Goal: Information Seeking & Learning: Learn about a topic

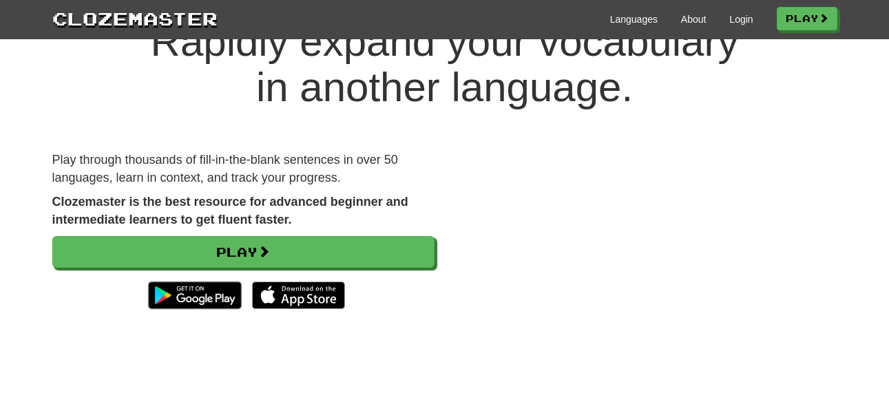
scroll to position [110, 0]
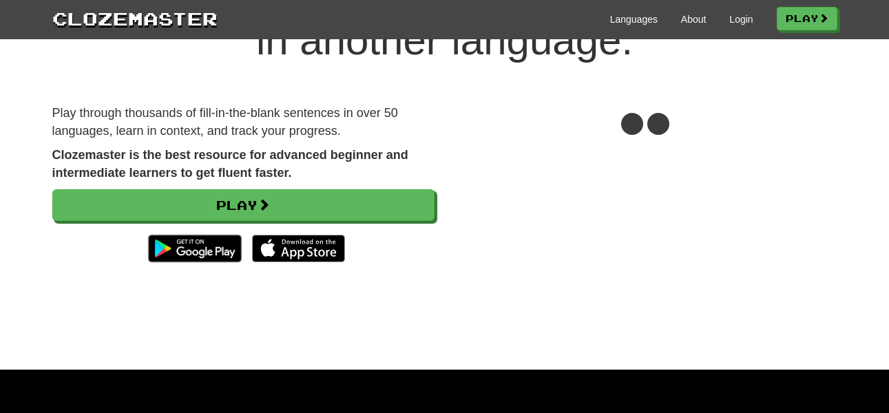
click at [747, 22] on div "Languages About Login Play" at bounding box center [528, 18] width 620 height 25
click at [741, 21] on link "Login" at bounding box center [741, 19] width 23 height 14
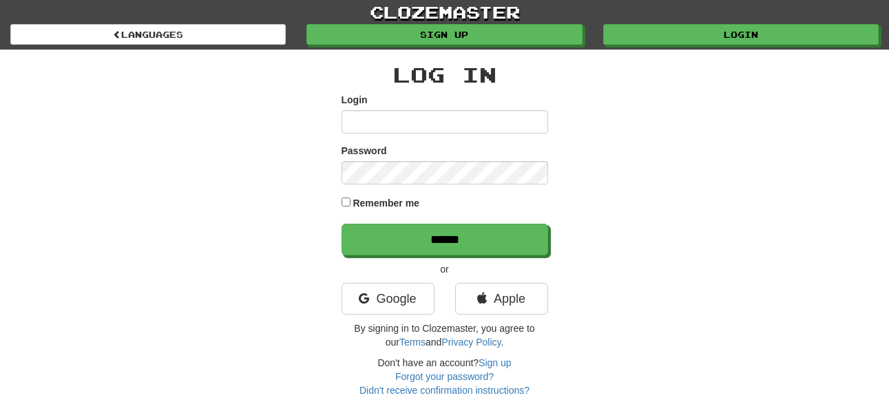
click at [513, 118] on input "Login" at bounding box center [445, 121] width 207 height 23
type input "******"
click at [460, 160] on div "Password" at bounding box center [445, 164] width 207 height 41
click at [342, 224] on input "******" at bounding box center [445, 240] width 207 height 32
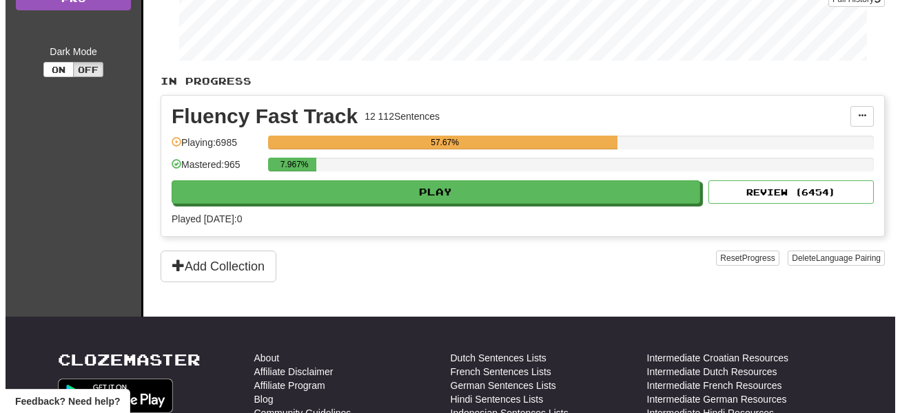
scroll to position [276, 0]
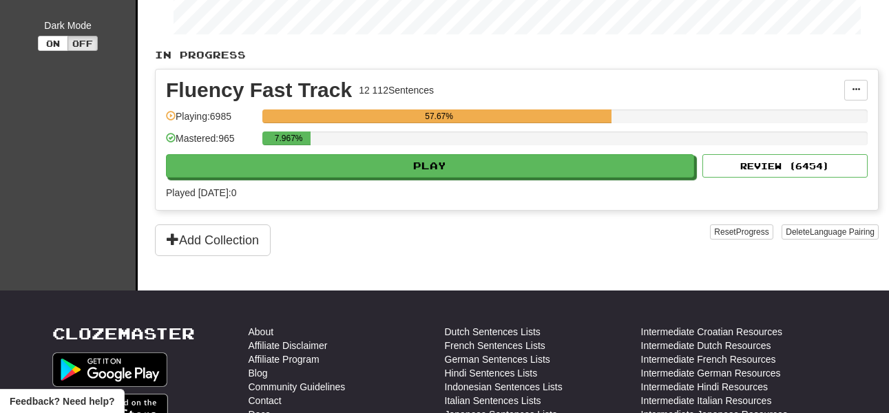
click at [406, 150] on div "7.967%" at bounding box center [565, 143] width 606 height 23
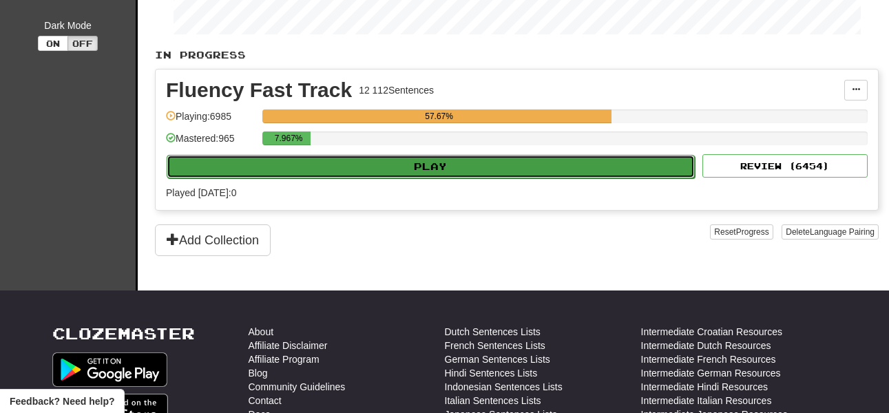
click at [412, 171] on button "Play" at bounding box center [431, 166] width 528 height 23
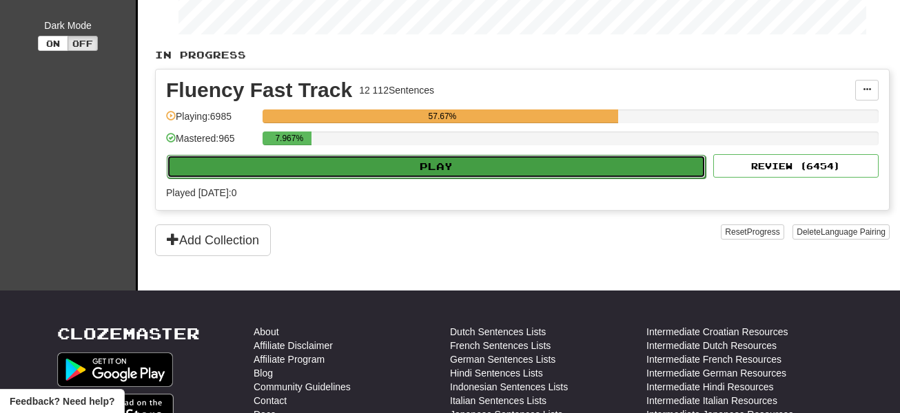
select select "**"
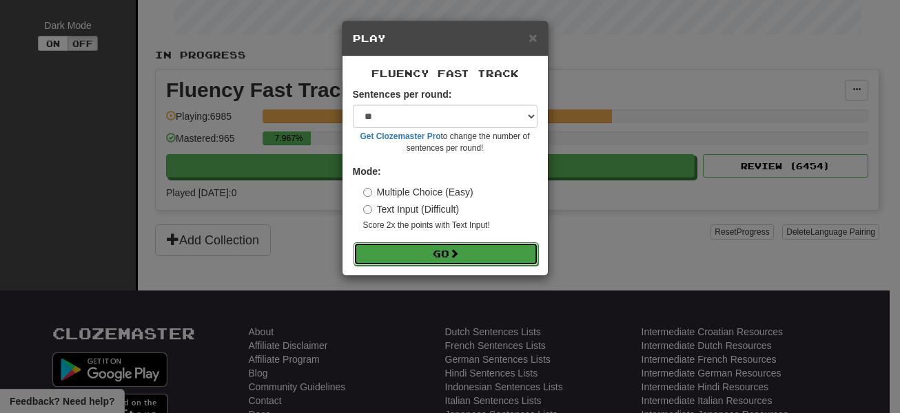
click at [455, 260] on button "Go" at bounding box center [445, 253] width 185 height 23
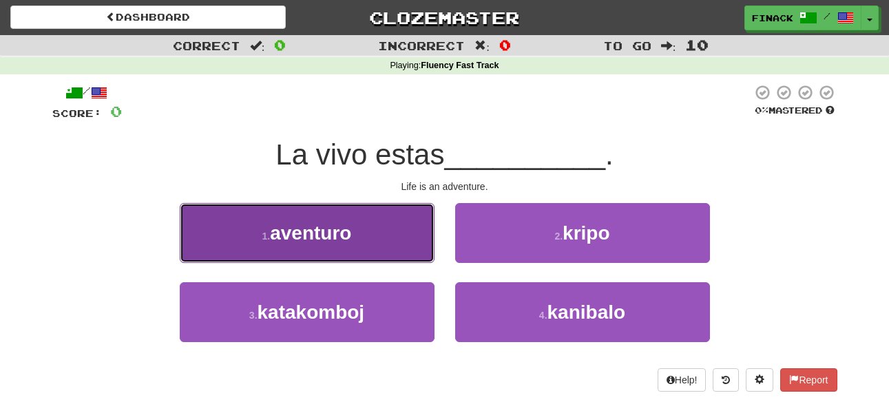
click at [388, 225] on button "1 . aventuro" at bounding box center [307, 233] width 255 height 60
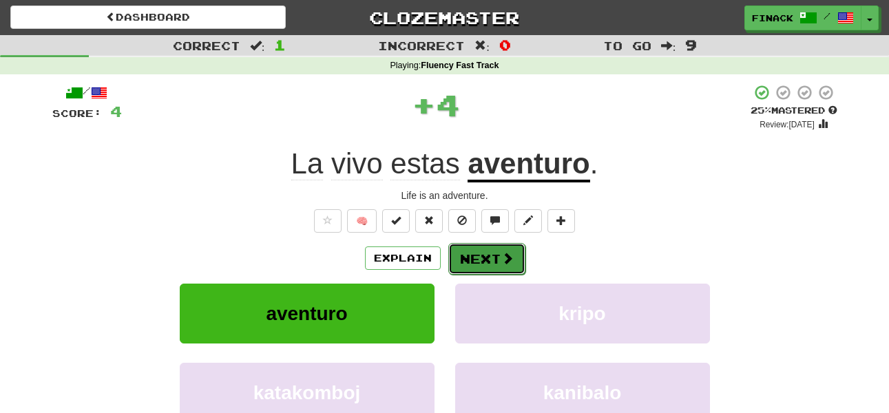
click at [475, 251] on button "Next" at bounding box center [486, 259] width 77 height 32
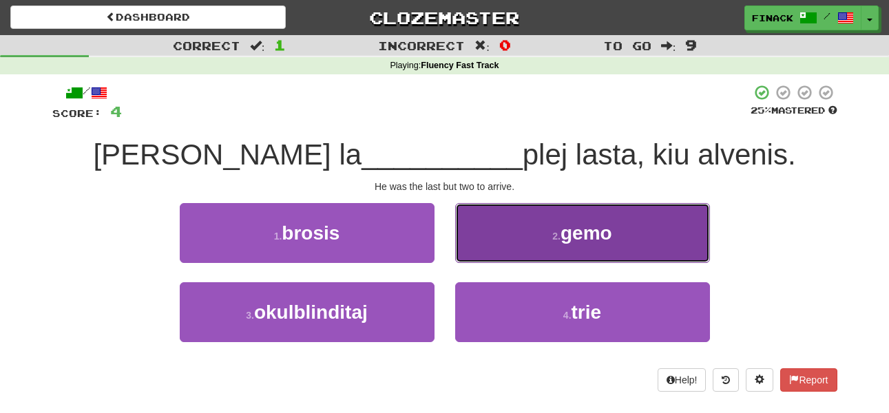
click at [493, 247] on button "2 . gemo" at bounding box center [582, 233] width 255 height 60
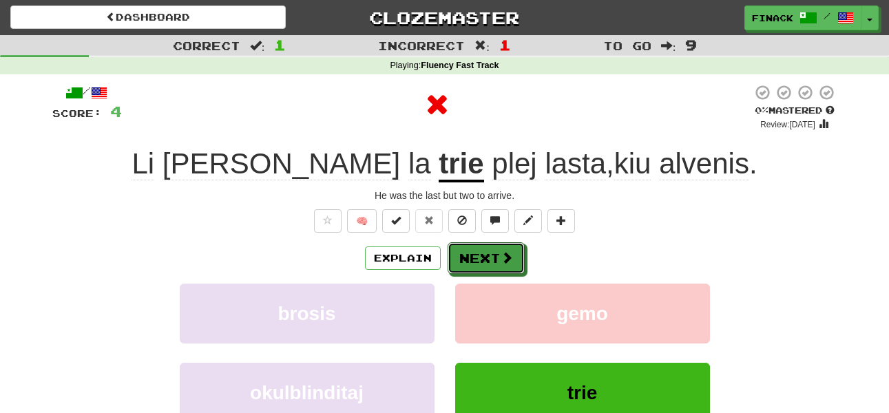
click at [493, 247] on button "Next" at bounding box center [486, 258] width 77 height 32
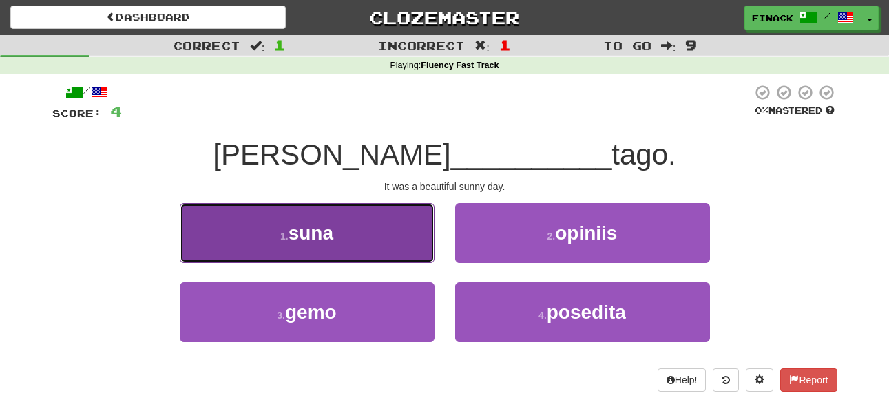
click at [273, 256] on button "1 . suna" at bounding box center [307, 233] width 255 height 60
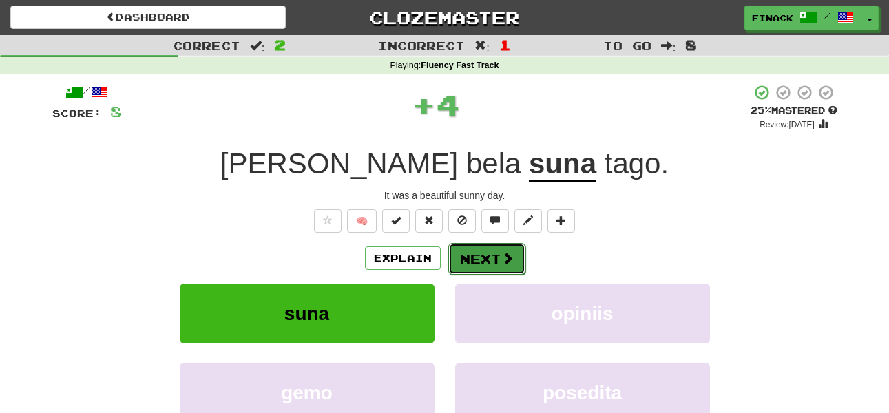
click at [490, 261] on button "Next" at bounding box center [486, 259] width 77 height 32
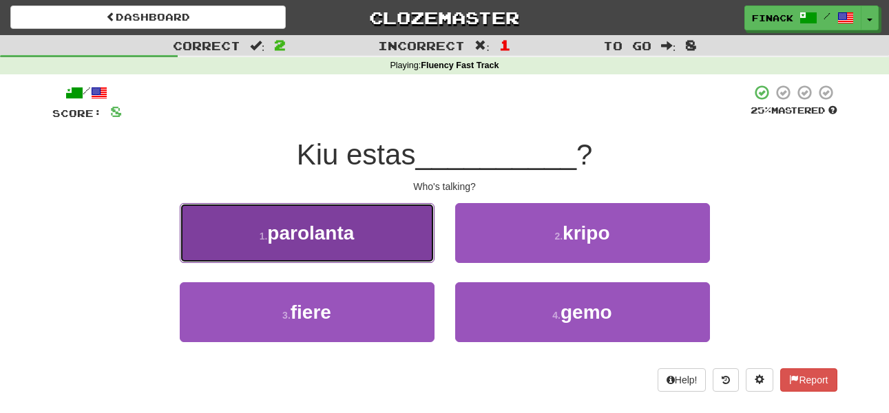
click at [363, 239] on button "1 . parolanta" at bounding box center [307, 233] width 255 height 60
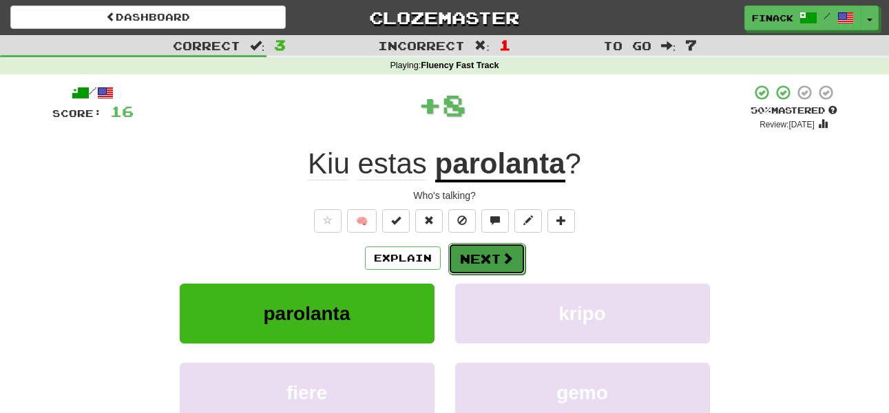
click at [474, 256] on button "Next" at bounding box center [486, 259] width 77 height 32
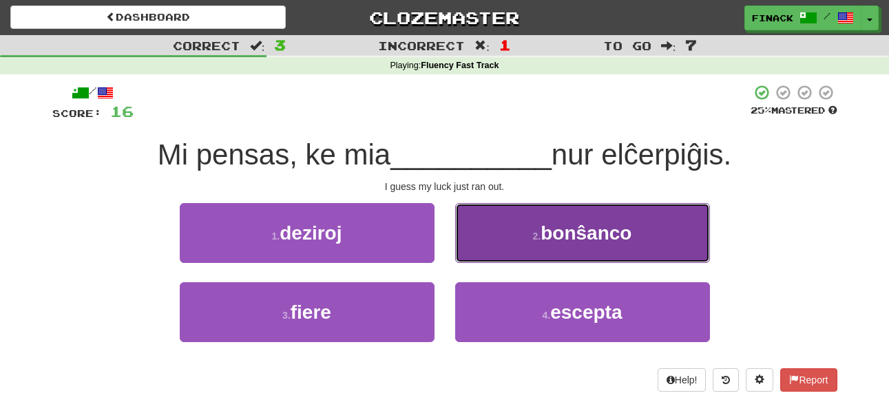
click at [499, 239] on button "2 . bonŝanco" at bounding box center [582, 233] width 255 height 60
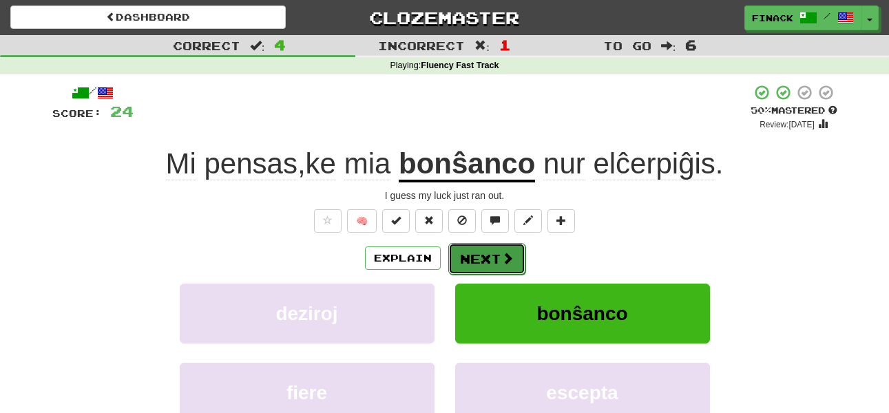
click at [487, 262] on button "Next" at bounding box center [486, 259] width 77 height 32
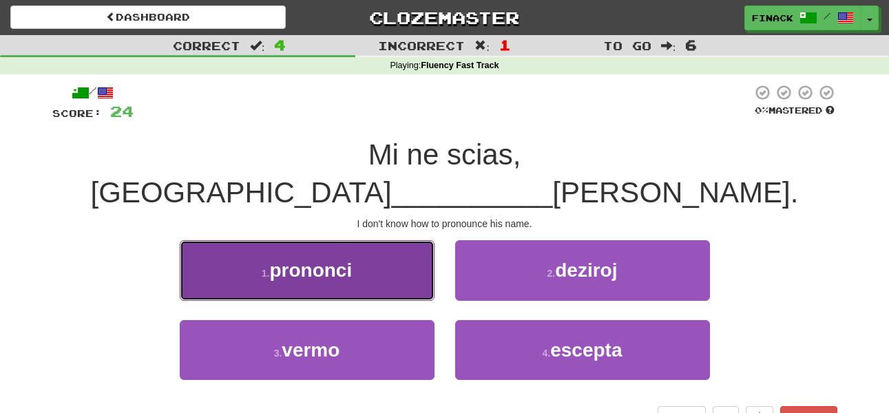
click at [304, 260] on span "prononci" at bounding box center [310, 270] width 83 height 21
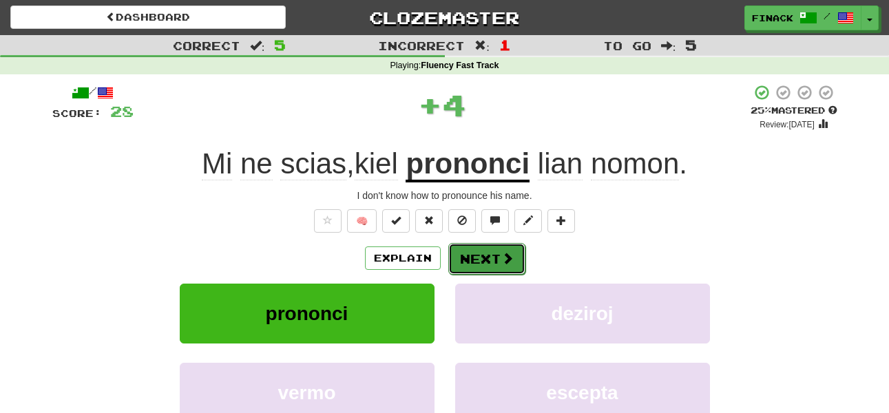
click at [491, 257] on button "Next" at bounding box center [486, 259] width 77 height 32
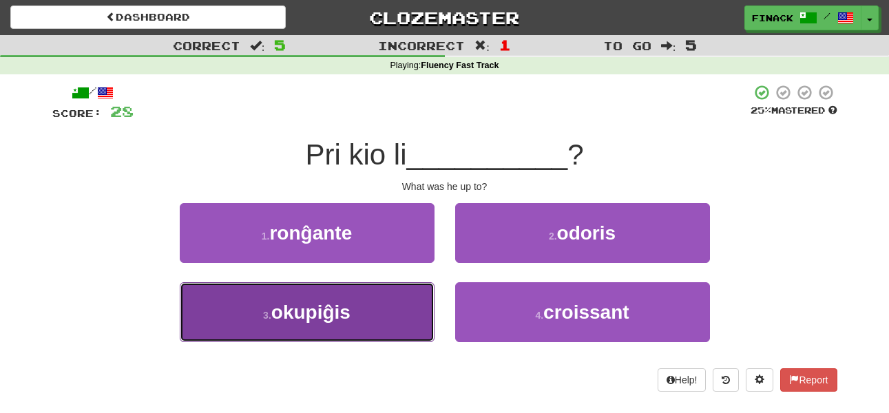
click at [394, 313] on button "3 . okupiĝis" at bounding box center [307, 312] width 255 height 60
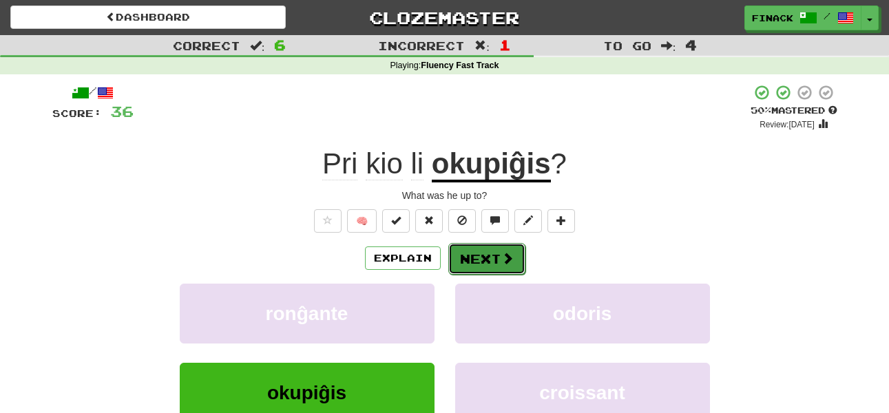
click at [506, 254] on span at bounding box center [507, 258] width 12 height 12
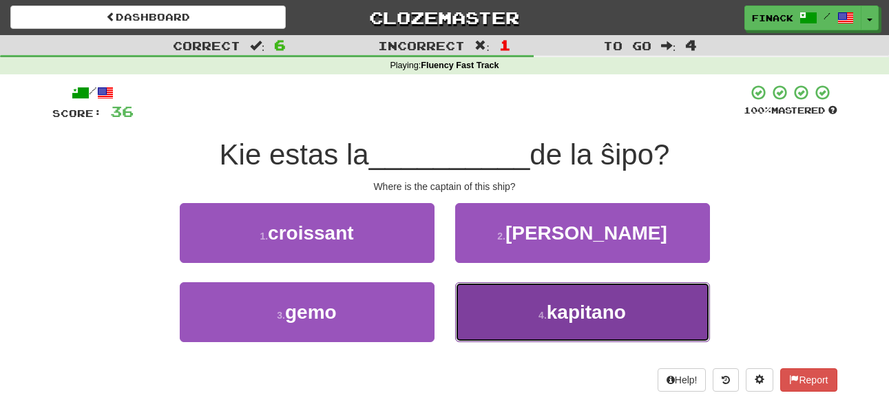
click at [511, 305] on button "4 . kapitano" at bounding box center [582, 312] width 255 height 60
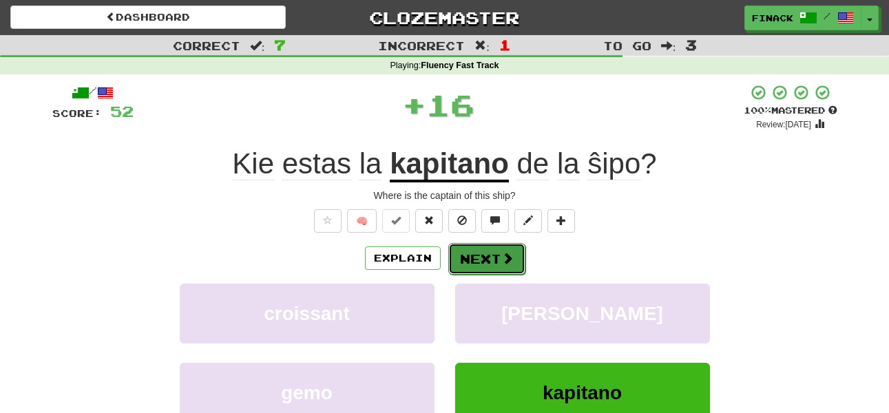
click at [501, 252] on span at bounding box center [507, 258] width 12 height 12
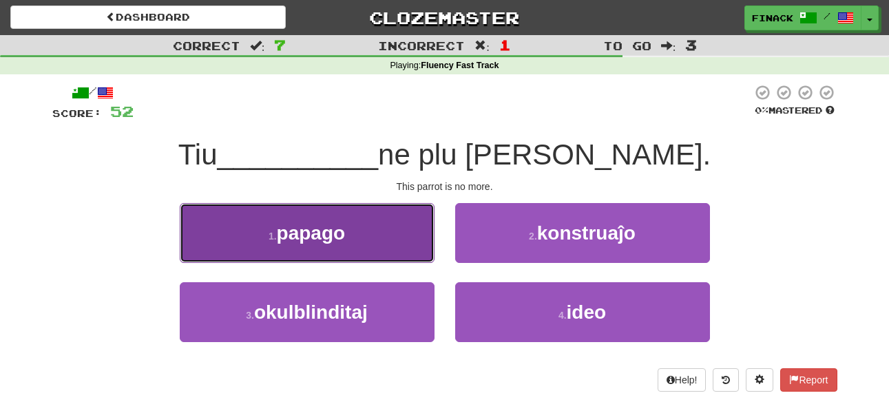
click at [386, 251] on button "1 . papago" at bounding box center [307, 233] width 255 height 60
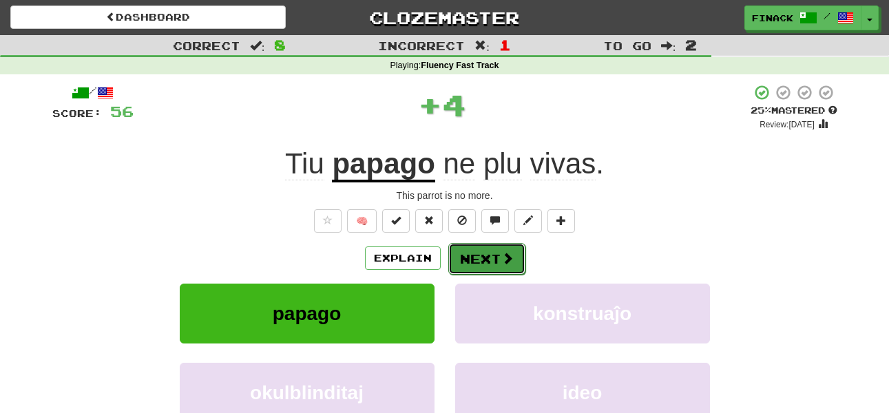
click at [507, 257] on span at bounding box center [507, 258] width 12 height 12
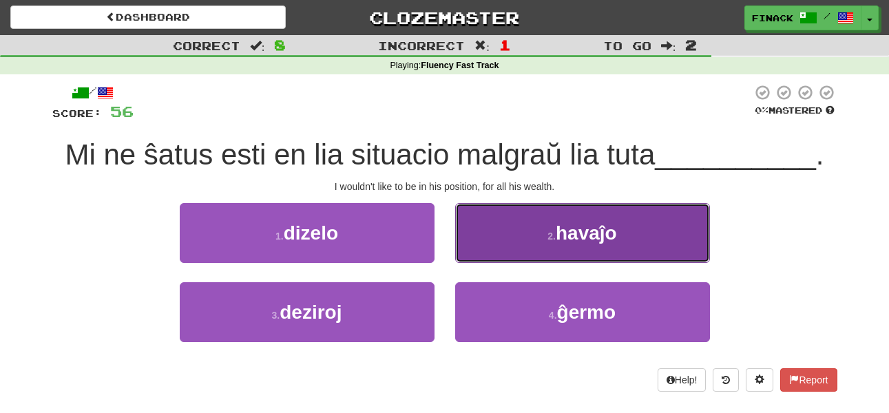
click at [510, 237] on button "2 . havaĵo" at bounding box center [582, 233] width 255 height 60
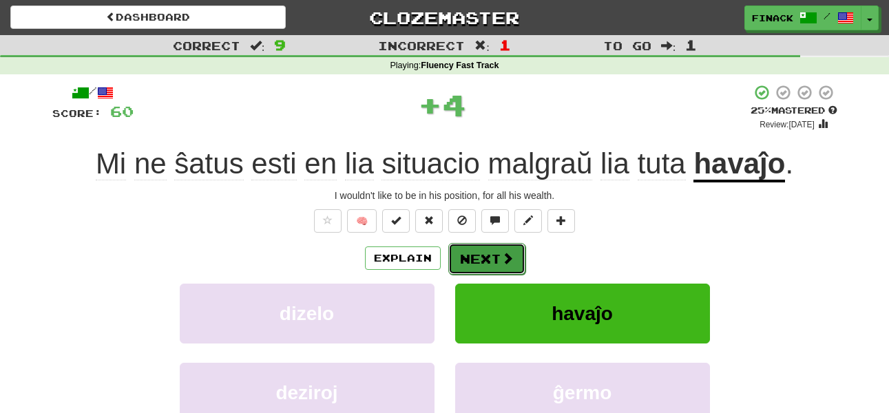
click at [497, 261] on button "Next" at bounding box center [486, 259] width 77 height 32
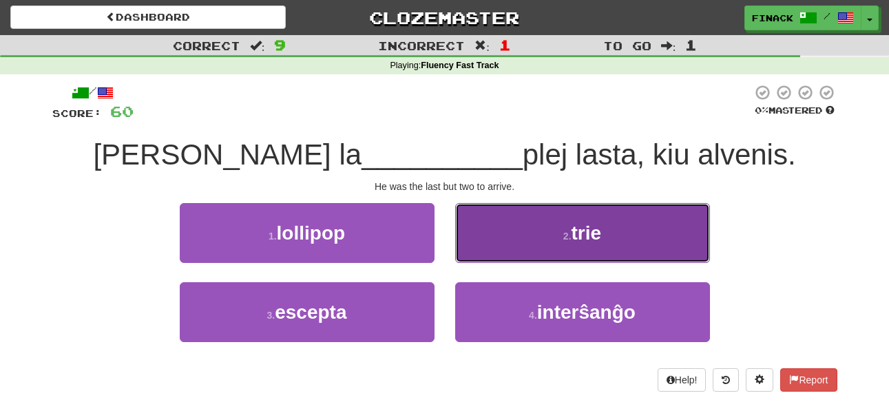
click at [498, 236] on button "2 . trie" at bounding box center [582, 233] width 255 height 60
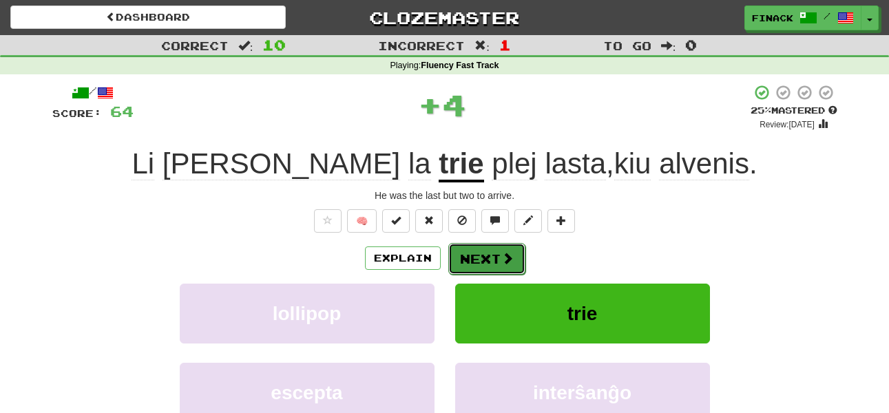
click at [479, 260] on button "Next" at bounding box center [486, 259] width 77 height 32
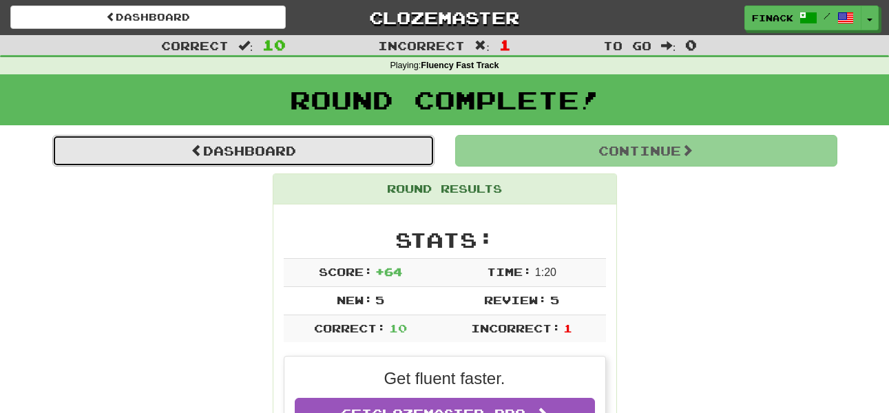
click at [369, 141] on link "Dashboard" at bounding box center [243, 151] width 382 height 32
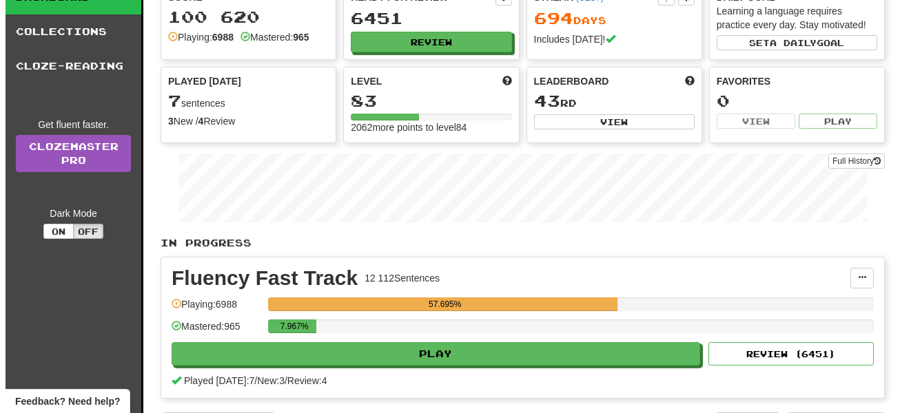
scroll to position [138, 0]
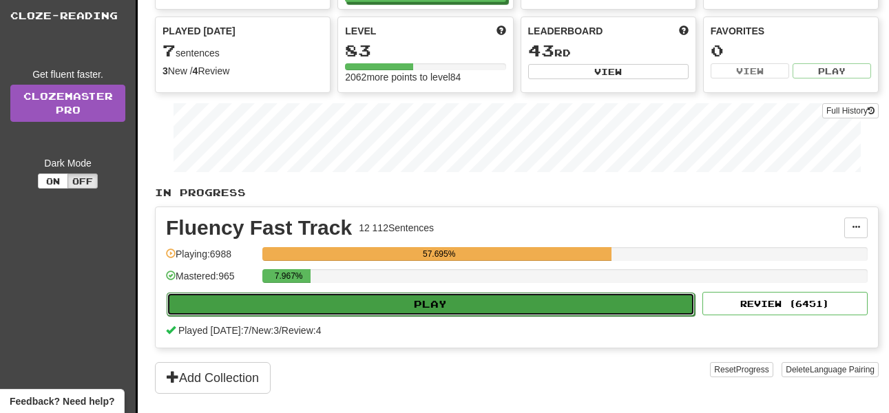
click at [520, 303] on button "Play" at bounding box center [431, 304] width 528 height 23
select select "**"
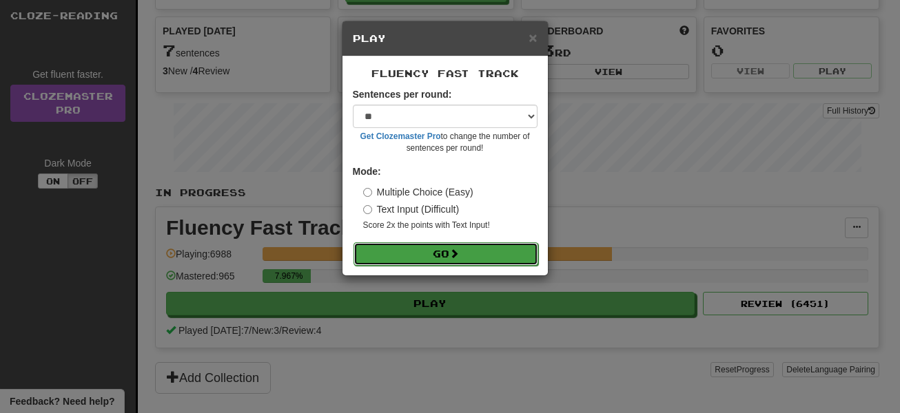
click at [437, 242] on button "Go" at bounding box center [445, 253] width 185 height 23
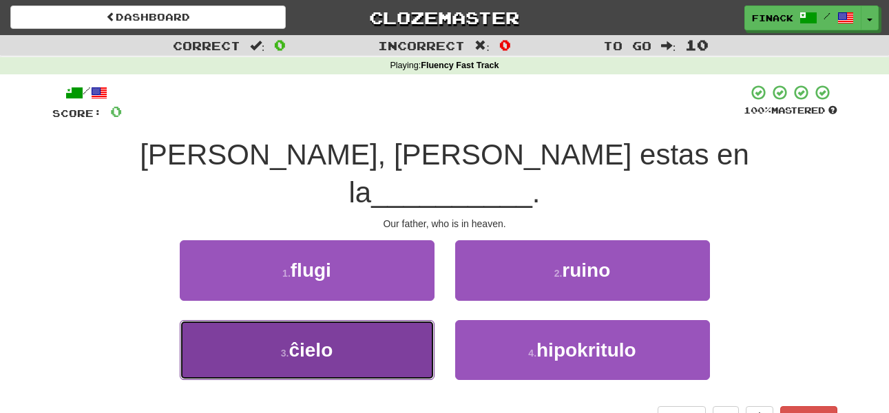
click at [403, 320] on button "3 . ĉielo" at bounding box center [307, 350] width 255 height 60
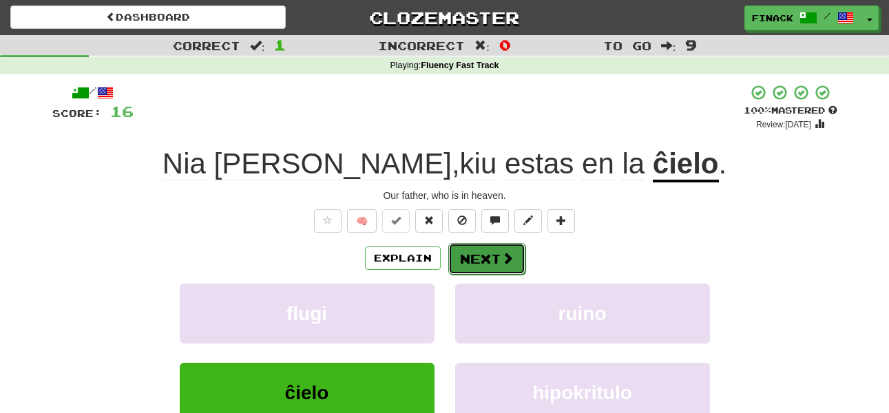
click at [468, 254] on button "Next" at bounding box center [486, 259] width 77 height 32
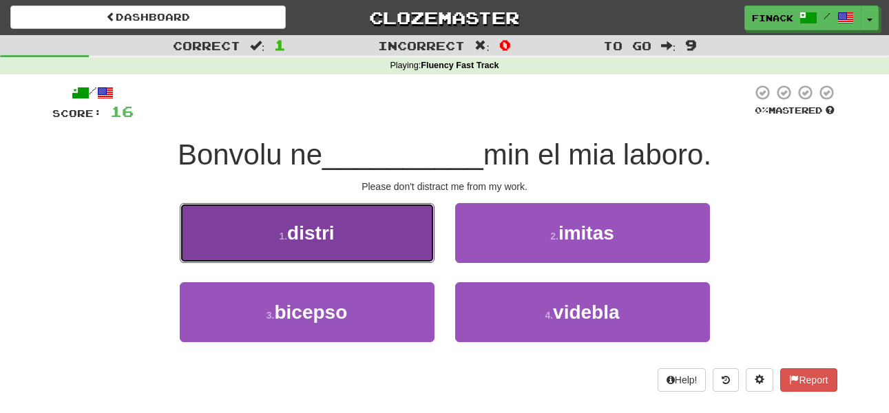
click at [394, 233] on button "1 . distri" at bounding box center [307, 233] width 255 height 60
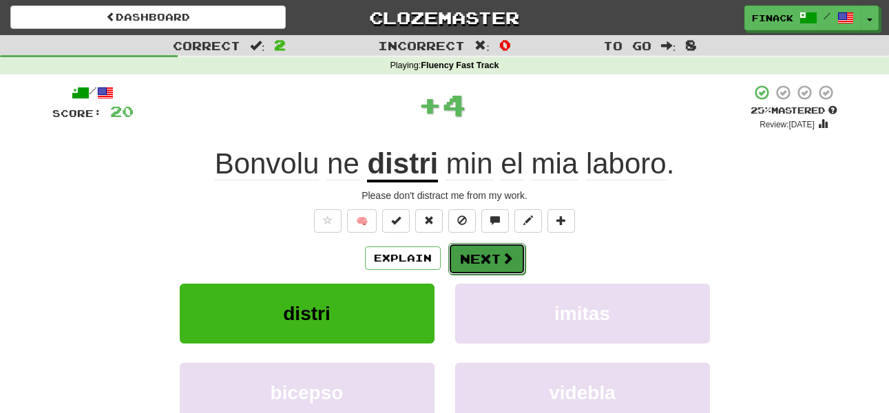
click at [487, 265] on button "Next" at bounding box center [486, 259] width 77 height 32
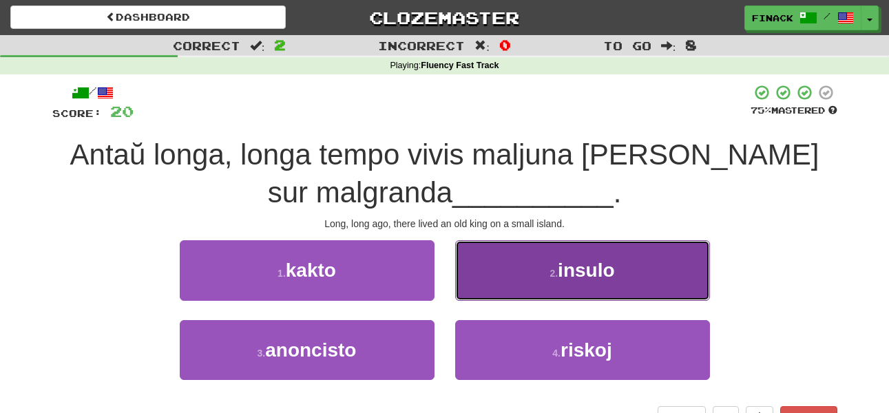
click at [508, 280] on button "2 . insulo" at bounding box center [582, 270] width 255 height 60
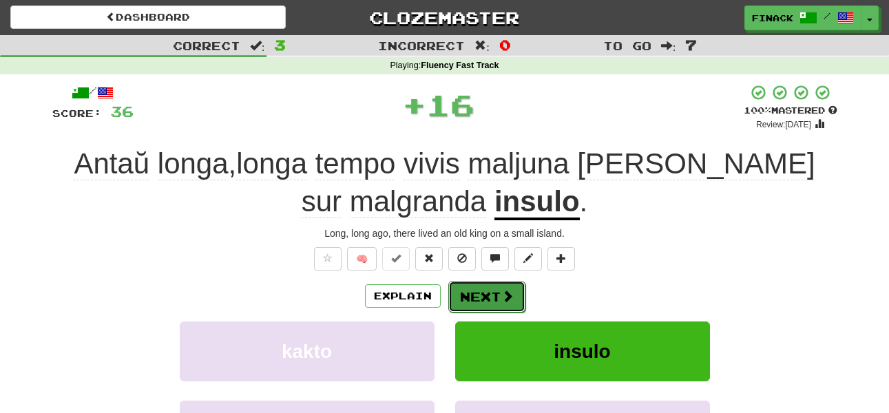
click at [467, 292] on button "Next" at bounding box center [486, 297] width 77 height 32
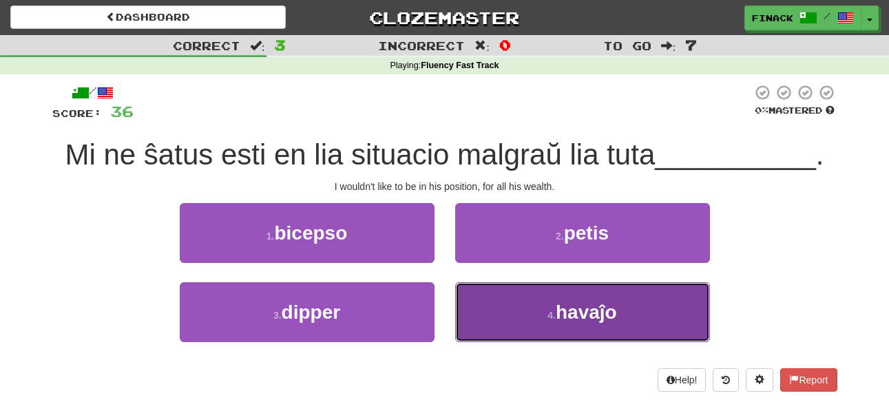
click at [505, 317] on button "4 . havaĵo" at bounding box center [582, 312] width 255 height 60
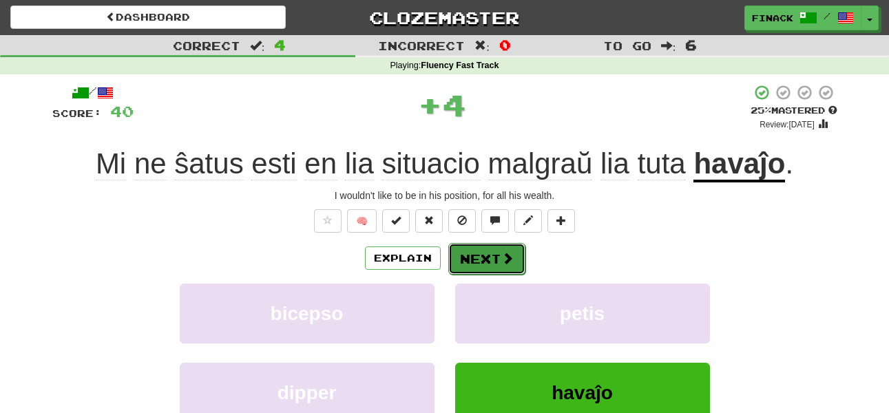
click at [494, 254] on button "Next" at bounding box center [486, 259] width 77 height 32
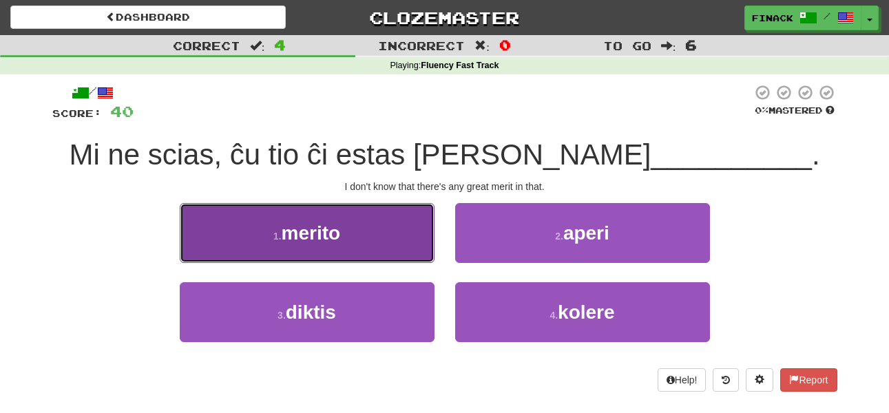
click at [352, 256] on button "1 . merito" at bounding box center [307, 233] width 255 height 60
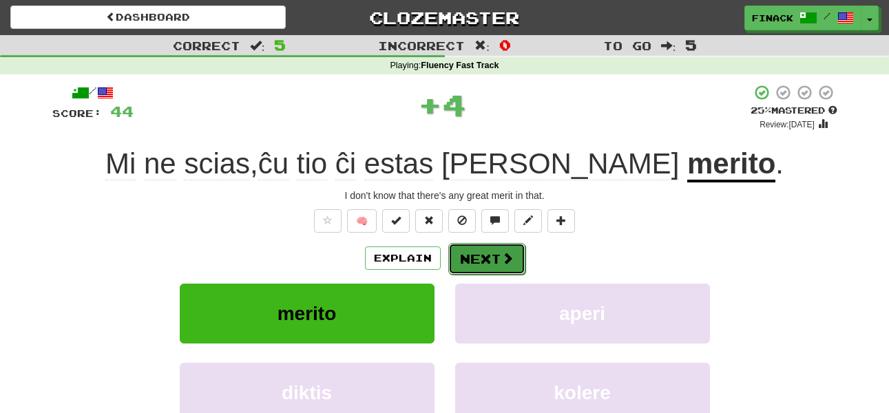
click at [511, 254] on span at bounding box center [507, 258] width 12 height 12
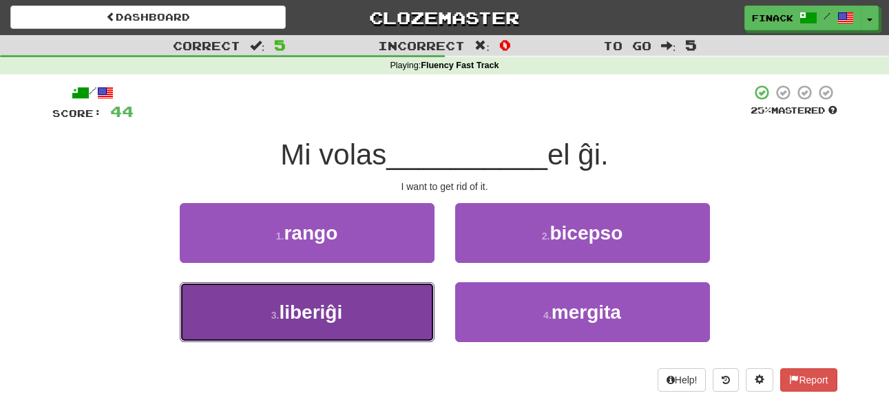
click at [350, 310] on button "3 . liberiĝi" at bounding box center [307, 312] width 255 height 60
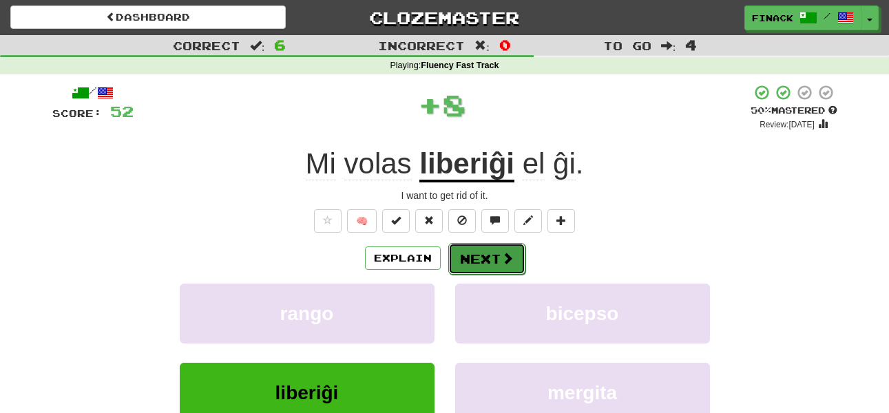
click at [488, 254] on button "Next" at bounding box center [486, 259] width 77 height 32
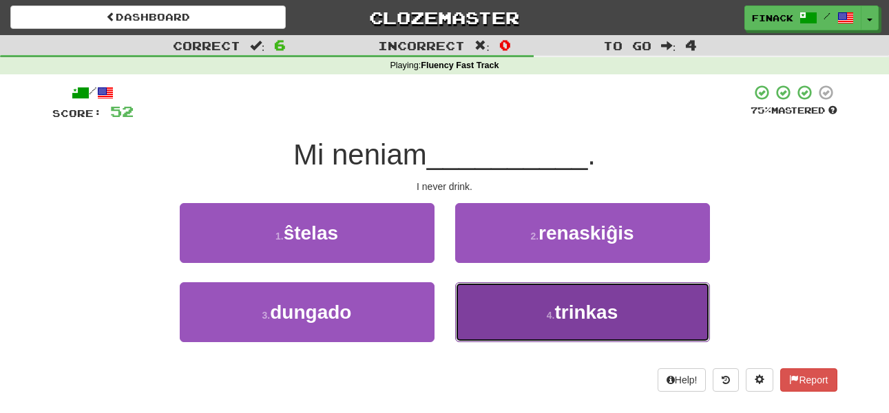
click at [514, 318] on button "4 . trinkas" at bounding box center [582, 312] width 255 height 60
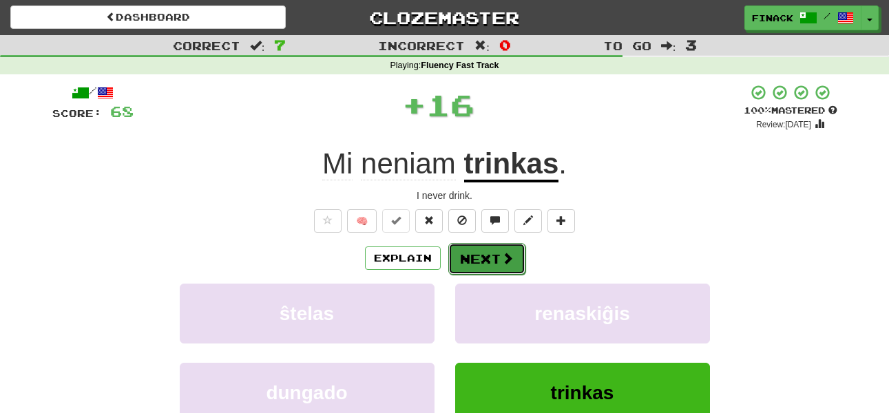
click at [488, 258] on button "Next" at bounding box center [486, 259] width 77 height 32
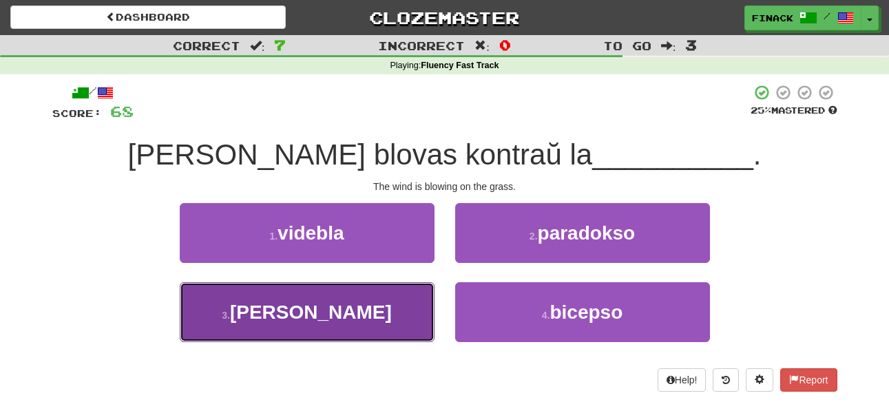
click at [390, 320] on button "3 . herbon" at bounding box center [307, 312] width 255 height 60
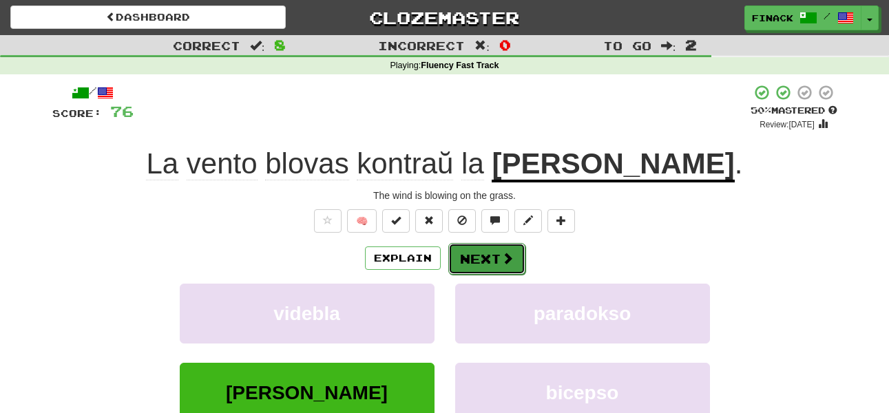
click at [492, 260] on button "Next" at bounding box center [486, 259] width 77 height 32
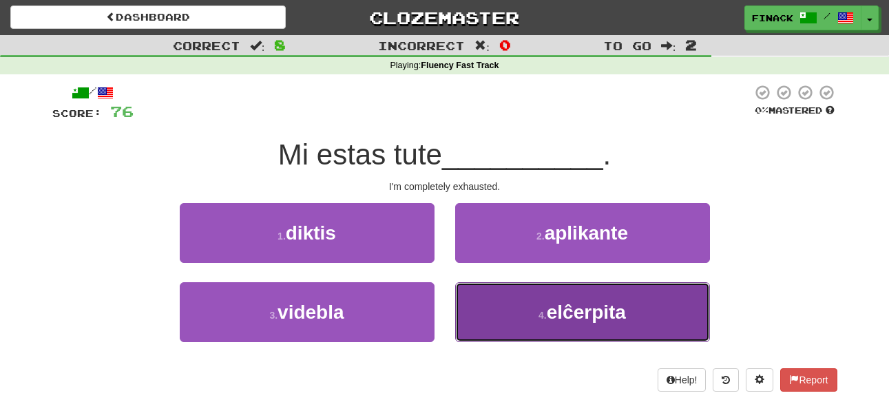
click at [480, 313] on button "4 . elĉerpita" at bounding box center [582, 312] width 255 height 60
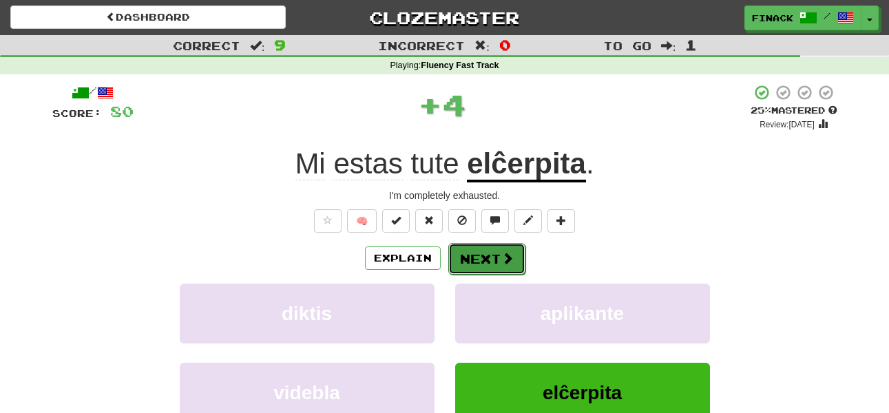
click at [484, 268] on button "Next" at bounding box center [486, 259] width 77 height 32
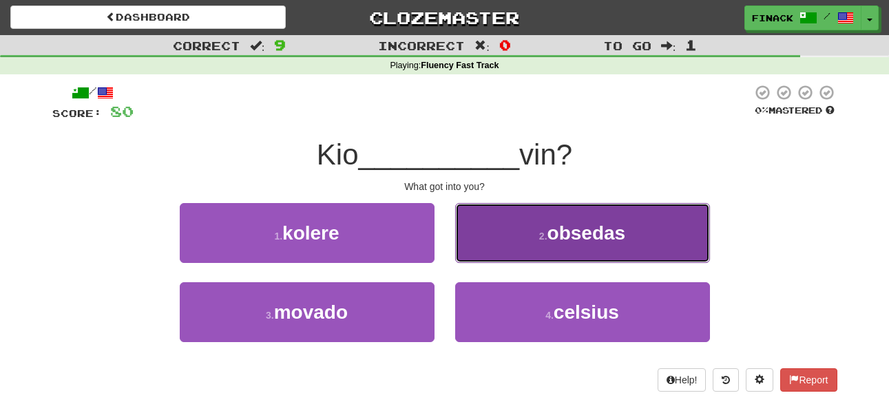
click at [489, 247] on button "2 . obsedas" at bounding box center [582, 233] width 255 height 60
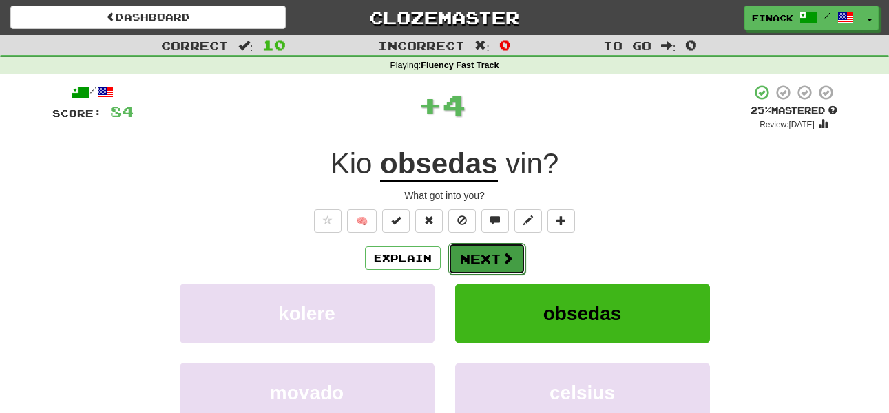
click at [476, 258] on button "Next" at bounding box center [486, 259] width 77 height 32
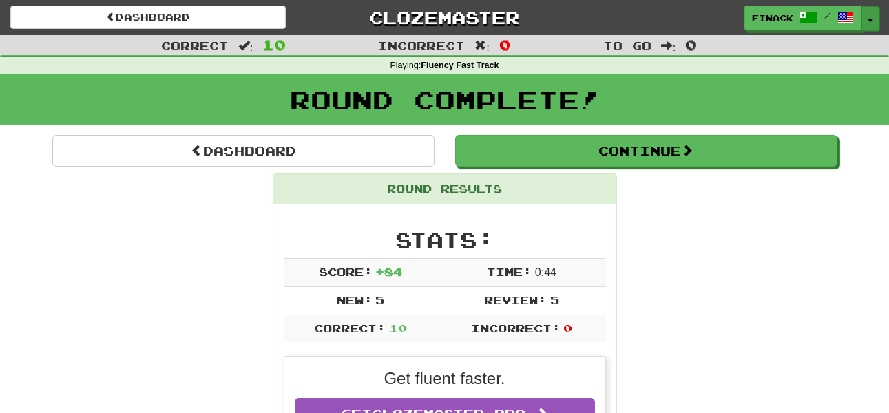
click at [875, 15] on button "Toggle Dropdown" at bounding box center [871, 18] width 18 height 25
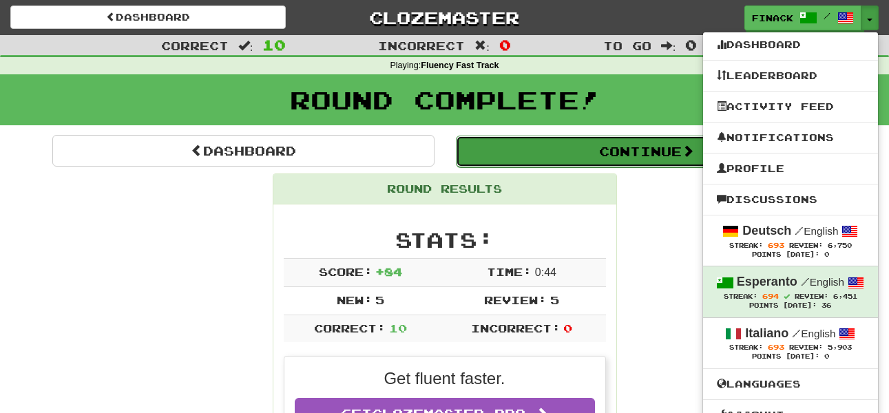
click at [632, 163] on button "Continue" at bounding box center [647, 152] width 382 height 32
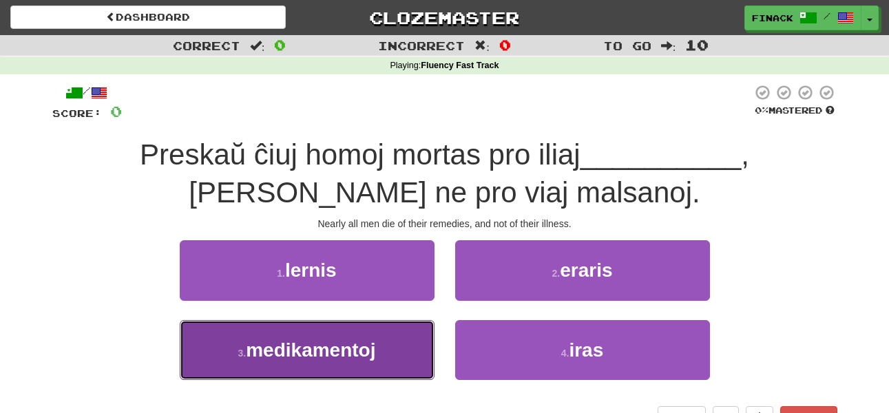
click at [378, 338] on button "3 . medikamentoj" at bounding box center [307, 350] width 255 height 60
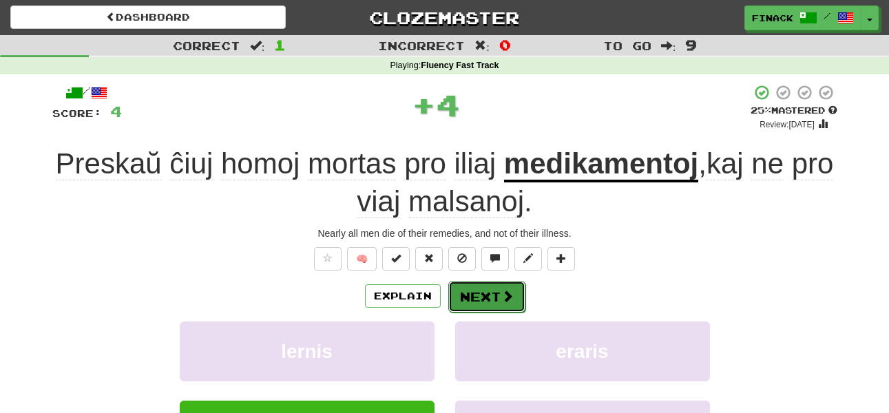
click at [489, 301] on button "Next" at bounding box center [486, 297] width 77 height 32
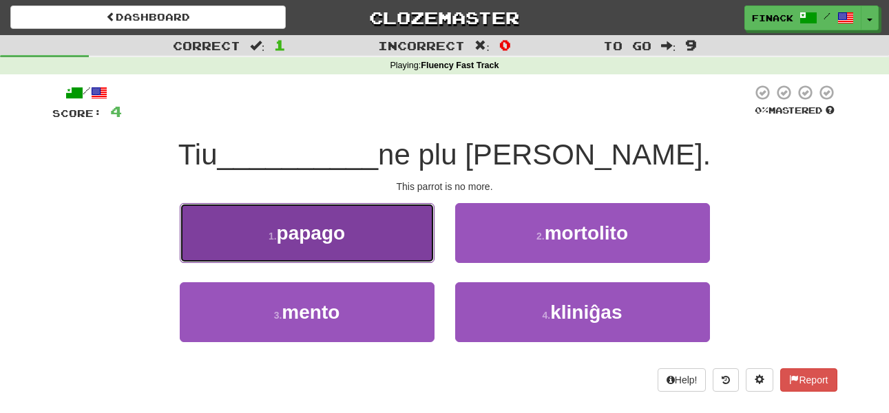
click at [397, 238] on button "1 . papago" at bounding box center [307, 233] width 255 height 60
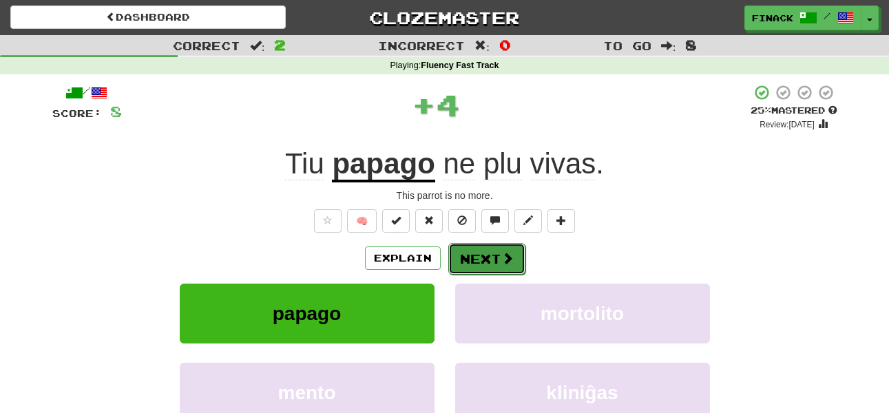
click at [499, 260] on button "Next" at bounding box center [486, 259] width 77 height 32
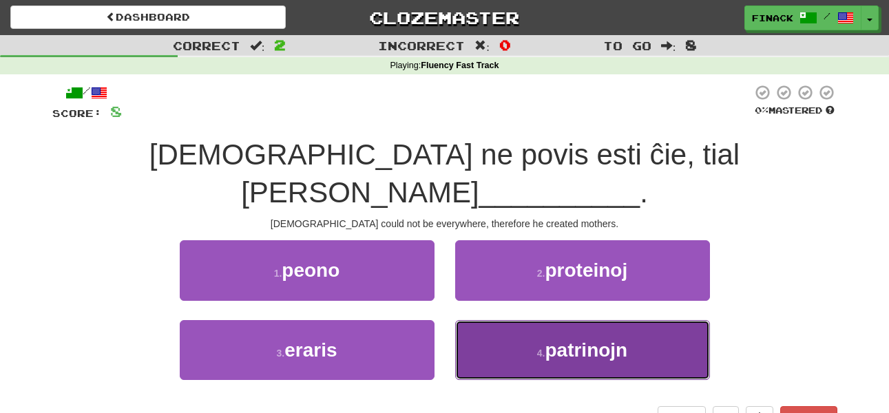
click at [508, 321] on button "4 . patrinojn" at bounding box center [582, 350] width 255 height 60
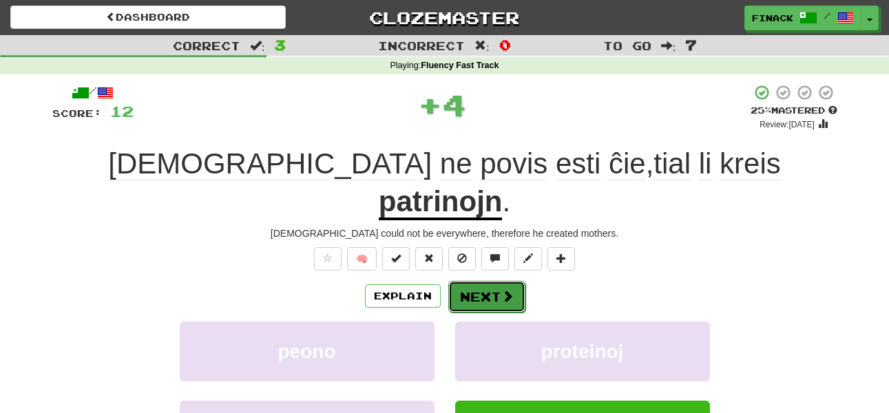
click at [491, 281] on button "Next" at bounding box center [486, 297] width 77 height 32
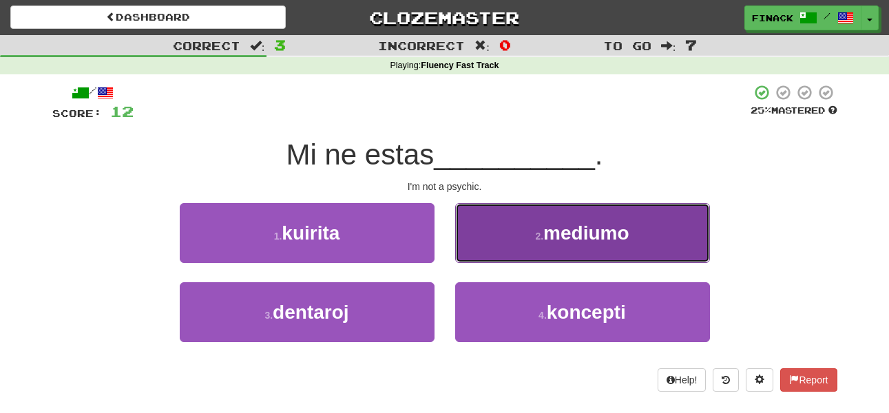
click at [504, 241] on button "2 . mediumo" at bounding box center [582, 233] width 255 height 60
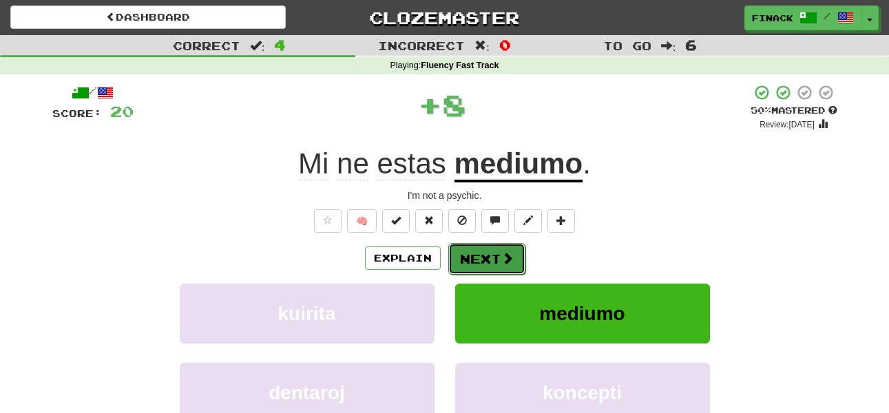
click at [478, 260] on button "Next" at bounding box center [486, 259] width 77 height 32
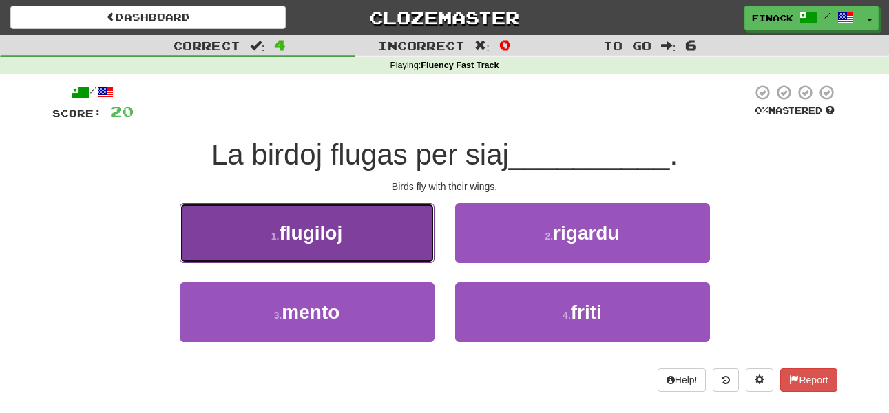
click at [389, 234] on button "1 . flugiloj" at bounding box center [307, 233] width 255 height 60
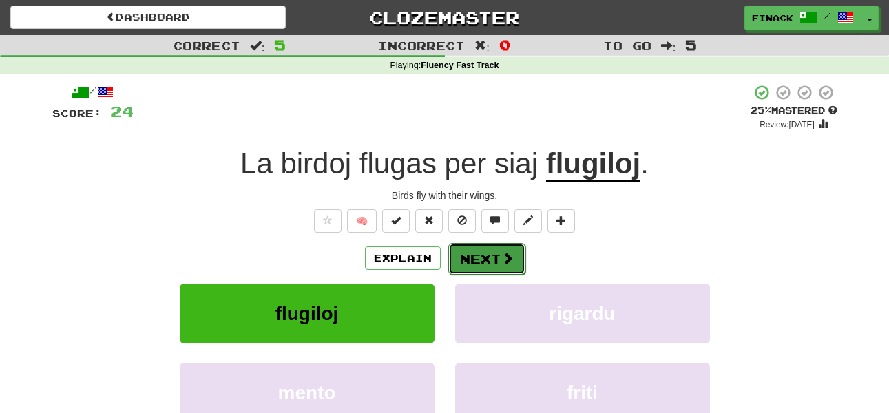
click at [491, 267] on button "Next" at bounding box center [486, 259] width 77 height 32
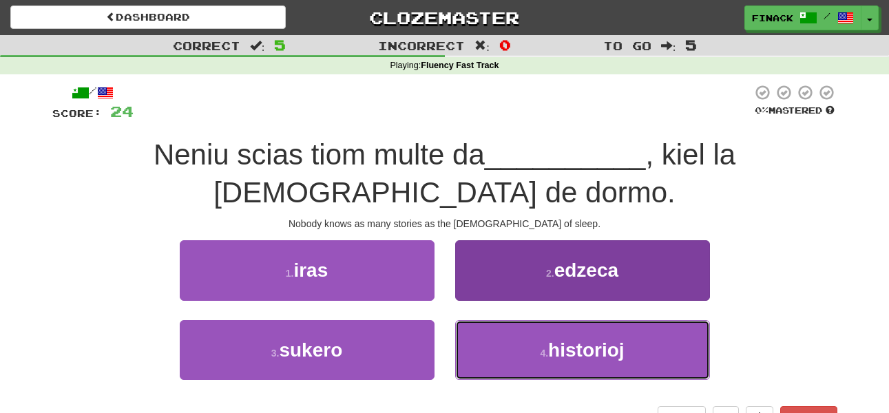
click at [590, 325] on button "4 . historioj" at bounding box center [582, 350] width 255 height 60
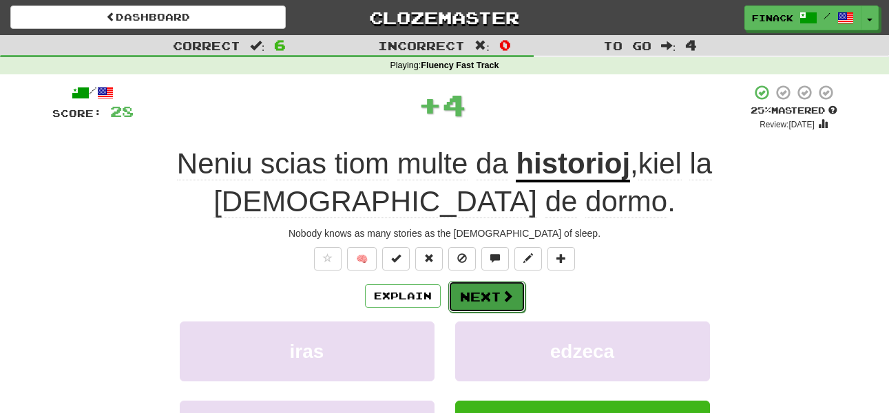
click at [496, 281] on button "Next" at bounding box center [486, 297] width 77 height 32
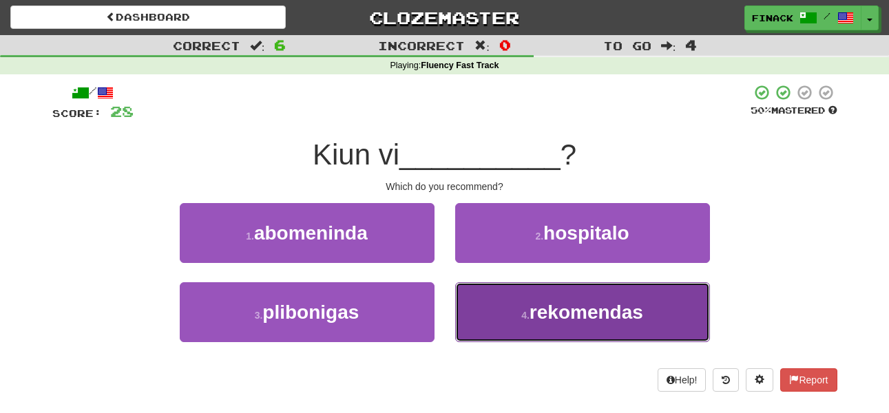
click at [512, 326] on button "4 . rekomendas" at bounding box center [582, 312] width 255 height 60
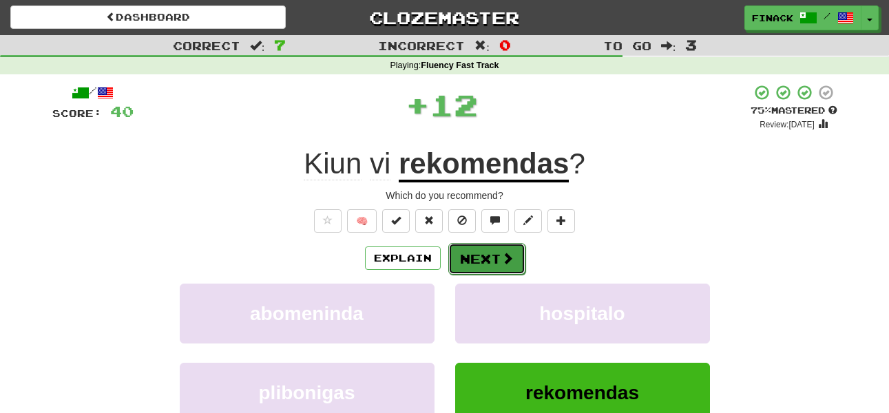
click at [482, 247] on button "Next" at bounding box center [486, 259] width 77 height 32
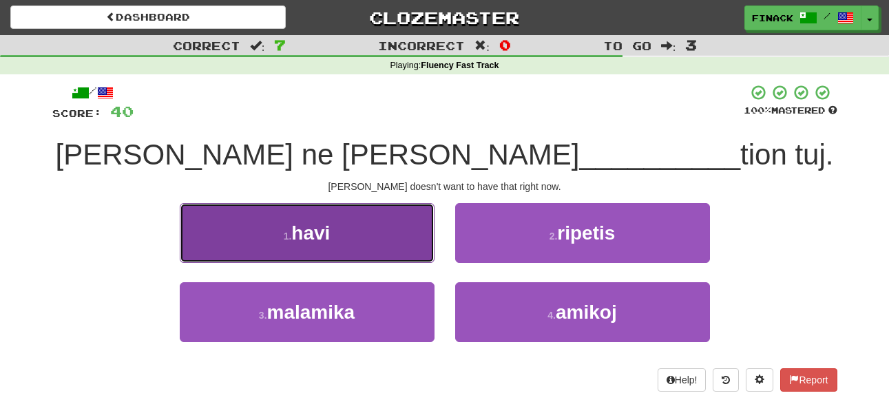
click at [380, 243] on button "1 . havi" at bounding box center [307, 233] width 255 height 60
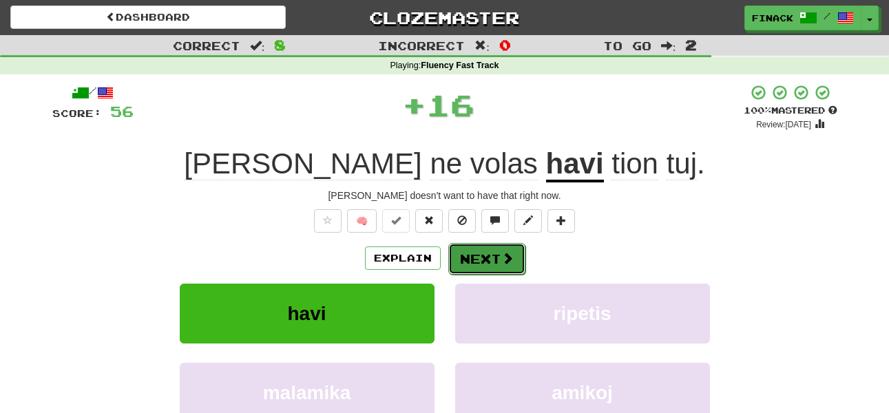
click at [484, 254] on button "Next" at bounding box center [486, 259] width 77 height 32
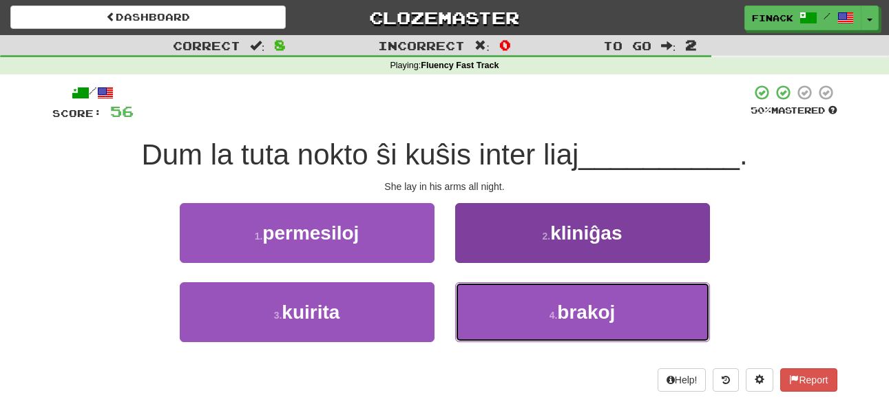
click at [552, 304] on button "4 . brakoj" at bounding box center [582, 312] width 255 height 60
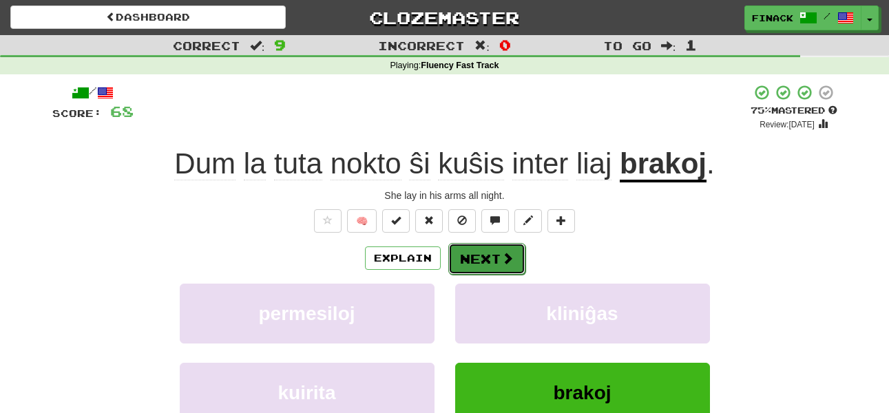
click at [504, 253] on span at bounding box center [507, 258] width 12 height 12
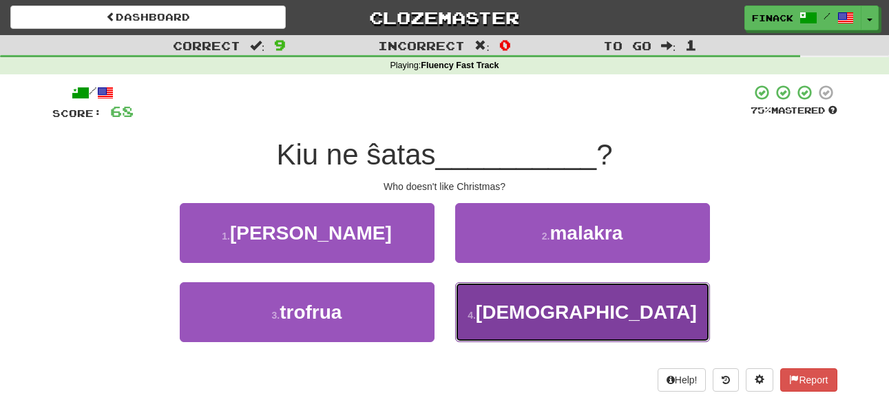
click at [504, 289] on button "4 . kristnaskon" at bounding box center [582, 312] width 255 height 60
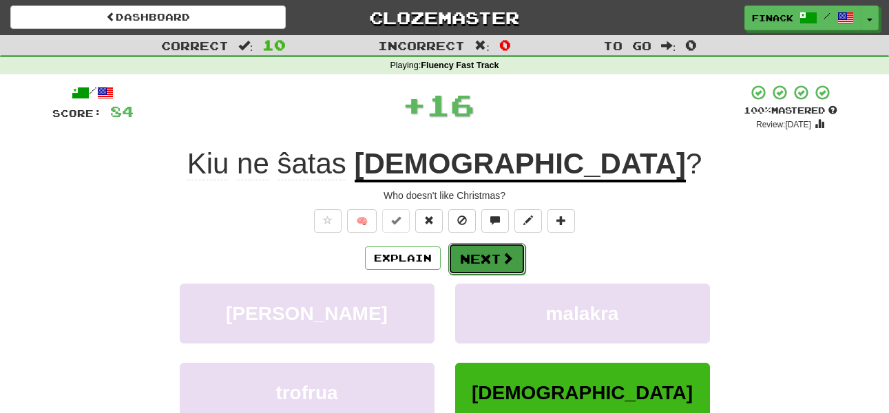
click at [498, 249] on button "Next" at bounding box center [486, 259] width 77 height 32
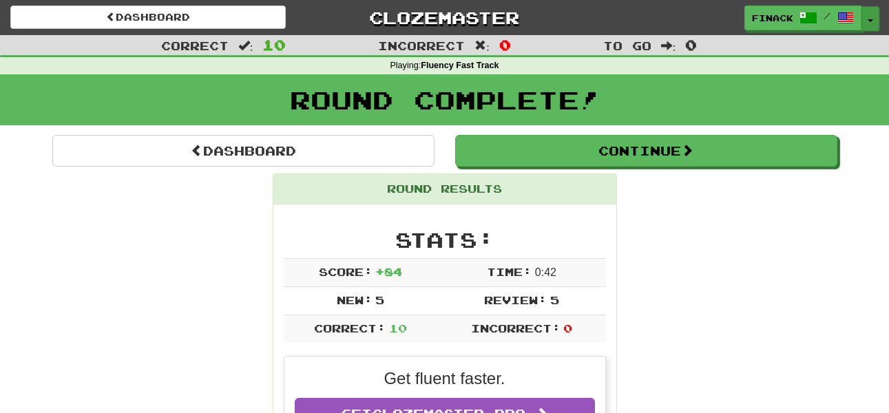
click at [876, 23] on button "Toggle Dropdown" at bounding box center [871, 18] width 18 height 25
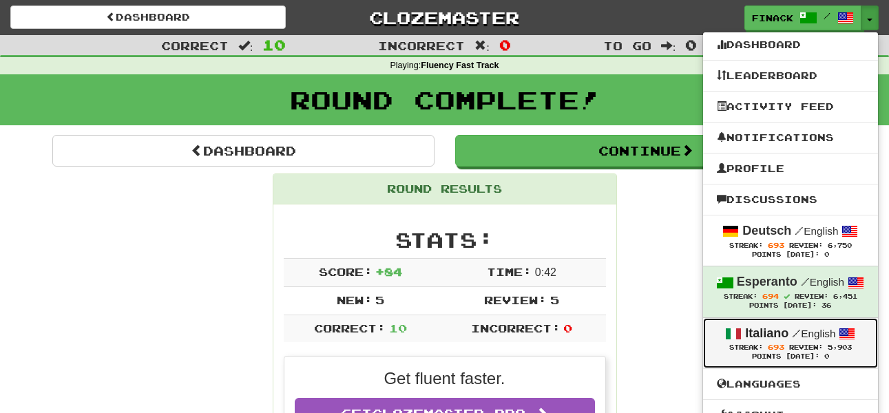
click at [816, 342] on div "Streak: 693 Review: 5,903" at bounding box center [790, 347] width 147 height 10
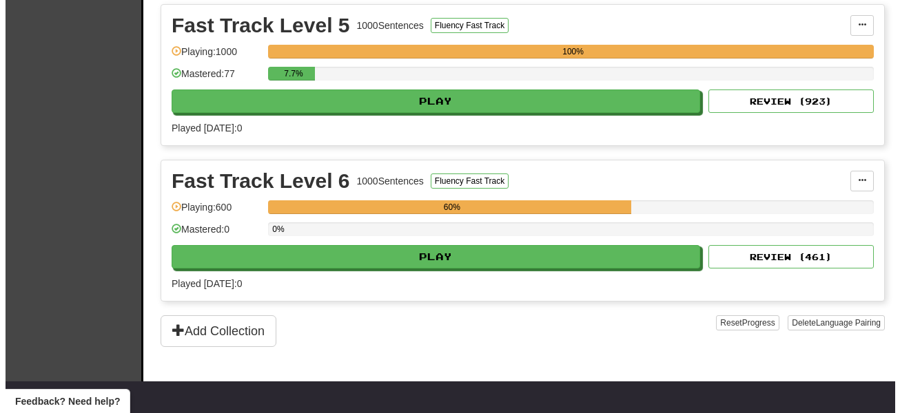
scroll to position [964, 0]
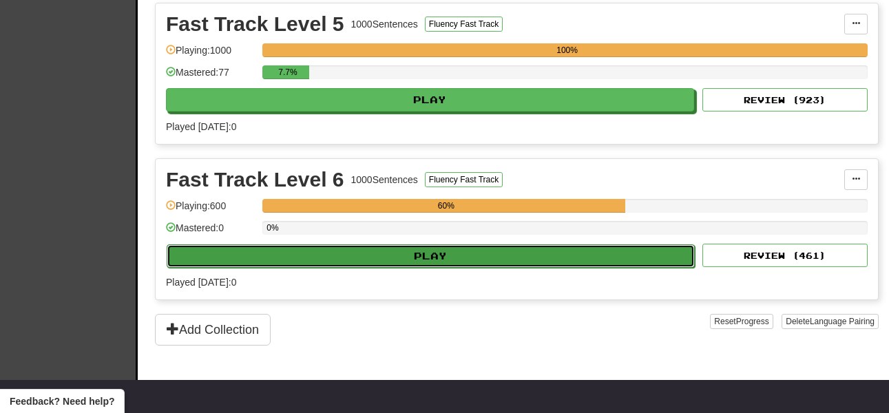
click at [470, 246] on button "Play" at bounding box center [431, 256] width 528 height 23
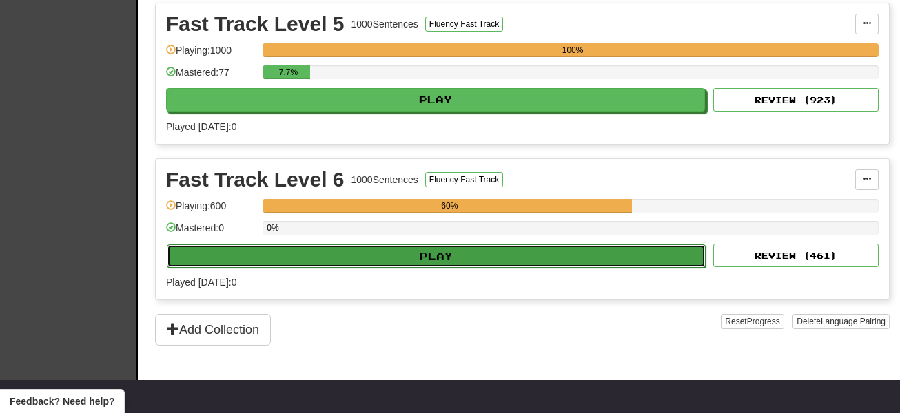
select select "**"
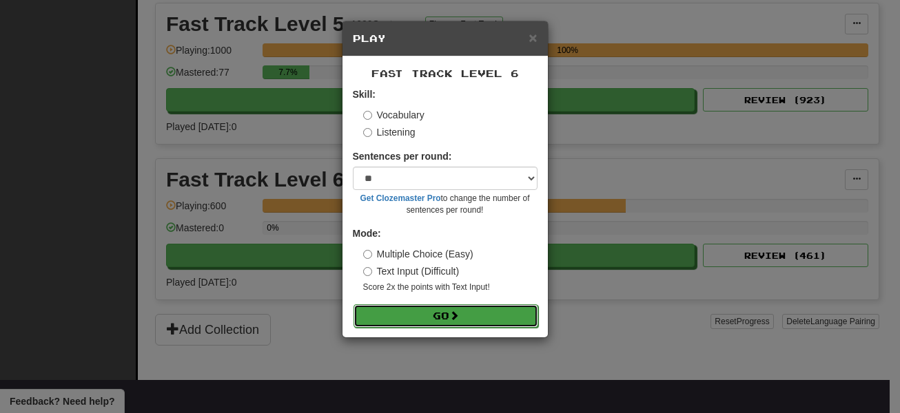
click at [446, 307] on button "Go" at bounding box center [445, 315] width 185 height 23
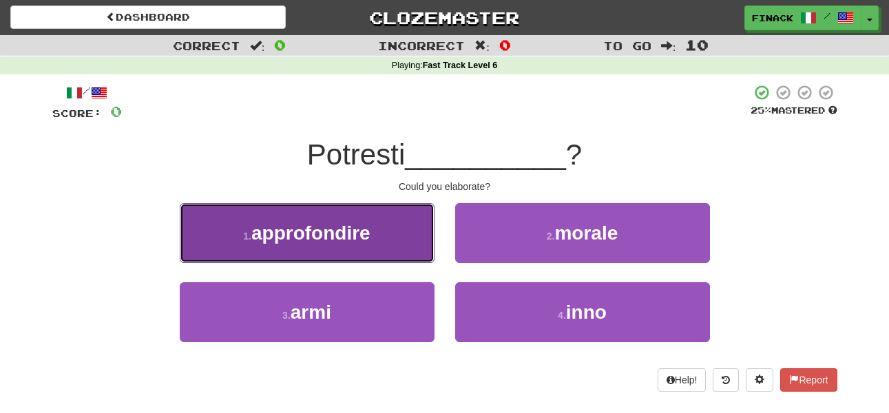
click at [407, 245] on button "1 . approfondire" at bounding box center [307, 233] width 255 height 60
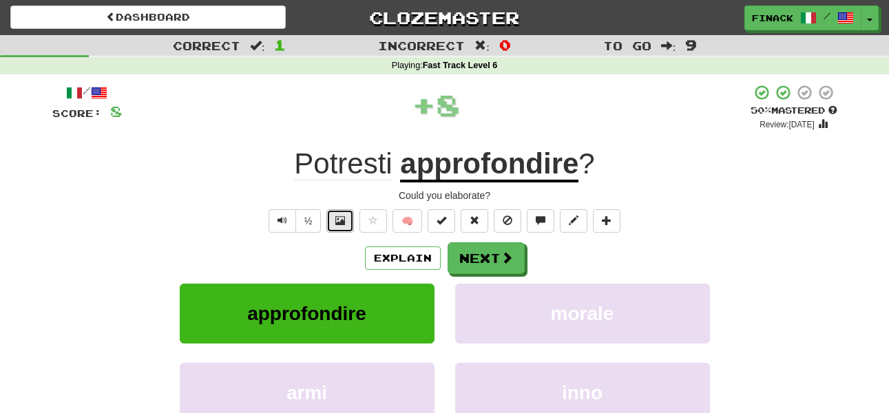
click at [347, 222] on button at bounding box center [341, 220] width 28 height 23
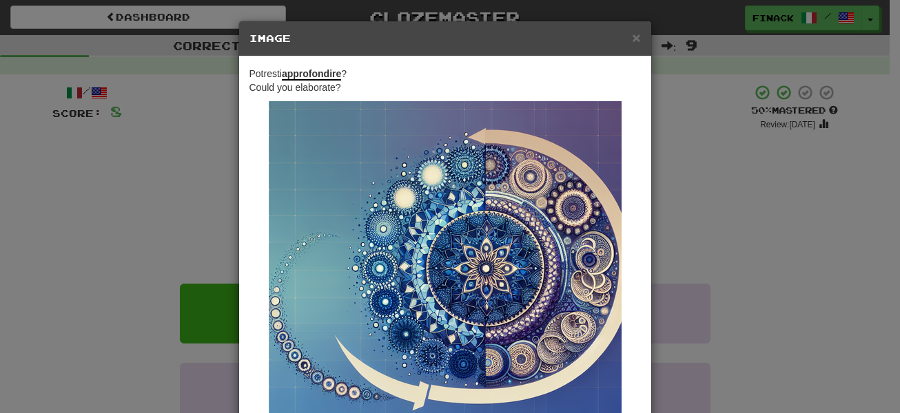
click at [756, 209] on div "× Image Potresti approfondire ? Could you elaborate? Change when and how images…" at bounding box center [450, 206] width 900 height 413
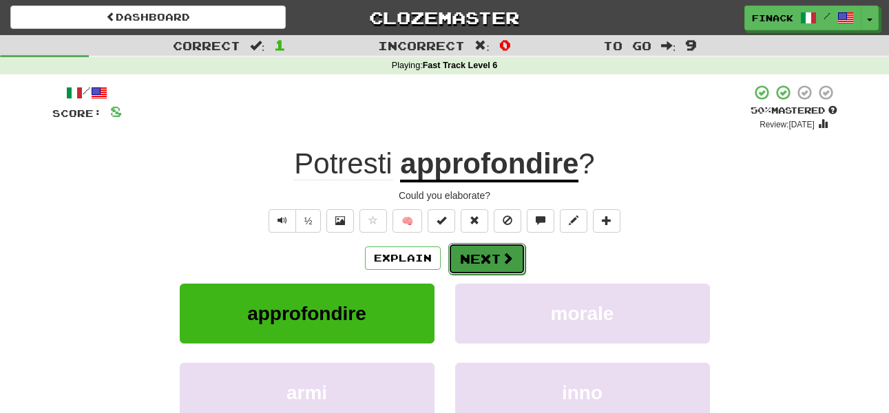
click at [467, 257] on button "Next" at bounding box center [486, 259] width 77 height 32
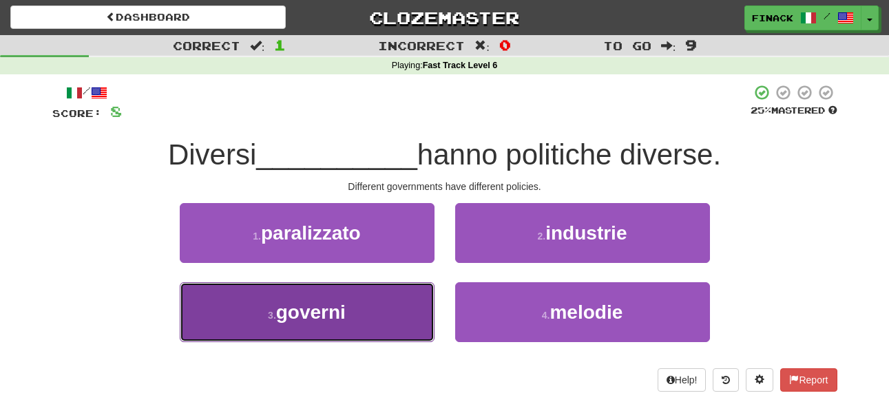
click at [369, 305] on button "3 . governi" at bounding box center [307, 312] width 255 height 60
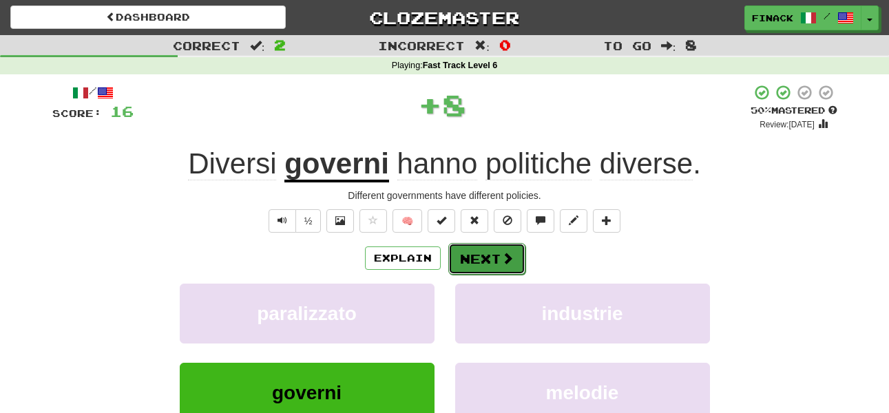
click at [501, 254] on span at bounding box center [507, 258] width 12 height 12
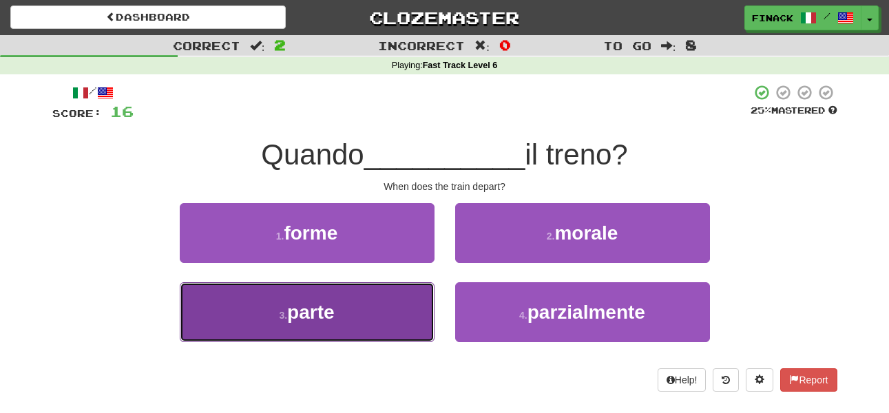
click at [389, 334] on button "3 . parte" at bounding box center [307, 312] width 255 height 60
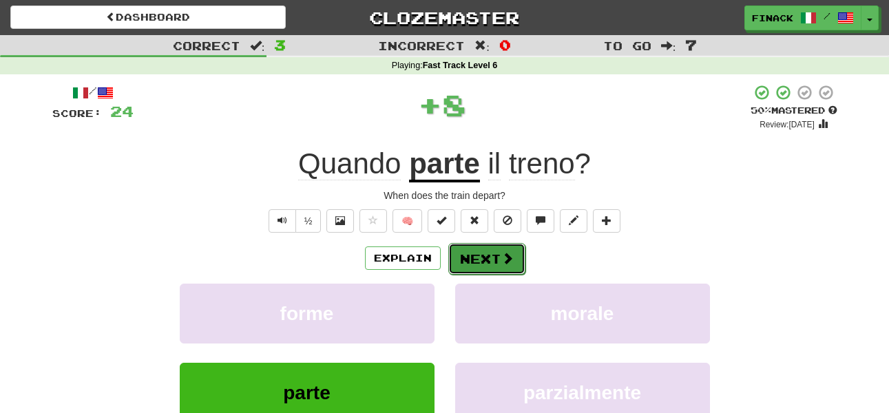
click at [490, 266] on button "Next" at bounding box center [486, 259] width 77 height 32
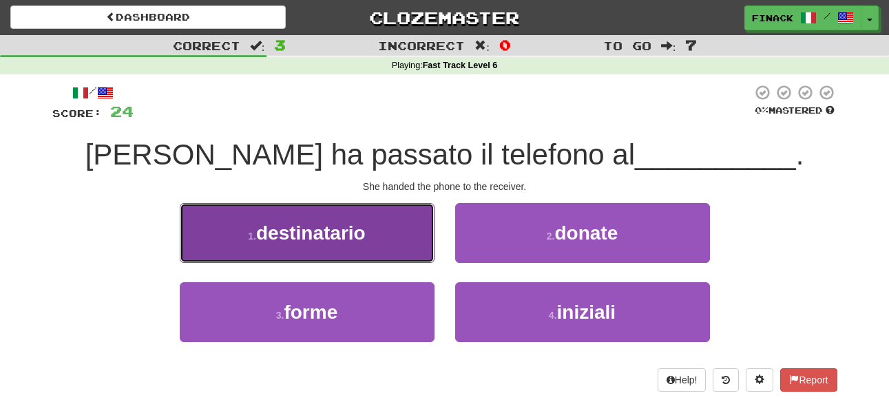
click at [375, 235] on button "1 . destinatario" at bounding box center [307, 233] width 255 height 60
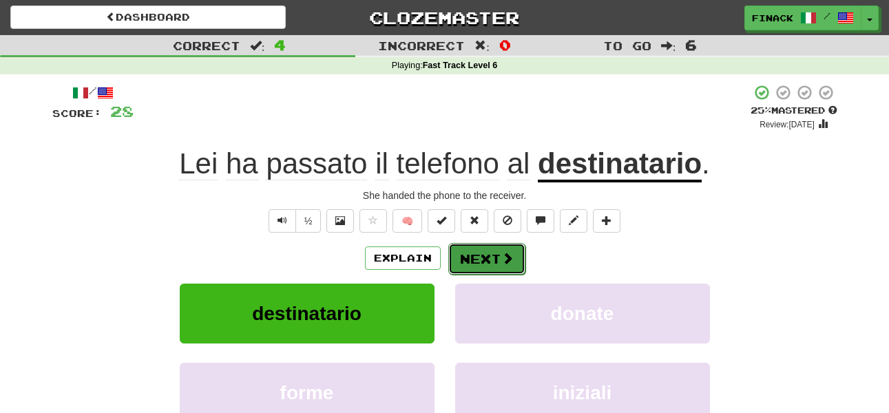
click at [501, 248] on button "Next" at bounding box center [486, 259] width 77 height 32
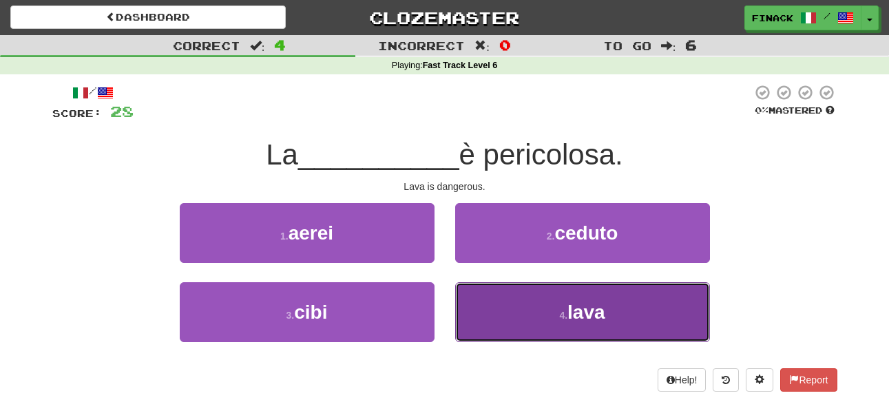
click at [517, 304] on button "4 . lava" at bounding box center [582, 312] width 255 height 60
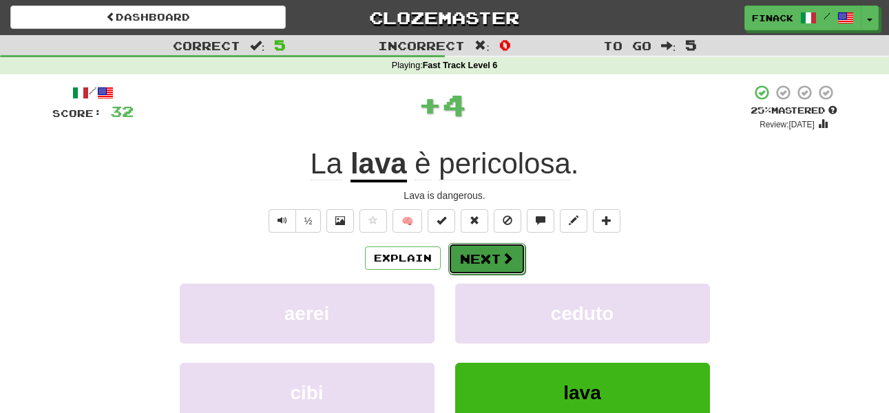
click at [480, 258] on button "Next" at bounding box center [486, 259] width 77 height 32
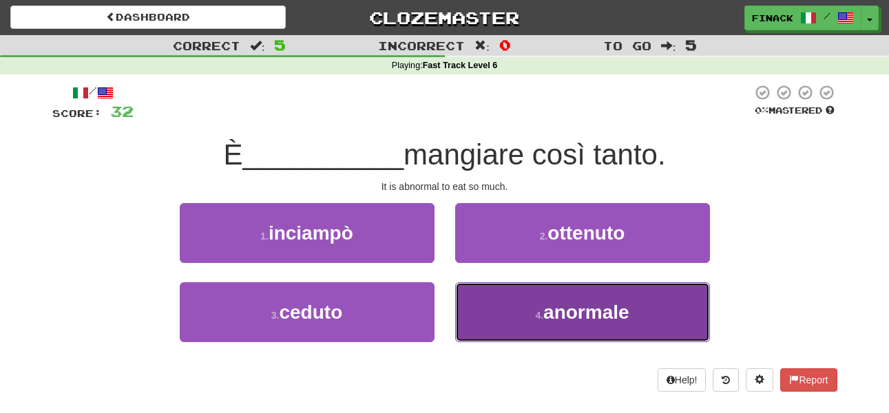
click at [494, 322] on button "4 . anormale" at bounding box center [582, 312] width 255 height 60
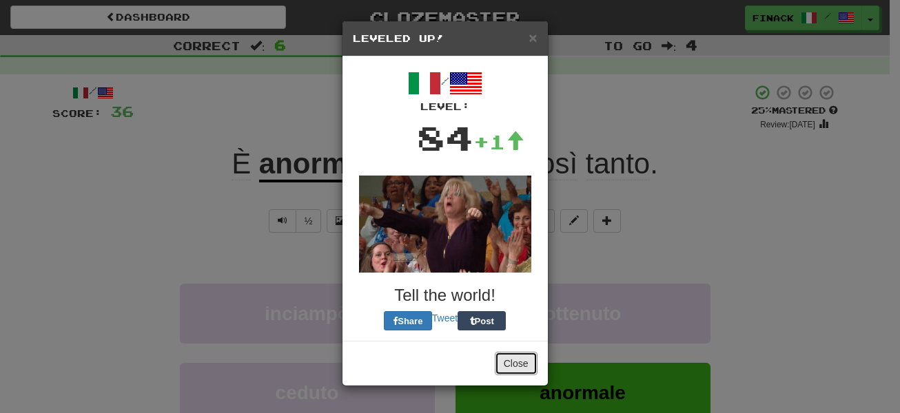
drag, startPoint x: 513, startPoint y: 369, endPoint x: 497, endPoint y: 340, distance: 33.0
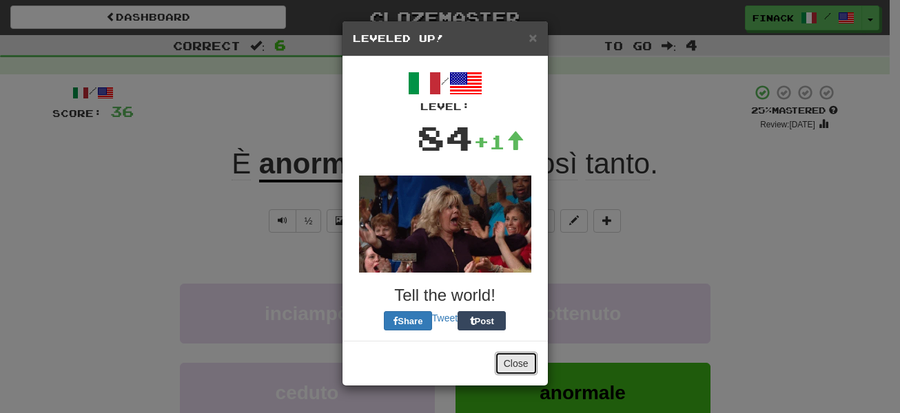
click at [512, 369] on button "Close" at bounding box center [516, 363] width 43 height 23
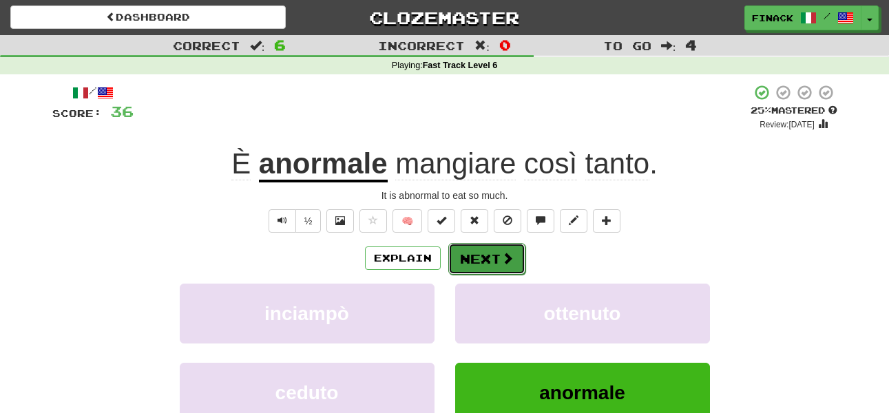
click at [482, 258] on button "Next" at bounding box center [486, 259] width 77 height 32
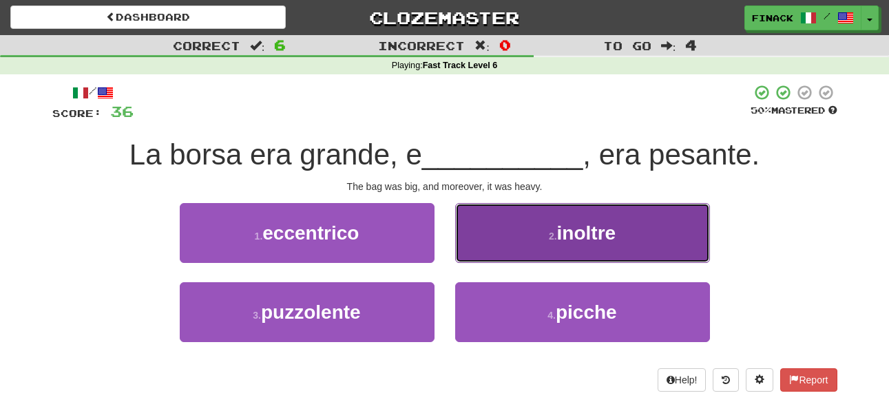
click at [505, 246] on button "2 . inoltre" at bounding box center [582, 233] width 255 height 60
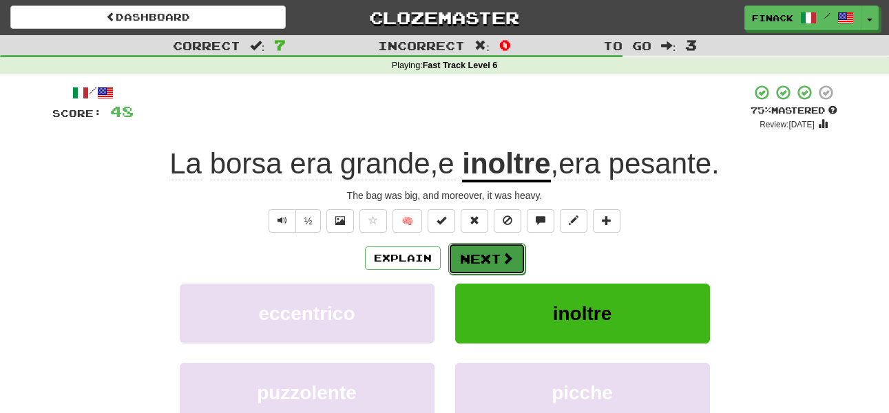
click at [482, 259] on button "Next" at bounding box center [486, 259] width 77 height 32
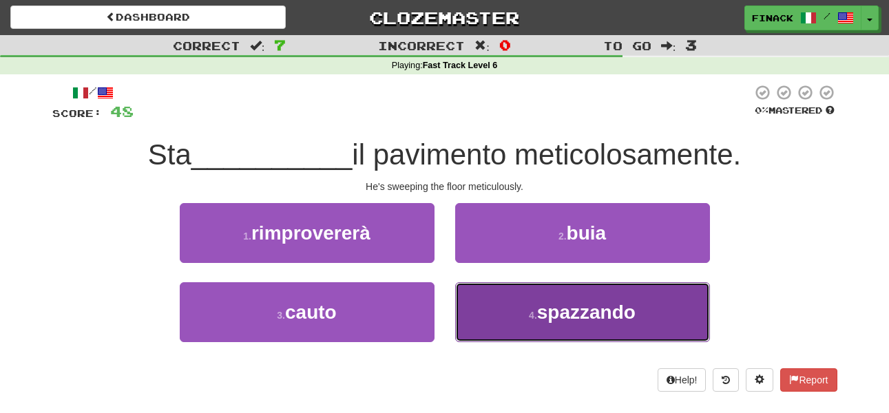
click at [493, 299] on button "4 . spazzando" at bounding box center [582, 312] width 255 height 60
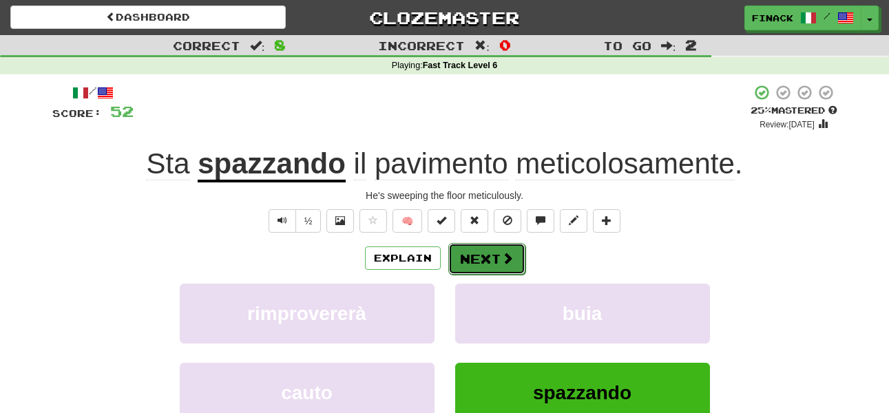
click at [471, 258] on button "Next" at bounding box center [486, 259] width 77 height 32
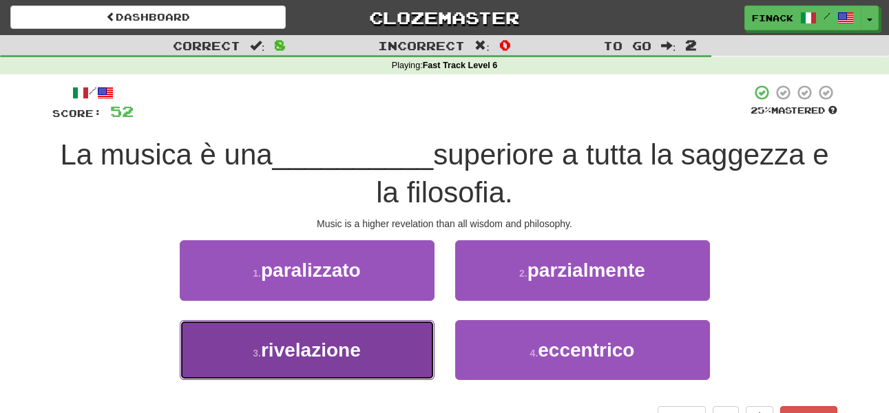
click at [378, 349] on button "3 . rivelazione" at bounding box center [307, 350] width 255 height 60
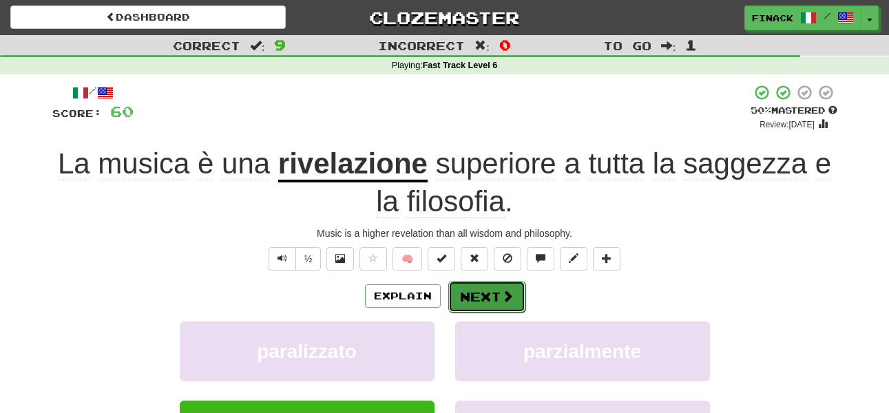
click at [474, 291] on button "Next" at bounding box center [486, 297] width 77 height 32
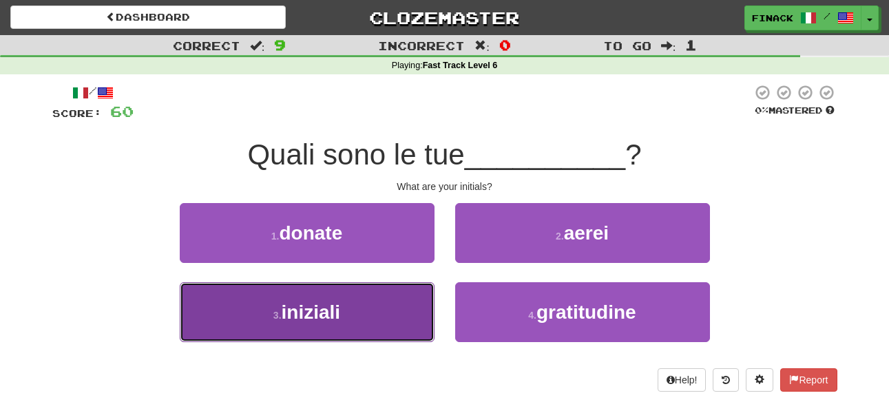
click at [361, 307] on button "3 . iniziali" at bounding box center [307, 312] width 255 height 60
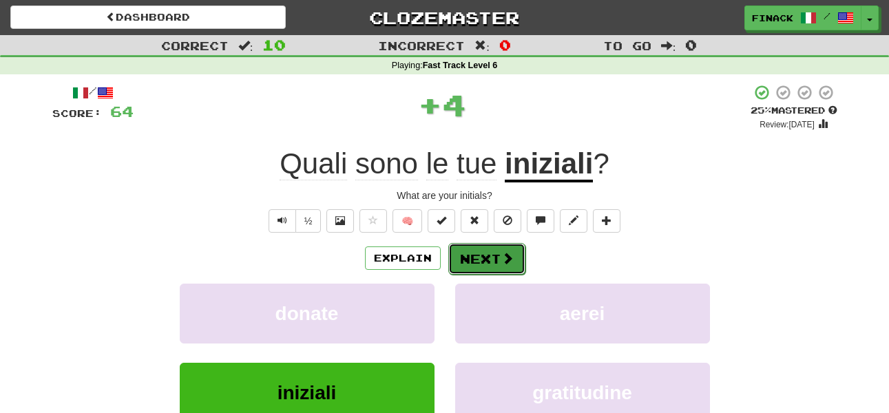
click at [477, 253] on button "Next" at bounding box center [486, 259] width 77 height 32
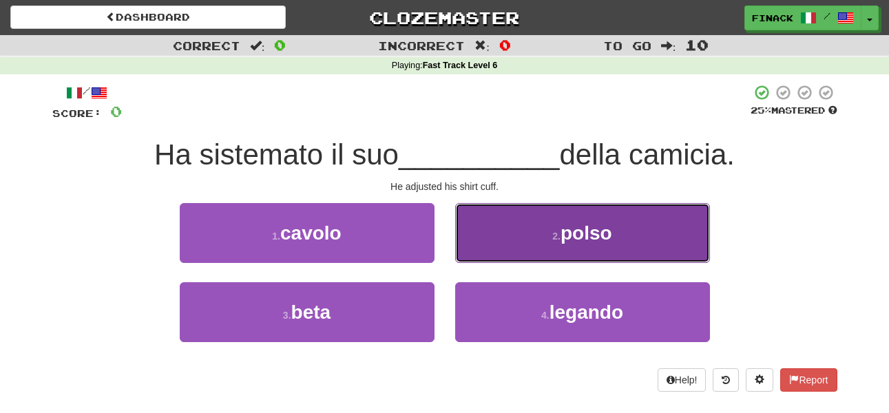
click at [488, 236] on button "2 . polso" at bounding box center [582, 233] width 255 height 60
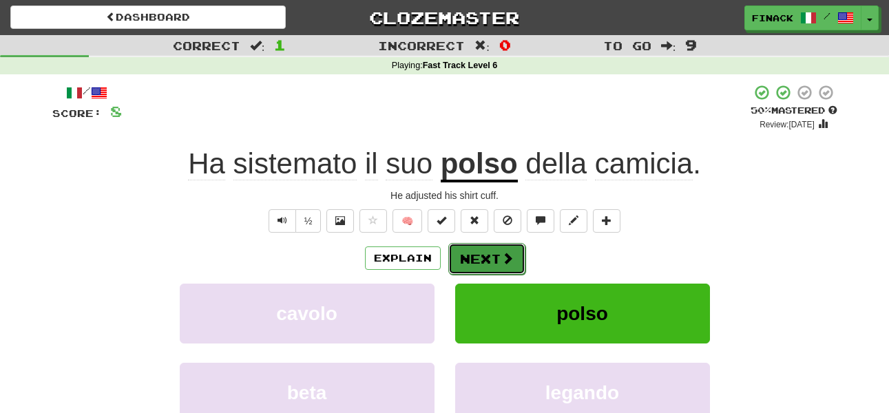
click at [497, 258] on button "Next" at bounding box center [486, 259] width 77 height 32
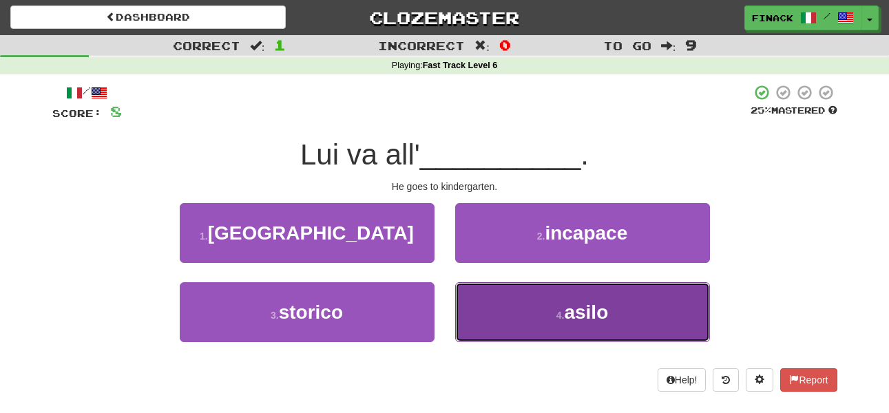
click at [495, 327] on button "4 . asilo" at bounding box center [582, 312] width 255 height 60
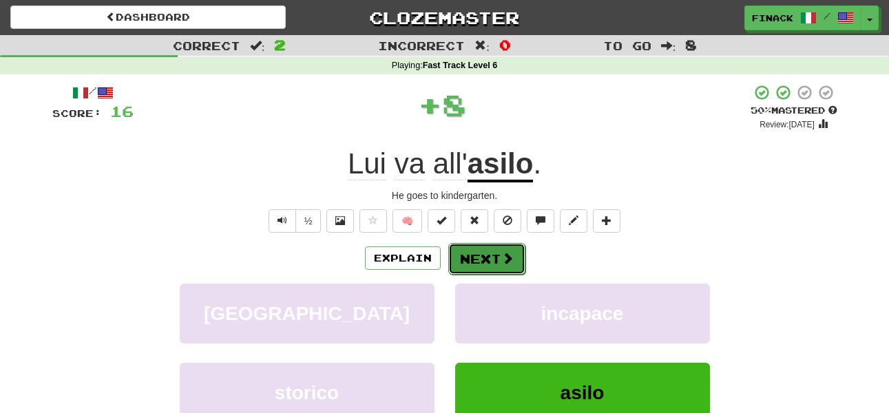
click at [477, 255] on button "Next" at bounding box center [486, 259] width 77 height 32
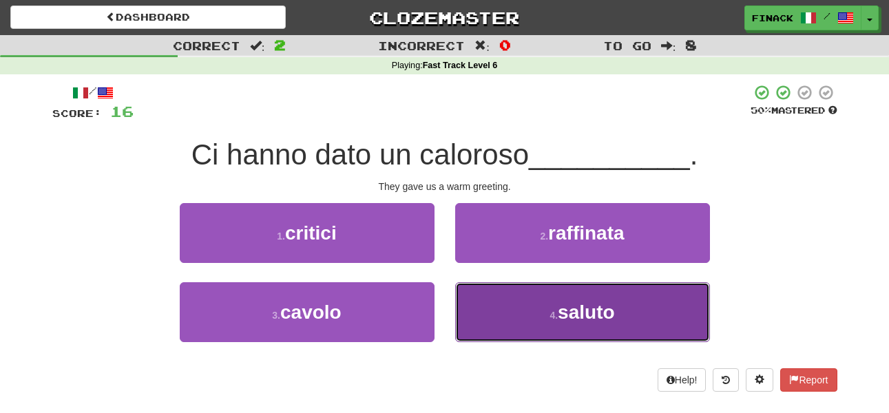
click at [500, 334] on button "4 . saluto" at bounding box center [582, 312] width 255 height 60
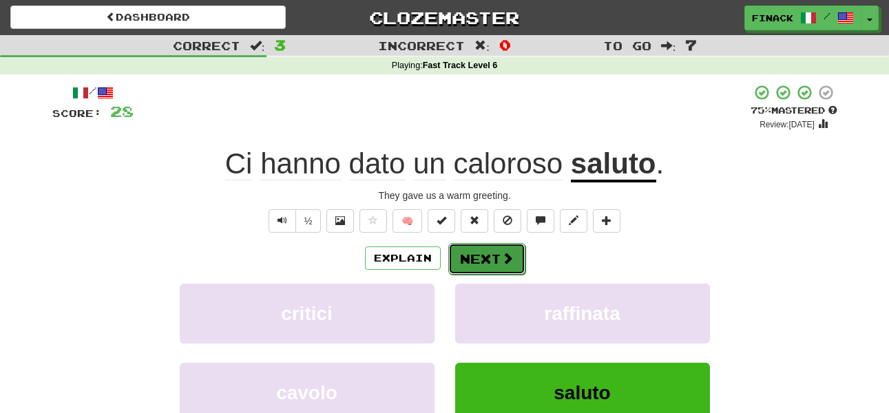
click at [474, 255] on button "Next" at bounding box center [486, 259] width 77 height 32
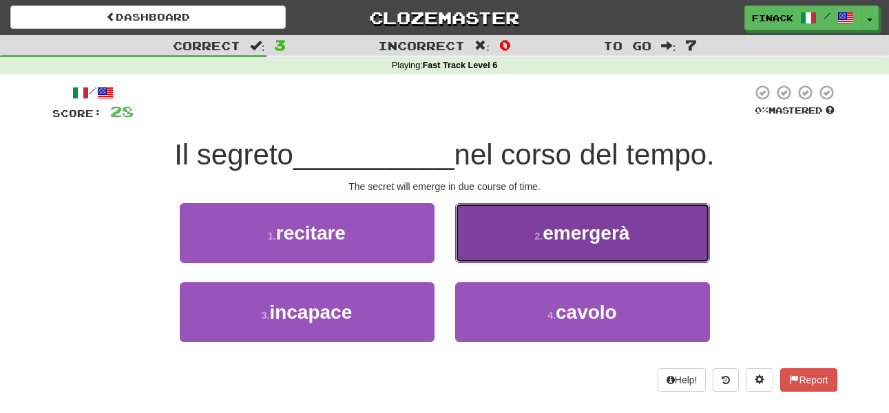
click at [494, 241] on button "2 . emergerà" at bounding box center [582, 233] width 255 height 60
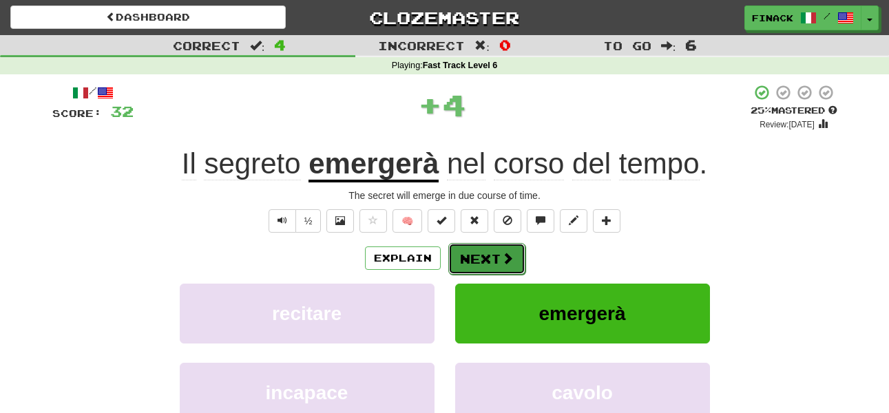
click at [488, 256] on button "Next" at bounding box center [486, 259] width 77 height 32
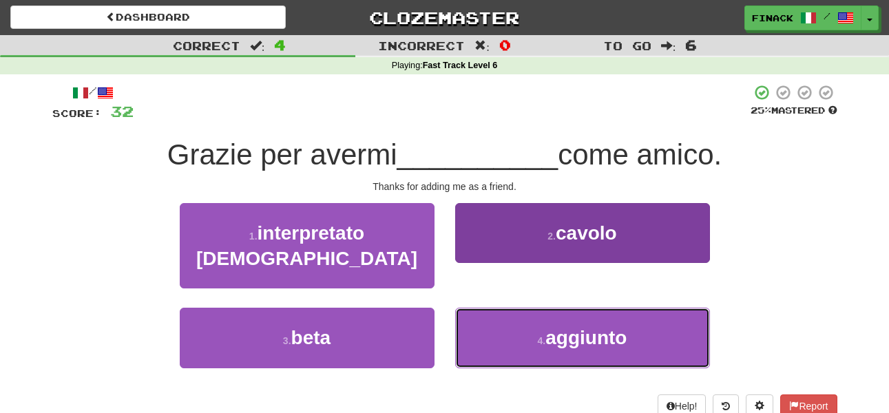
click at [505, 319] on button "4 . aggiunto" at bounding box center [582, 338] width 255 height 60
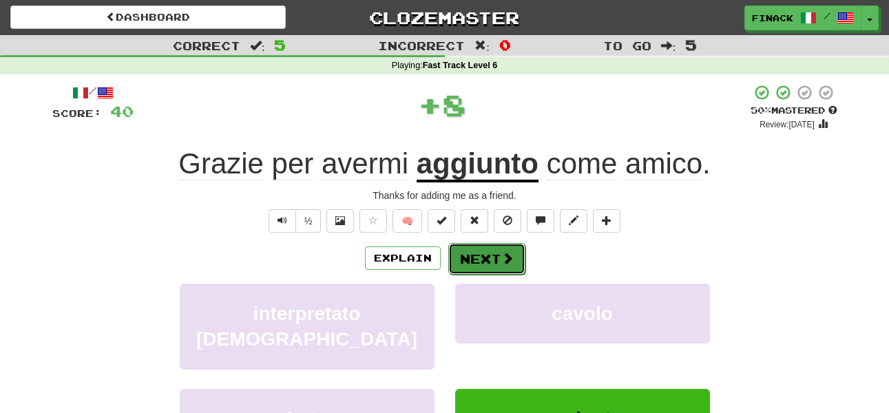
click at [490, 256] on button "Next" at bounding box center [486, 259] width 77 height 32
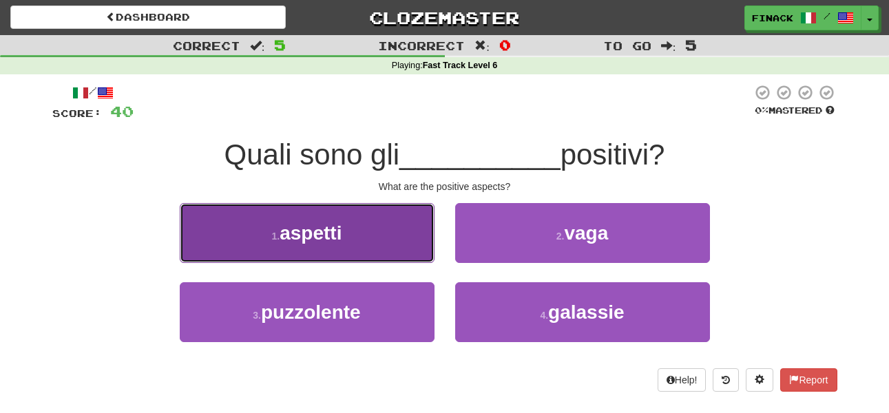
click at [388, 256] on button "1 . aspetti" at bounding box center [307, 233] width 255 height 60
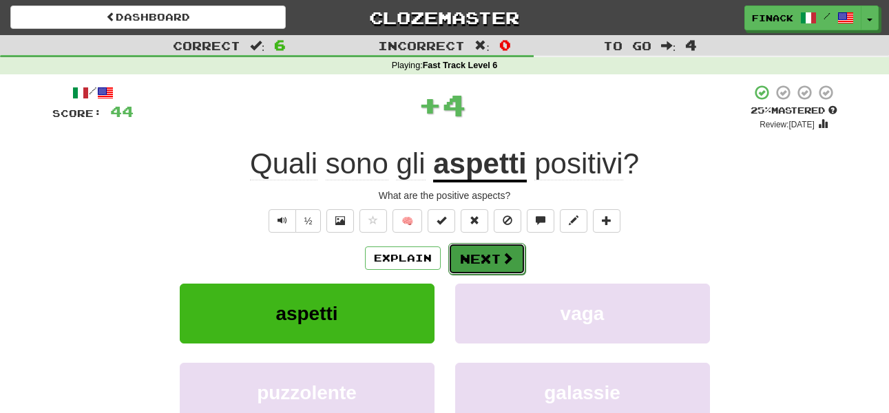
click at [487, 255] on button "Next" at bounding box center [486, 259] width 77 height 32
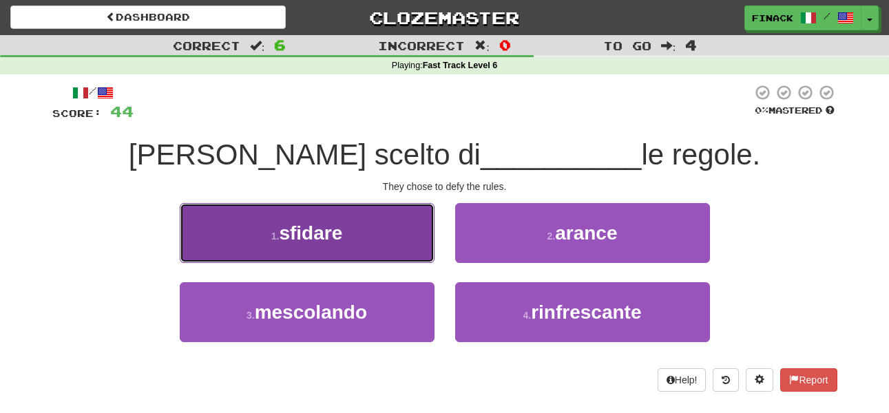
click at [411, 245] on button "1 . sfidare" at bounding box center [307, 233] width 255 height 60
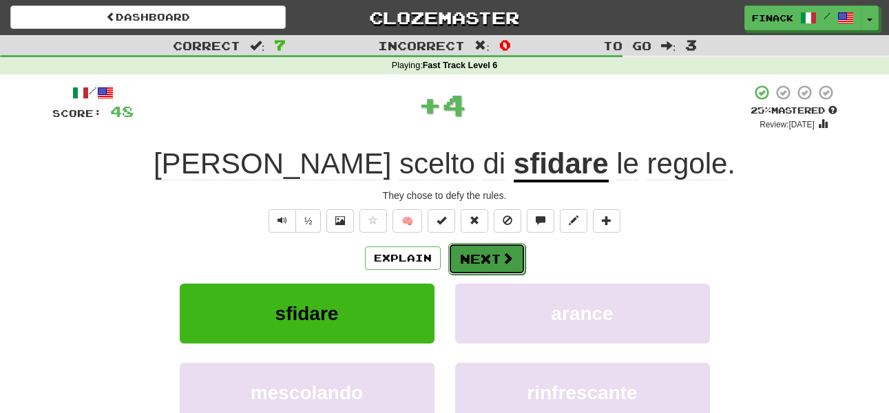
click at [485, 258] on button "Next" at bounding box center [486, 259] width 77 height 32
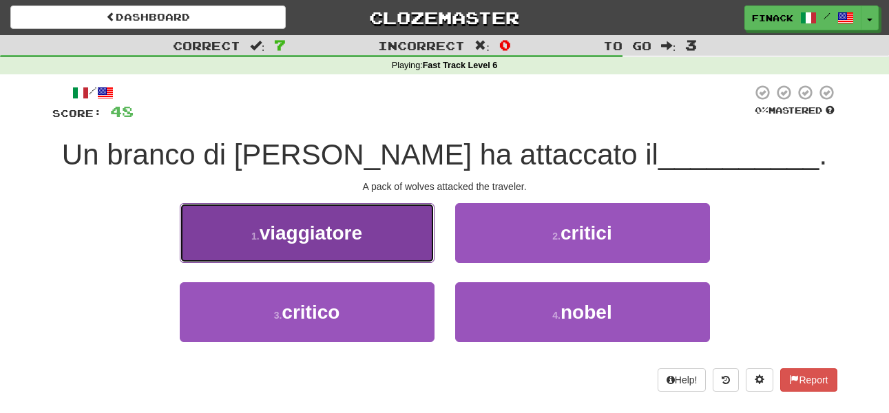
click at [397, 258] on button "1 . viaggiatore" at bounding box center [307, 233] width 255 height 60
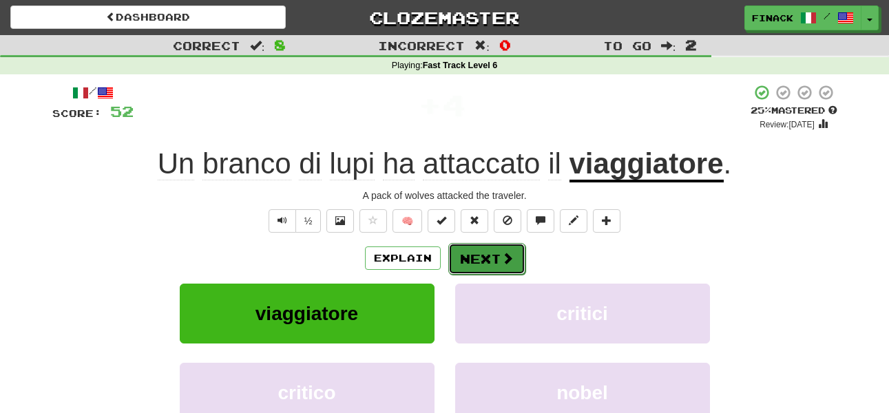
click at [484, 257] on button "Next" at bounding box center [486, 259] width 77 height 32
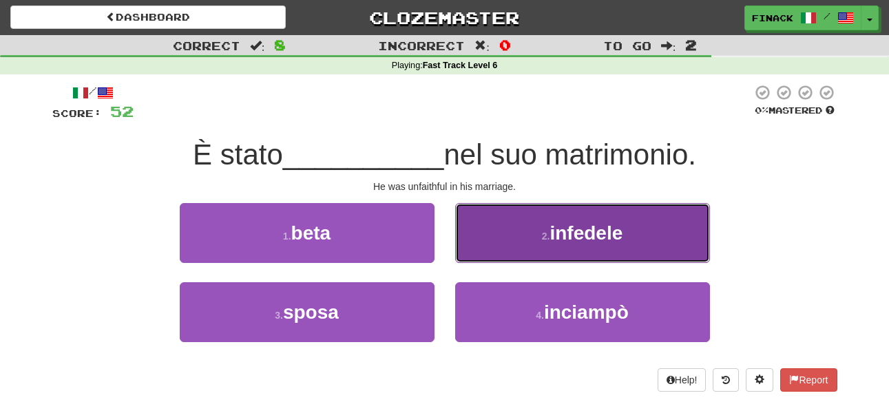
click at [493, 241] on button "2 . infedele" at bounding box center [582, 233] width 255 height 60
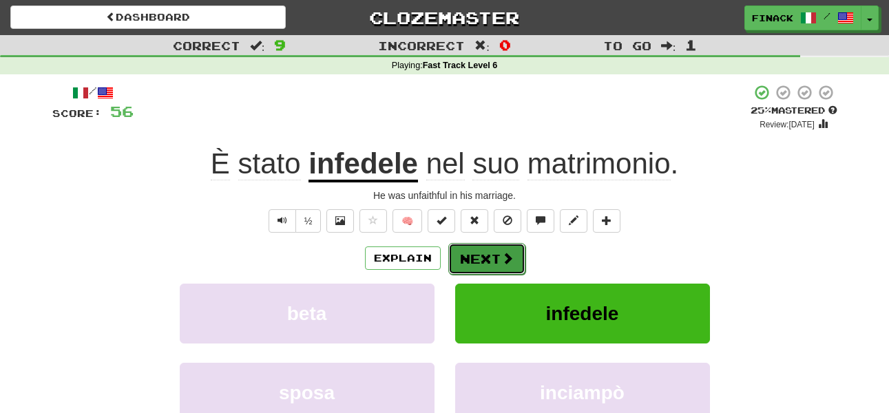
click at [491, 263] on button "Next" at bounding box center [486, 259] width 77 height 32
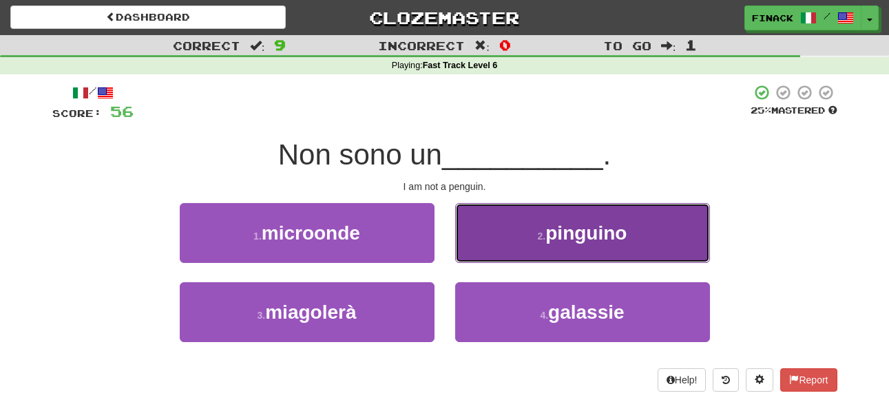
click at [514, 240] on button "2 . pinguino" at bounding box center [582, 233] width 255 height 60
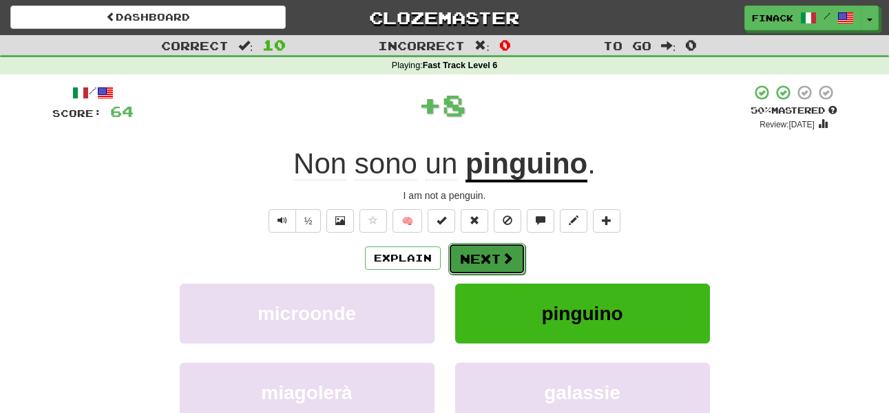
click at [497, 256] on button "Next" at bounding box center [486, 259] width 77 height 32
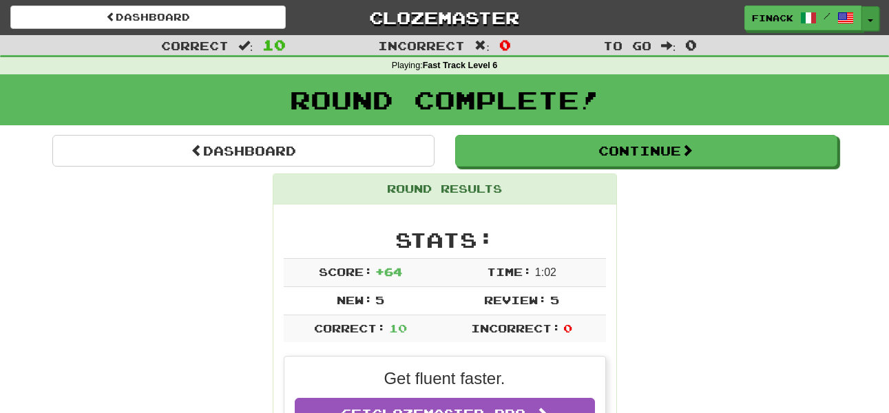
click at [872, 21] on span "button" at bounding box center [871, 20] width 6 height 3
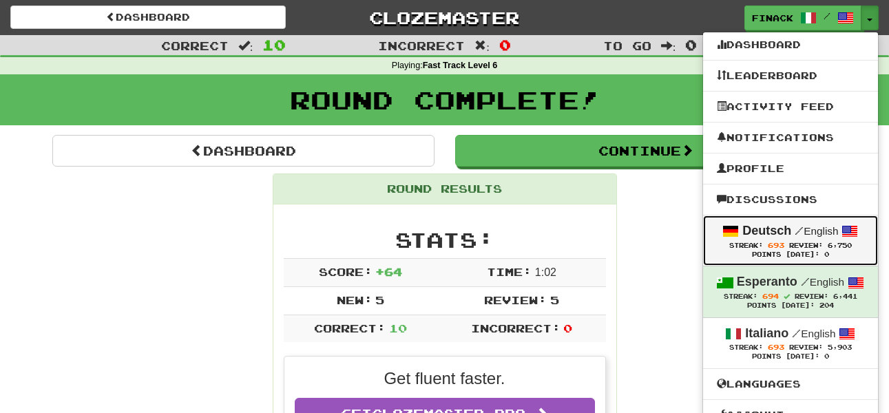
click at [769, 234] on strong "Deutsch" at bounding box center [767, 231] width 49 height 14
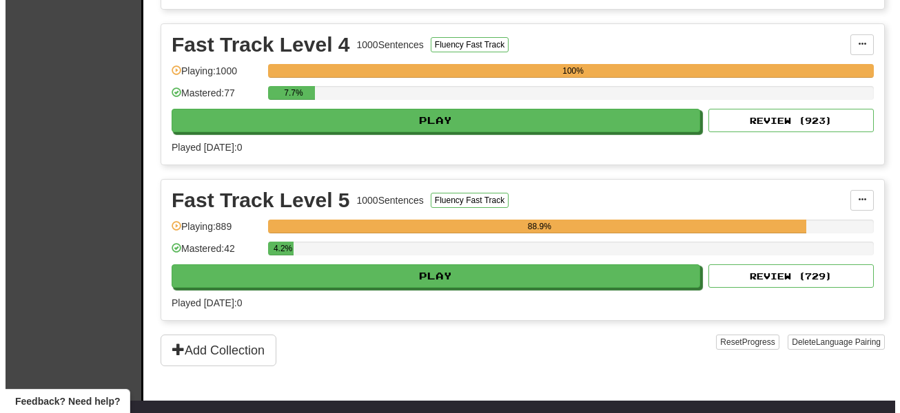
scroll to position [937, 0]
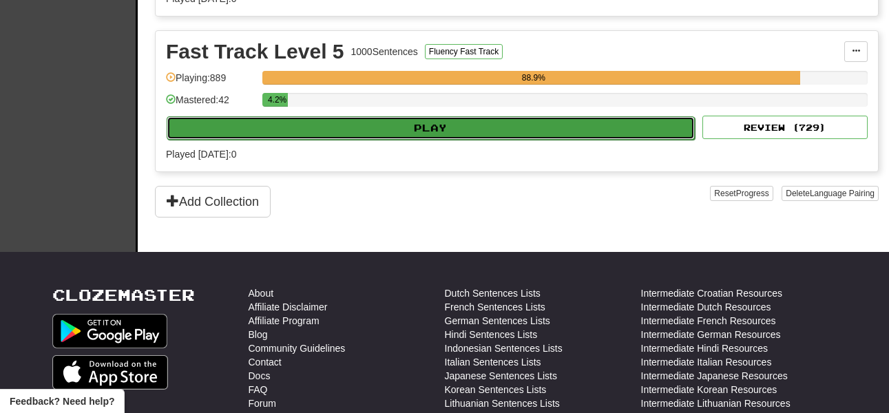
click at [393, 127] on button "Play" at bounding box center [431, 127] width 528 height 23
select select "**"
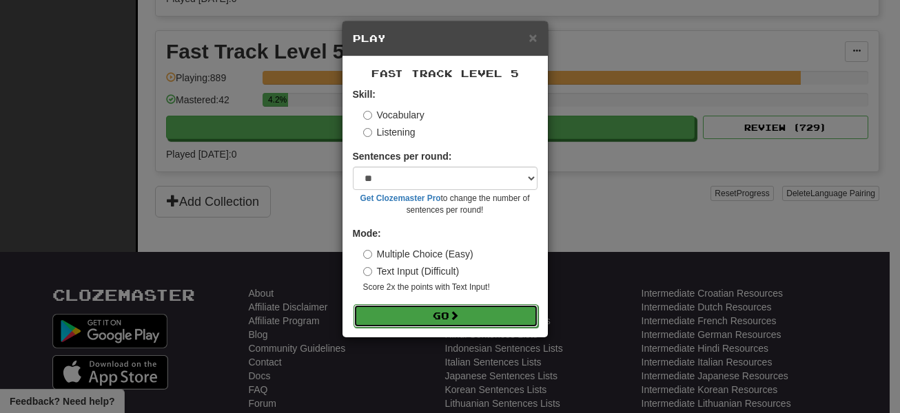
click at [468, 320] on button "Go" at bounding box center [445, 315] width 185 height 23
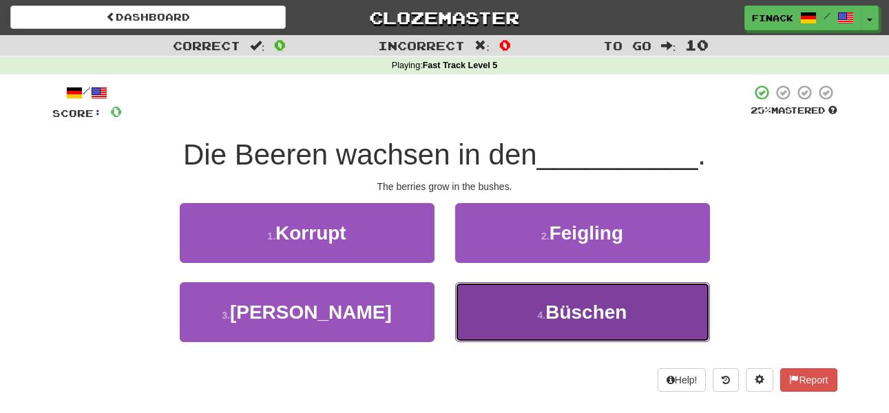
click at [510, 308] on button "4 . Büschen" at bounding box center [582, 312] width 255 height 60
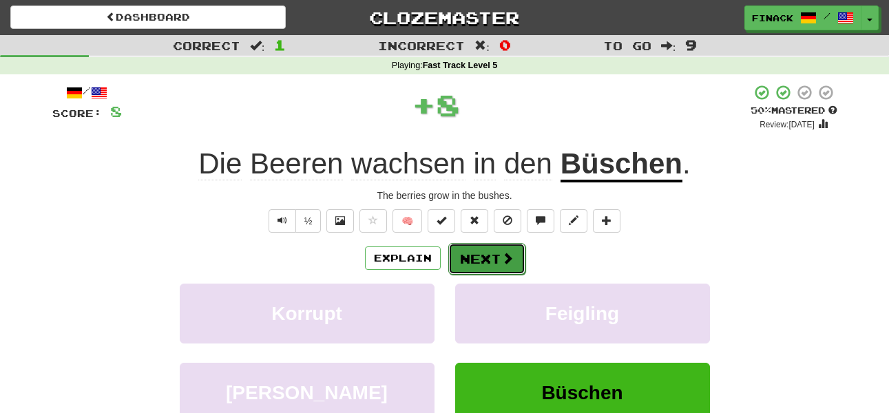
click at [486, 257] on button "Next" at bounding box center [486, 259] width 77 height 32
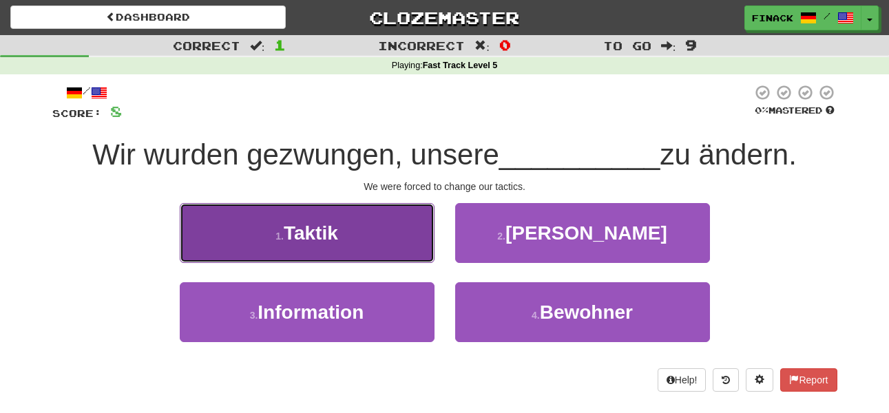
click at [380, 249] on button "1 . Taktik" at bounding box center [307, 233] width 255 height 60
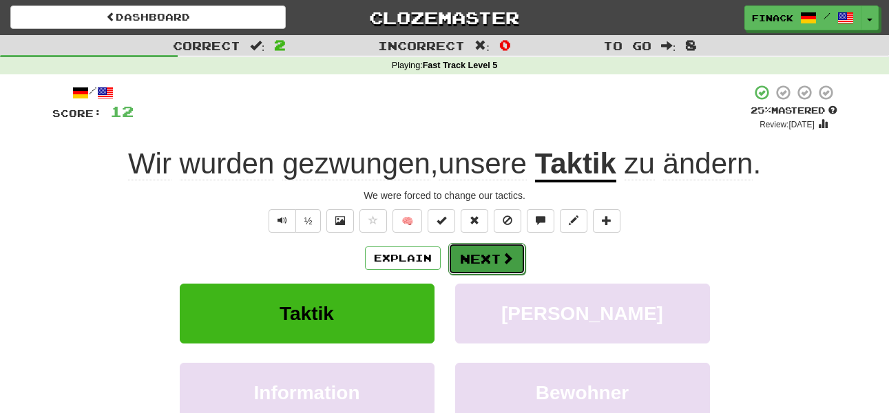
click at [484, 261] on button "Next" at bounding box center [486, 259] width 77 height 32
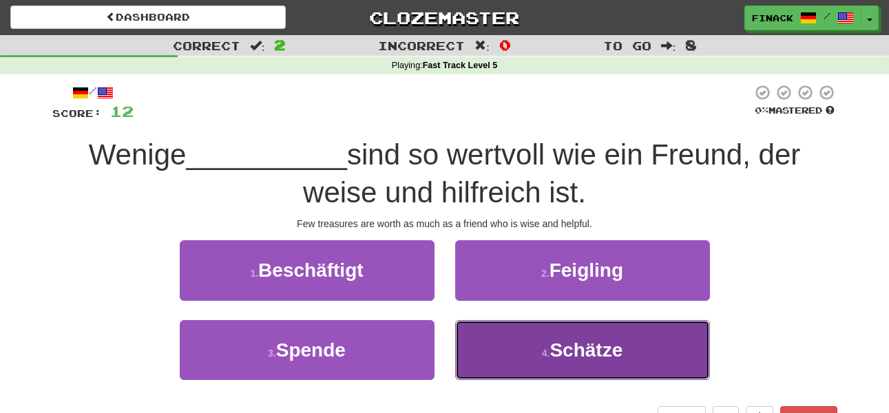
click at [504, 338] on button "4 . Schätze" at bounding box center [582, 350] width 255 height 60
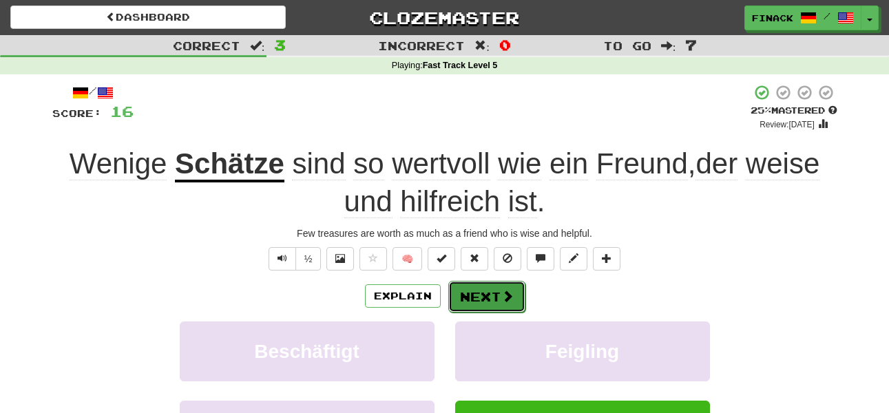
click at [487, 298] on button "Next" at bounding box center [486, 297] width 77 height 32
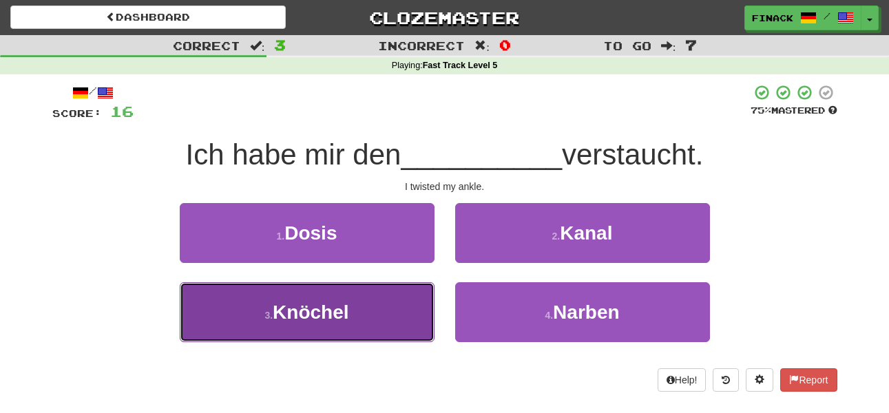
click at [371, 311] on button "3 . Knöchel" at bounding box center [307, 312] width 255 height 60
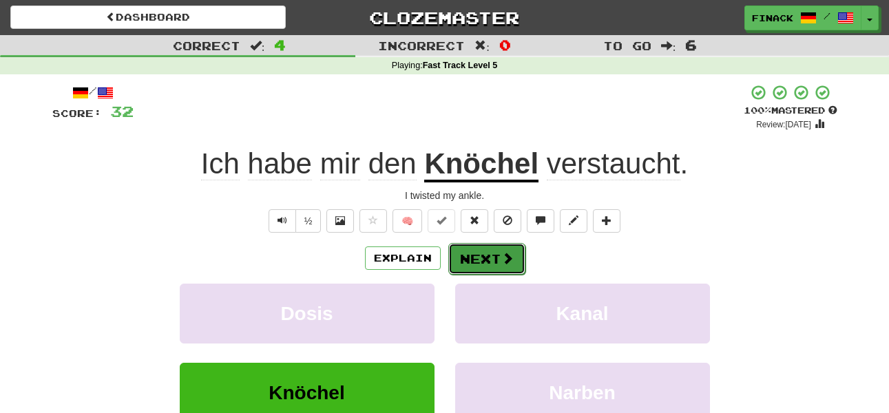
click at [477, 267] on button "Next" at bounding box center [486, 259] width 77 height 32
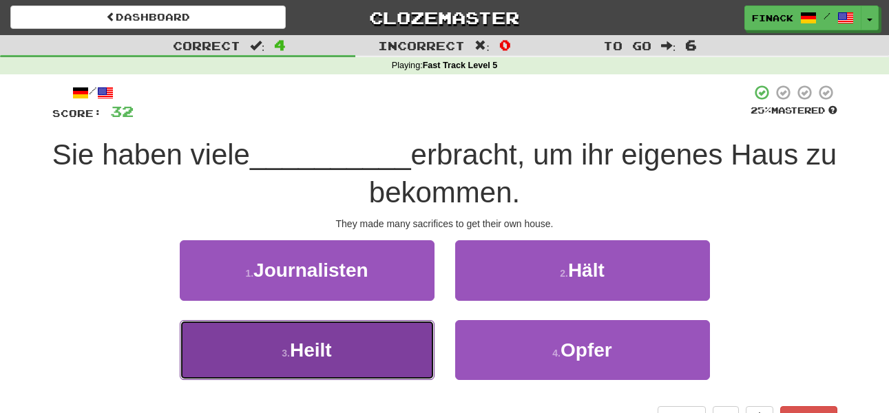
click at [398, 340] on button "3 . Heilt" at bounding box center [307, 350] width 255 height 60
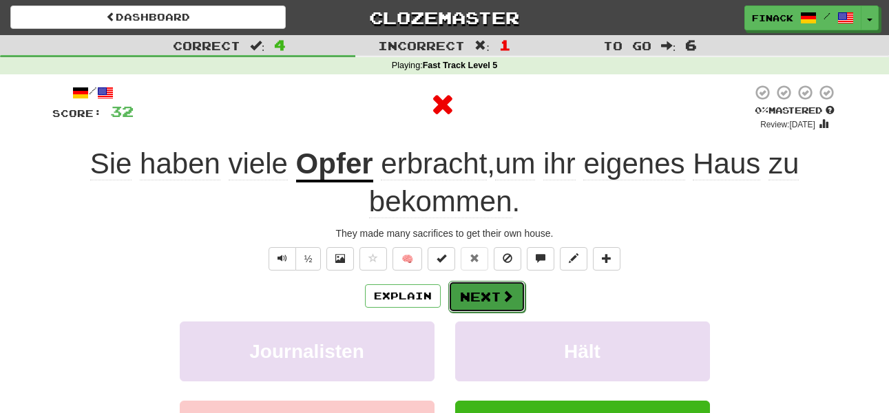
click at [473, 293] on button "Next" at bounding box center [486, 297] width 77 height 32
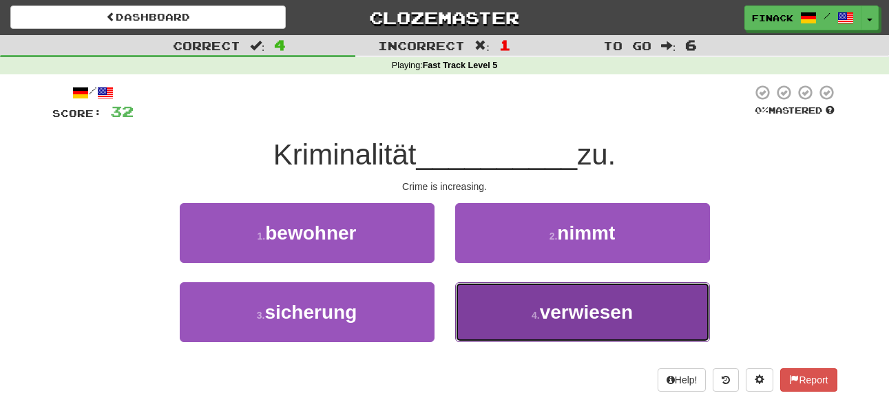
click at [490, 313] on button "4 . verwiesen" at bounding box center [582, 312] width 255 height 60
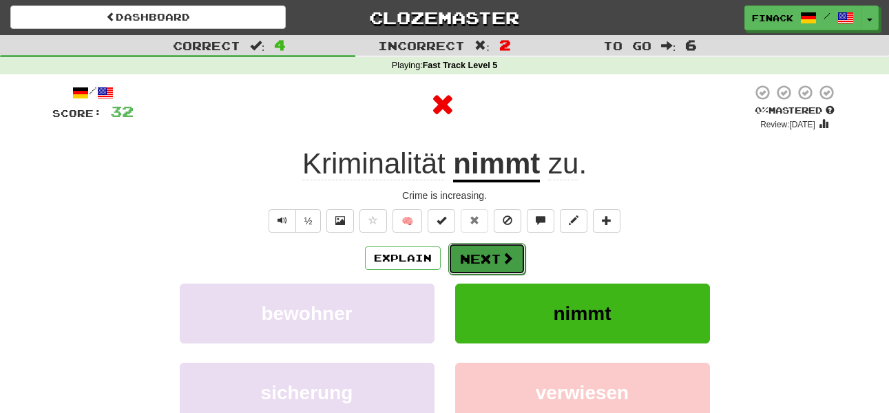
click at [497, 267] on button "Next" at bounding box center [486, 259] width 77 height 32
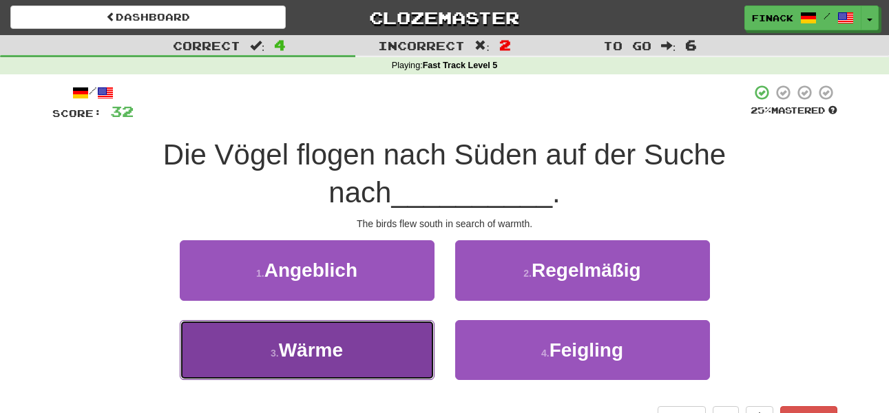
click at [402, 347] on button "3 . Wärme" at bounding box center [307, 350] width 255 height 60
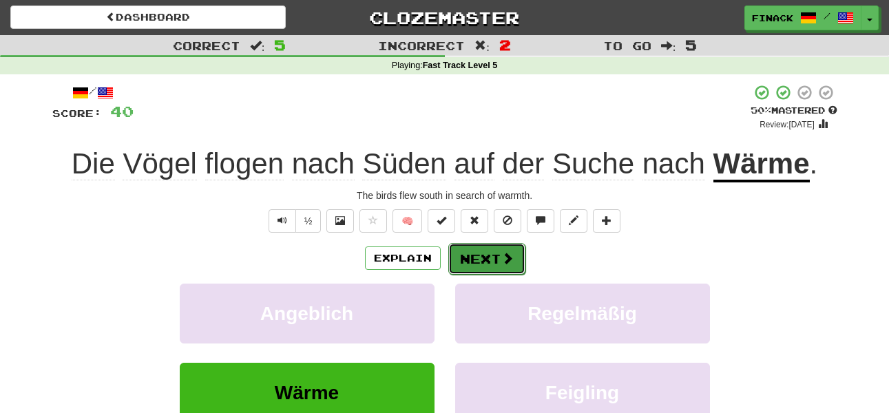
click at [493, 256] on button "Next" at bounding box center [486, 259] width 77 height 32
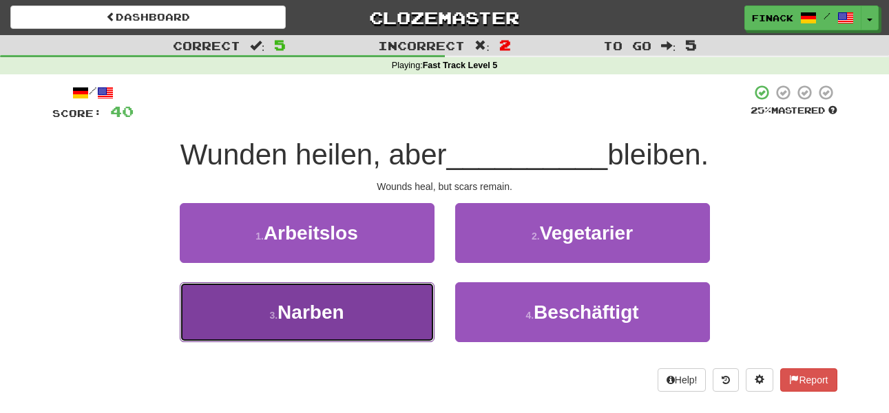
click at [400, 309] on button "3 . Narben" at bounding box center [307, 312] width 255 height 60
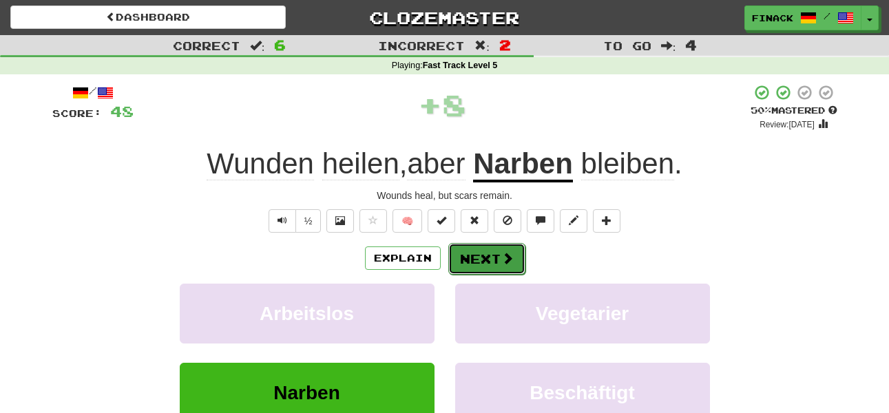
click at [482, 249] on button "Next" at bounding box center [486, 259] width 77 height 32
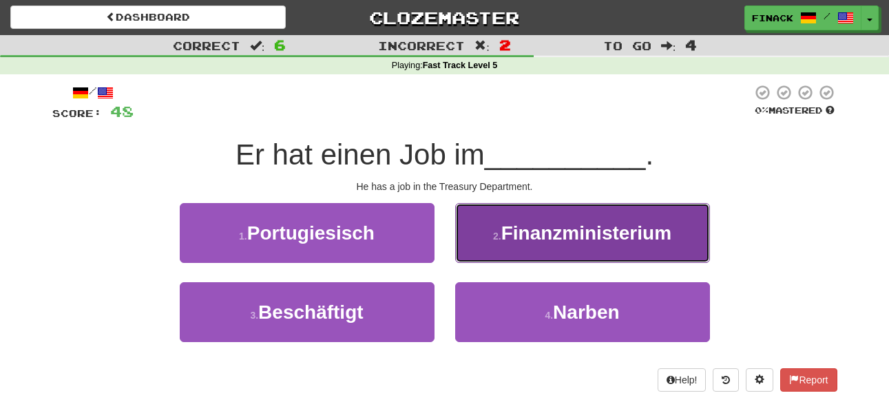
click at [482, 250] on button "2 . Finanzministerium" at bounding box center [582, 233] width 255 height 60
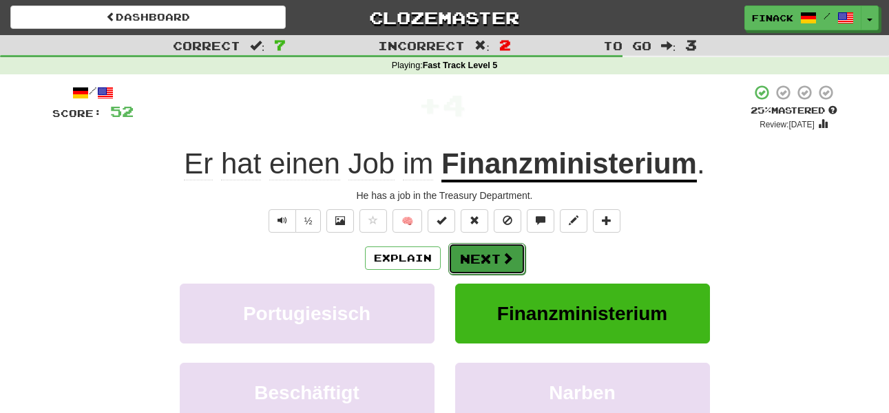
click at [476, 263] on button "Next" at bounding box center [486, 259] width 77 height 32
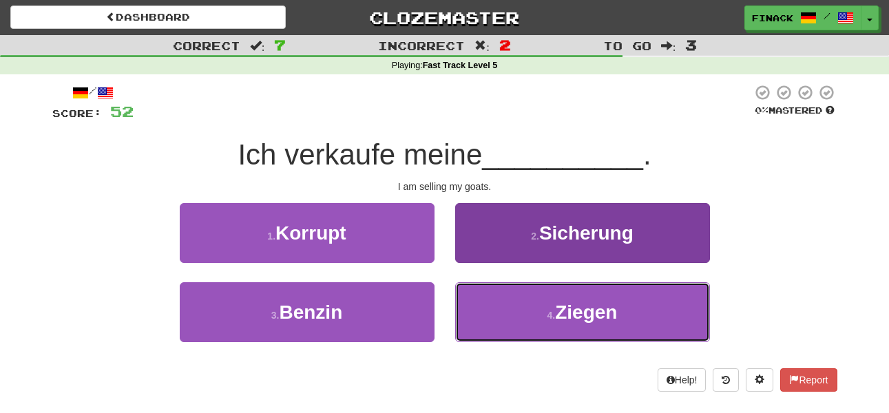
click at [488, 316] on button "4 . Ziegen" at bounding box center [582, 312] width 255 height 60
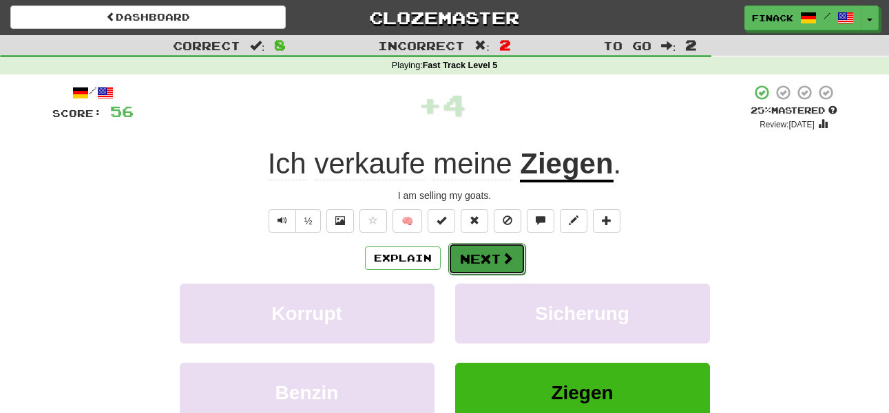
click at [483, 256] on button "Next" at bounding box center [486, 259] width 77 height 32
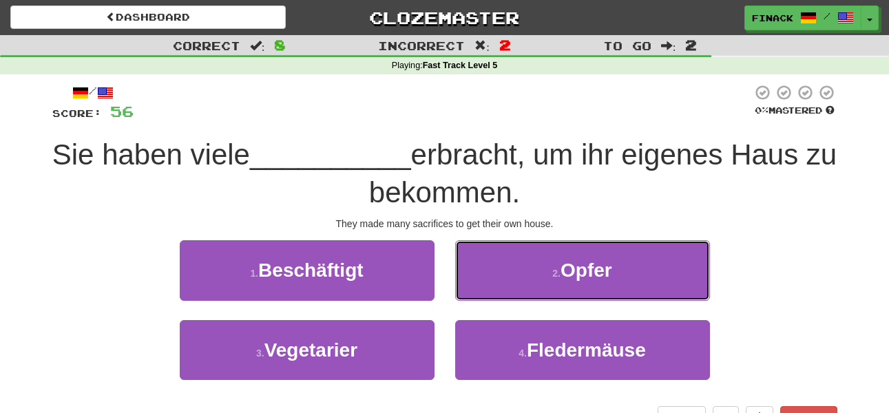
click at [493, 268] on button "2 . Opfer" at bounding box center [582, 270] width 255 height 60
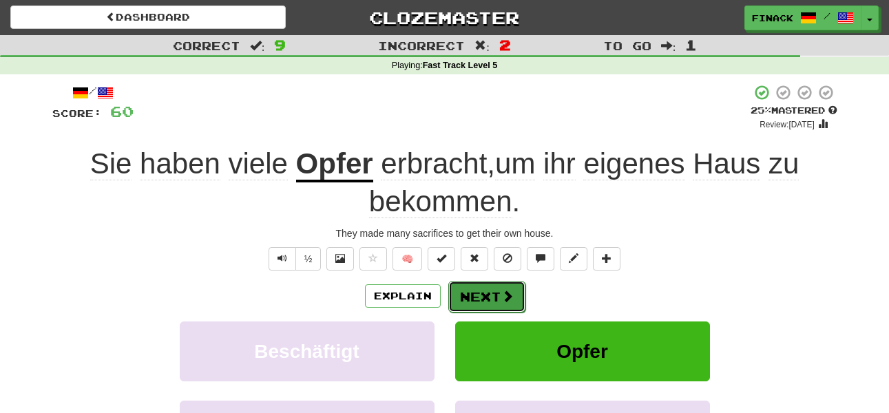
click at [493, 304] on button "Next" at bounding box center [486, 297] width 77 height 32
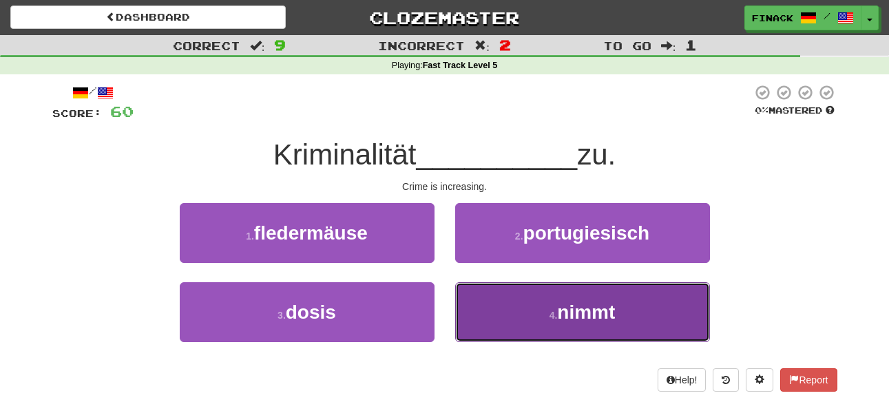
click at [501, 316] on button "4 . nimmt" at bounding box center [582, 312] width 255 height 60
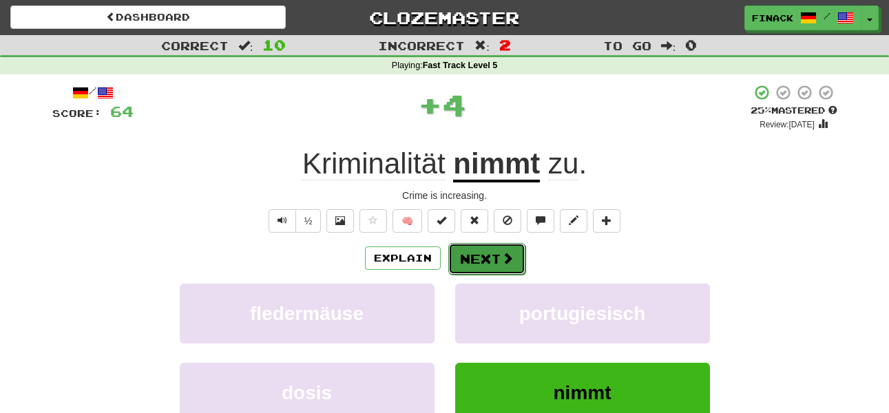
click at [493, 260] on button "Next" at bounding box center [486, 259] width 77 height 32
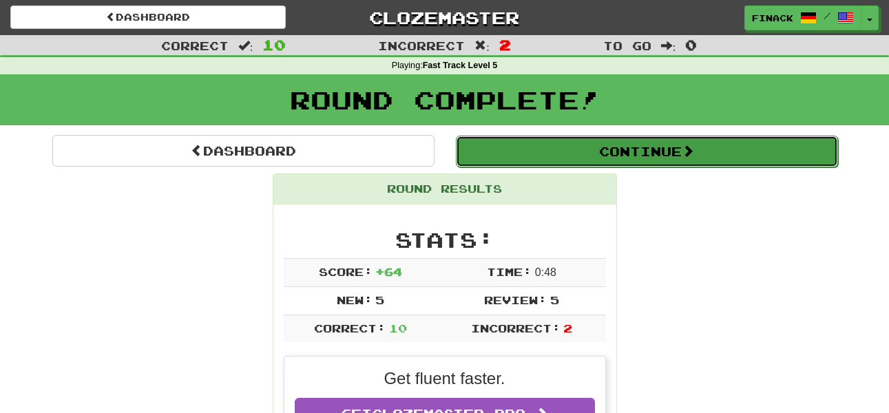
click at [633, 162] on button "Continue" at bounding box center [647, 152] width 382 height 32
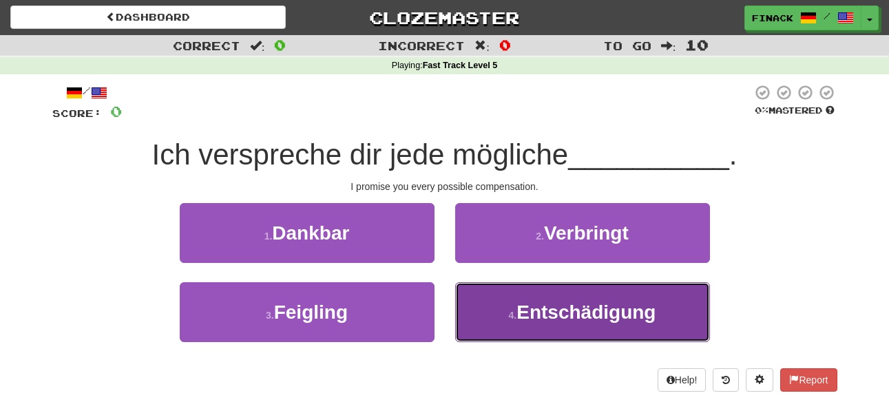
click at [515, 322] on button "4 . Entschädigung" at bounding box center [582, 312] width 255 height 60
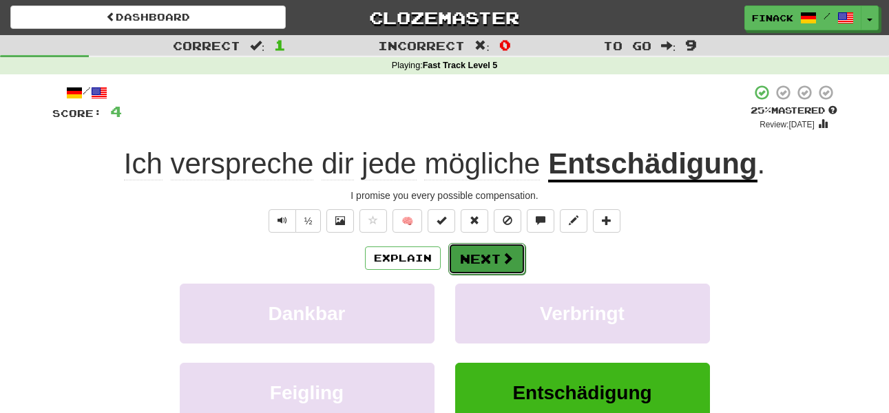
click at [505, 257] on span at bounding box center [507, 258] width 12 height 12
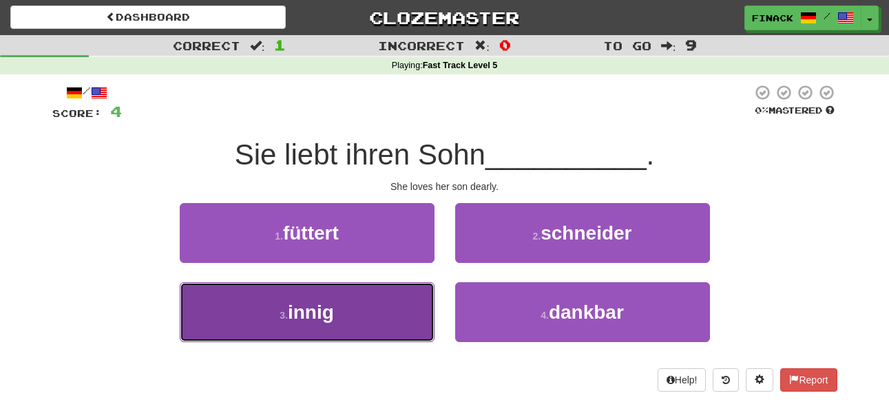
click at [422, 307] on button "3 . innig" at bounding box center [307, 312] width 255 height 60
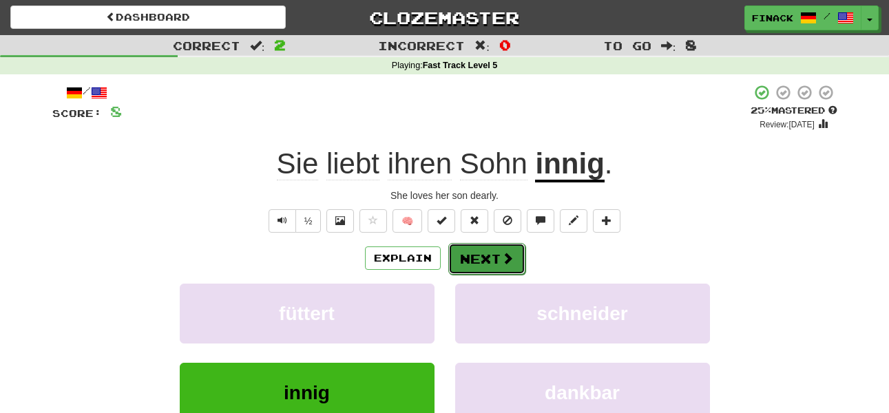
click at [474, 257] on button "Next" at bounding box center [486, 259] width 77 height 32
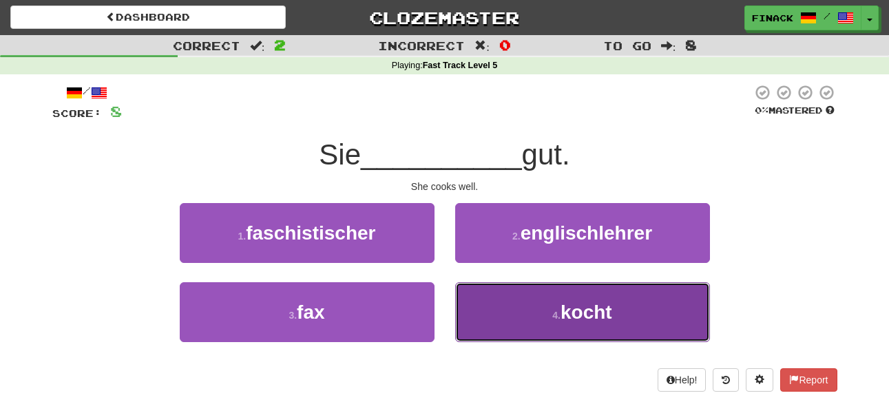
click at [513, 321] on button "4 . kocht" at bounding box center [582, 312] width 255 height 60
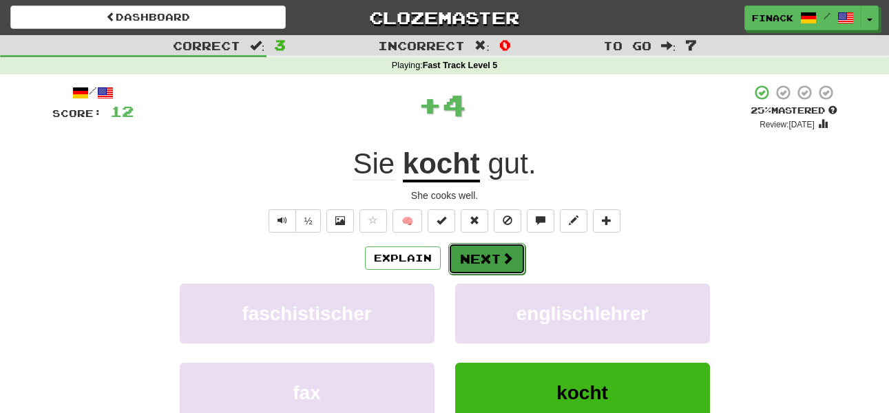
click at [501, 258] on span at bounding box center [507, 258] width 12 height 12
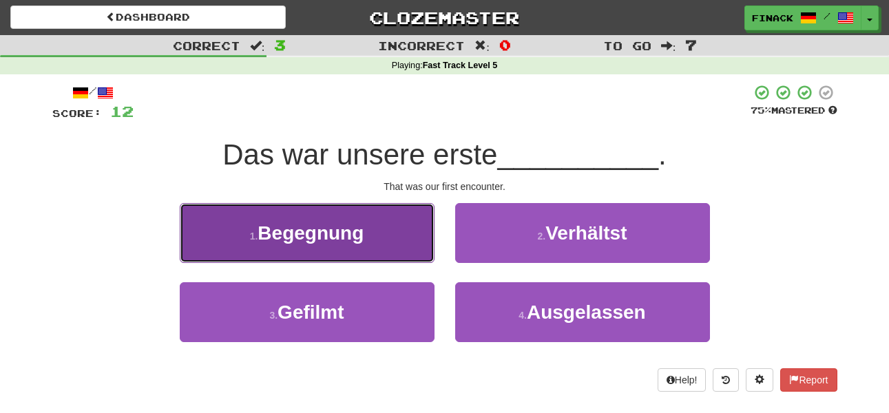
click at [398, 252] on button "1 . Begegnung" at bounding box center [307, 233] width 255 height 60
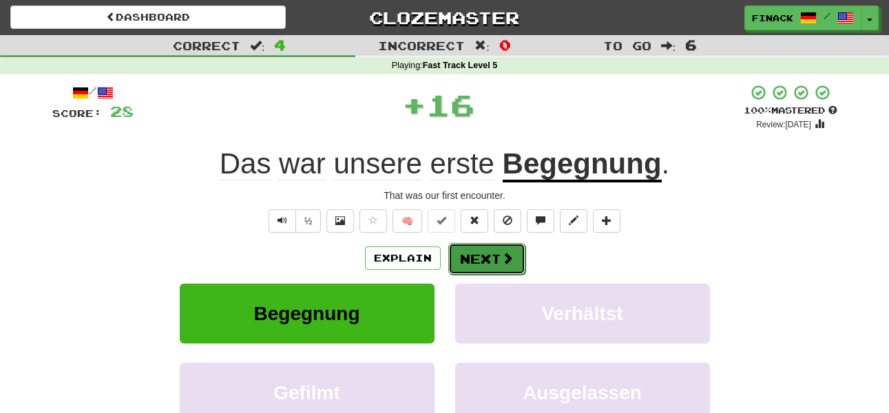
click at [486, 263] on button "Next" at bounding box center [486, 259] width 77 height 32
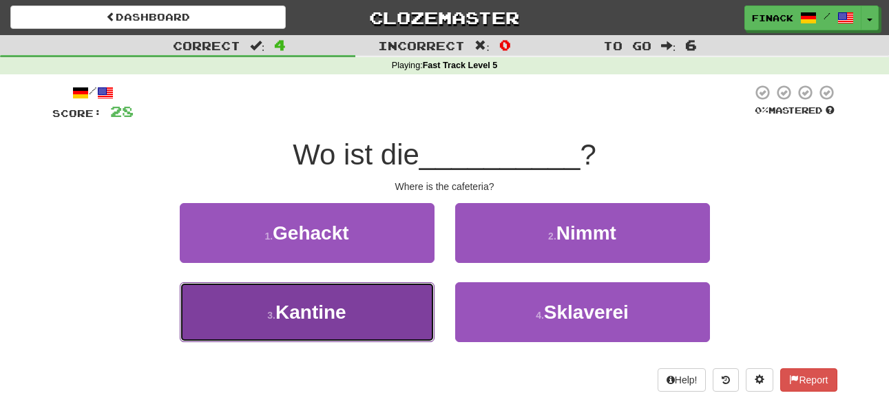
click at [373, 307] on button "3 . Kantine" at bounding box center [307, 312] width 255 height 60
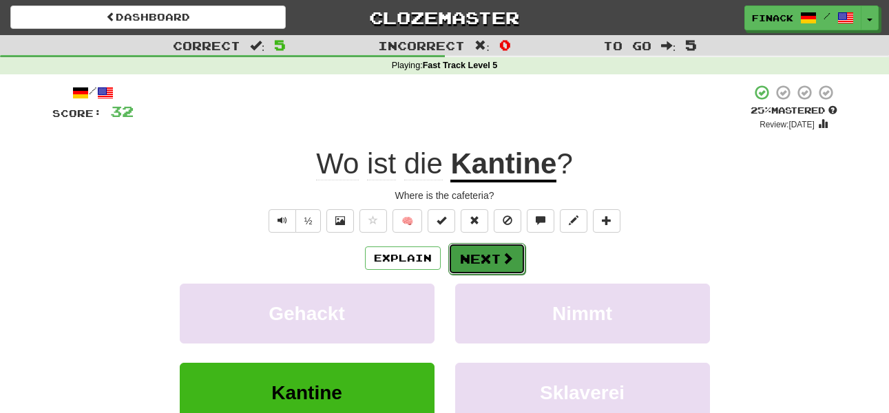
click at [501, 252] on span at bounding box center [507, 258] width 12 height 12
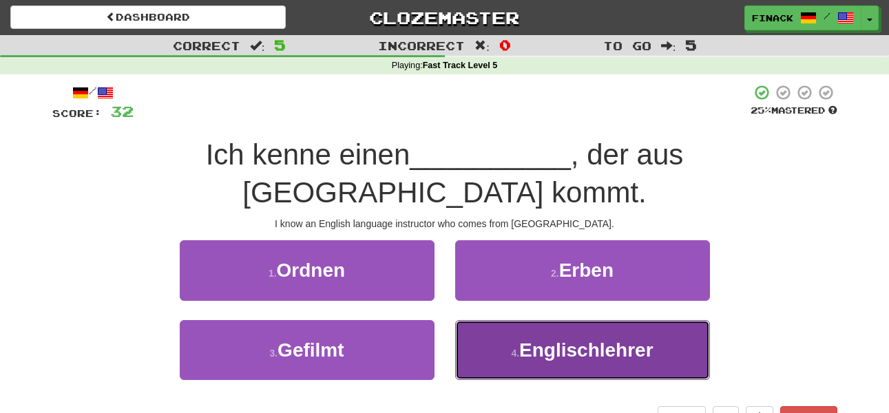
click at [512, 348] on small "4 ." at bounding box center [515, 353] width 8 height 11
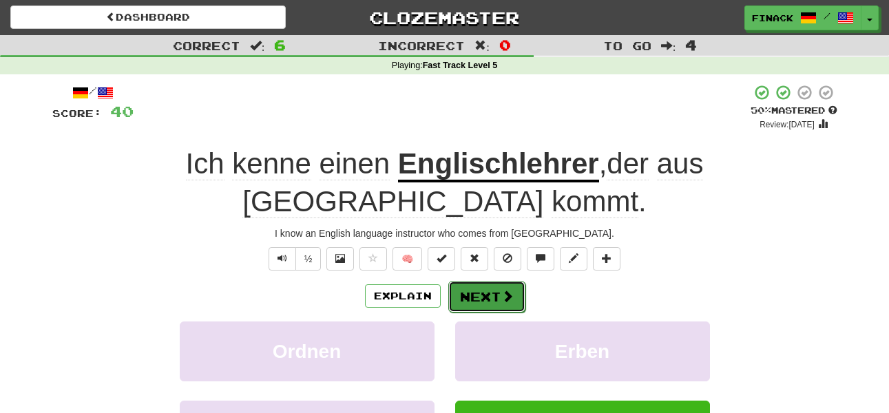
click at [470, 281] on button "Next" at bounding box center [486, 297] width 77 height 32
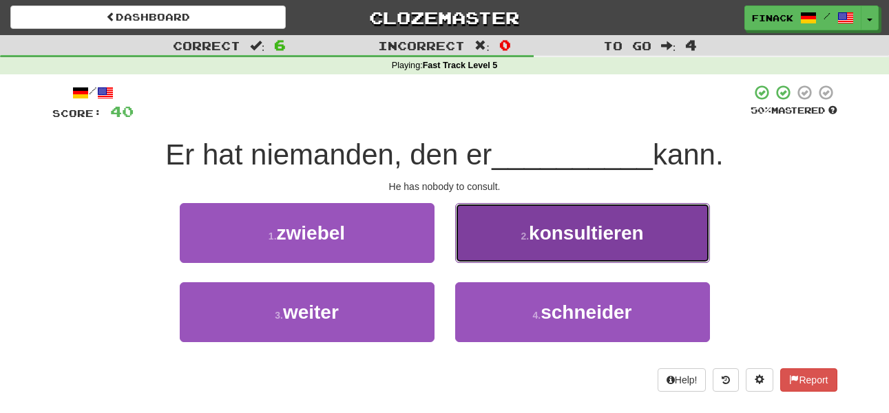
click at [504, 222] on button "2 . konsultieren" at bounding box center [582, 233] width 255 height 60
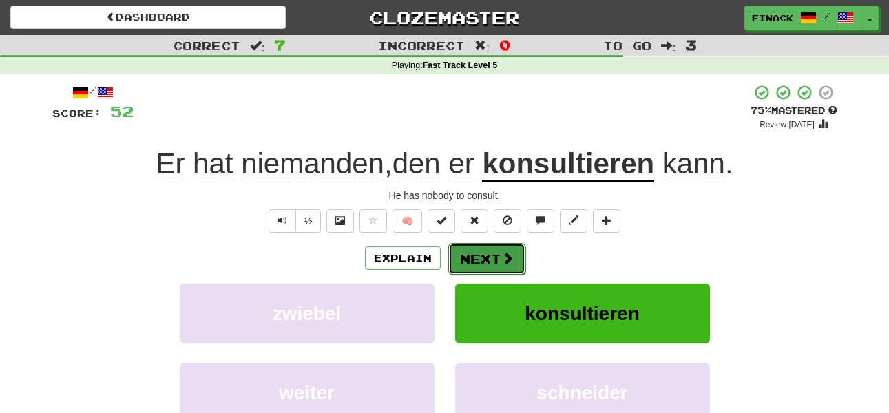
click at [501, 256] on span at bounding box center [507, 258] width 12 height 12
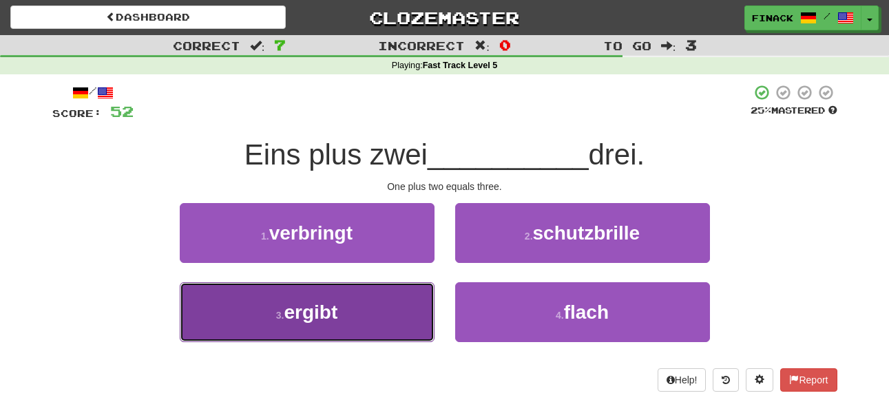
click at [391, 303] on button "3 . ergibt" at bounding box center [307, 312] width 255 height 60
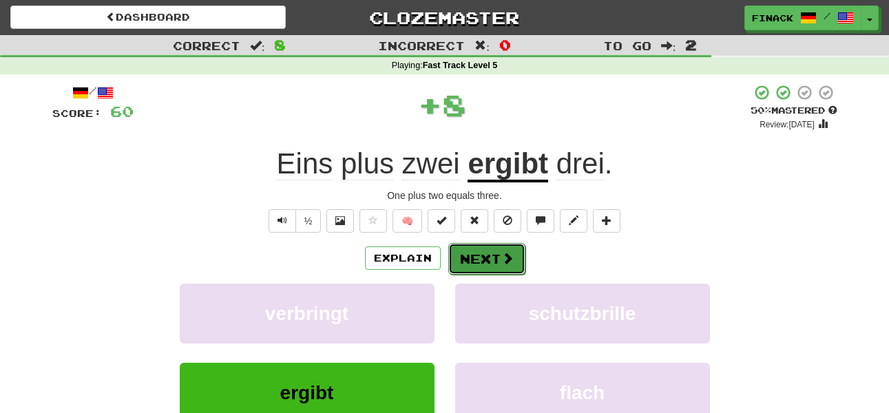
click at [496, 260] on button "Next" at bounding box center [486, 259] width 77 height 32
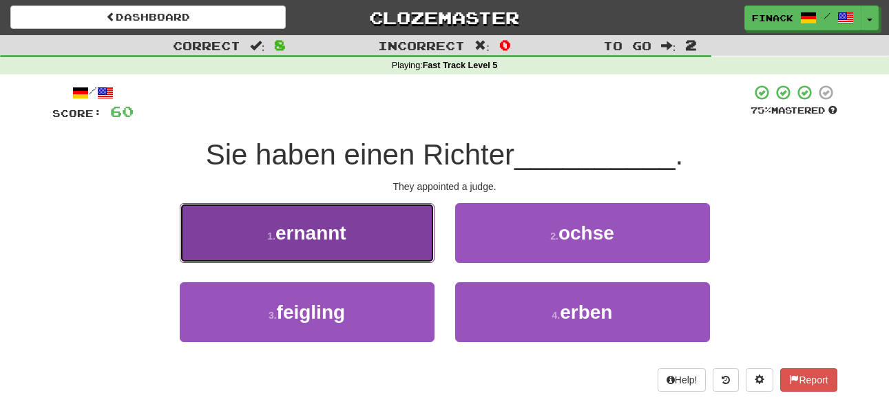
click at [372, 238] on button "1 . ernannt" at bounding box center [307, 233] width 255 height 60
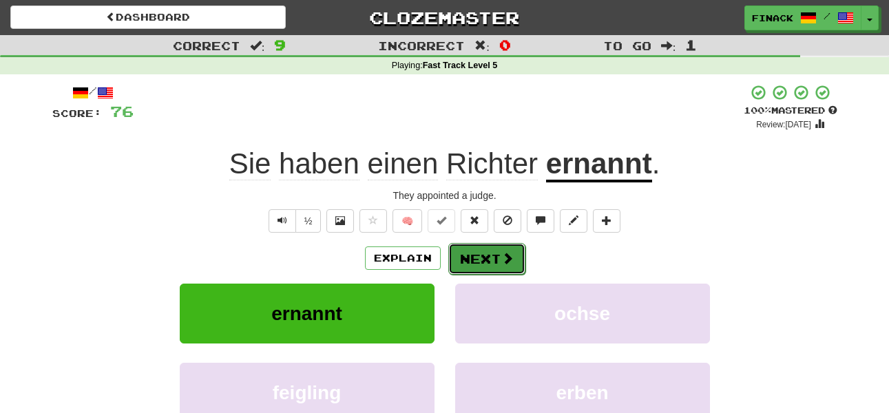
click at [485, 250] on button "Next" at bounding box center [486, 259] width 77 height 32
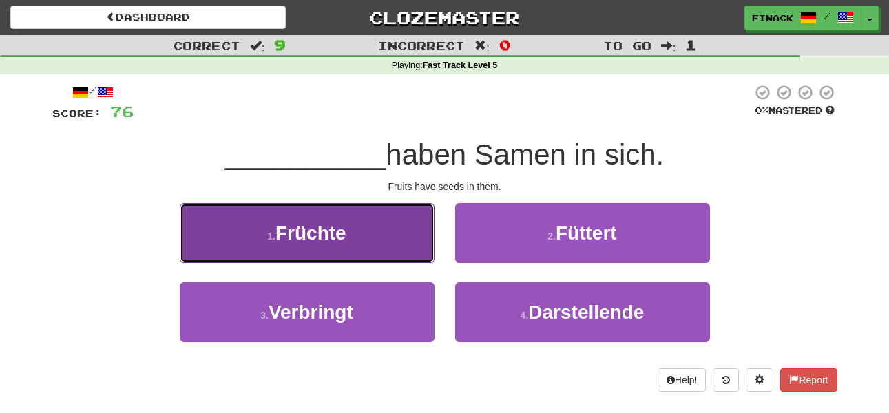
click at [378, 242] on button "1 . Früchte" at bounding box center [307, 233] width 255 height 60
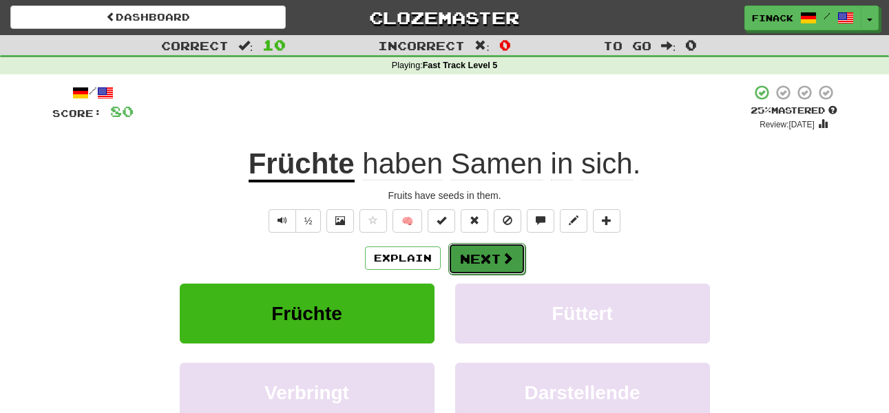
click at [509, 252] on span at bounding box center [507, 258] width 12 height 12
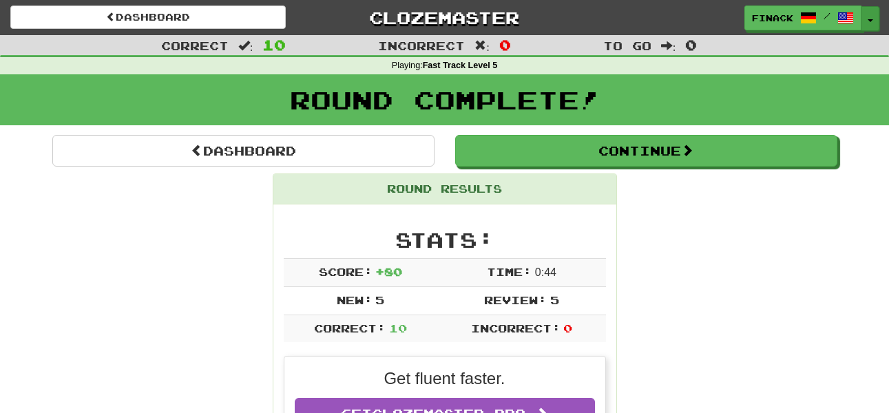
click at [871, 23] on button "Toggle Dropdown" at bounding box center [871, 18] width 18 height 25
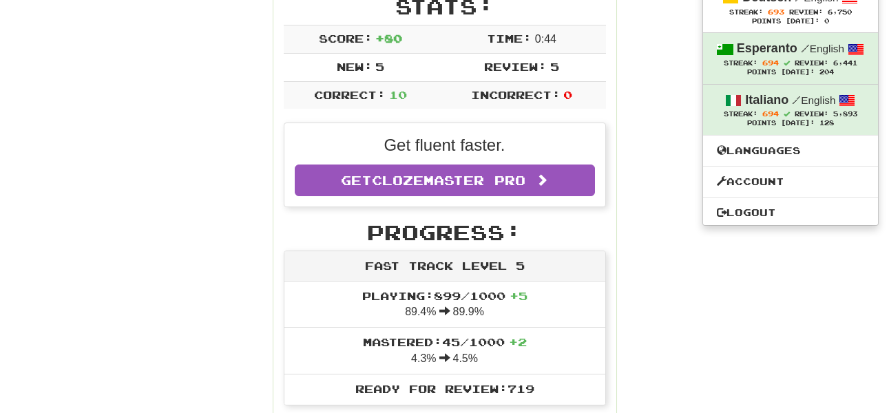
scroll to position [247, 0]
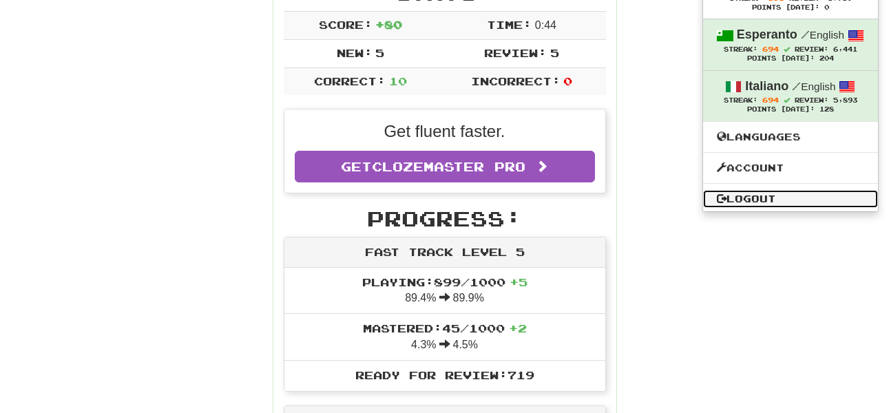
click at [764, 200] on link "Logout" at bounding box center [790, 199] width 175 height 18
